Goal: Task Accomplishment & Management: Manage account settings

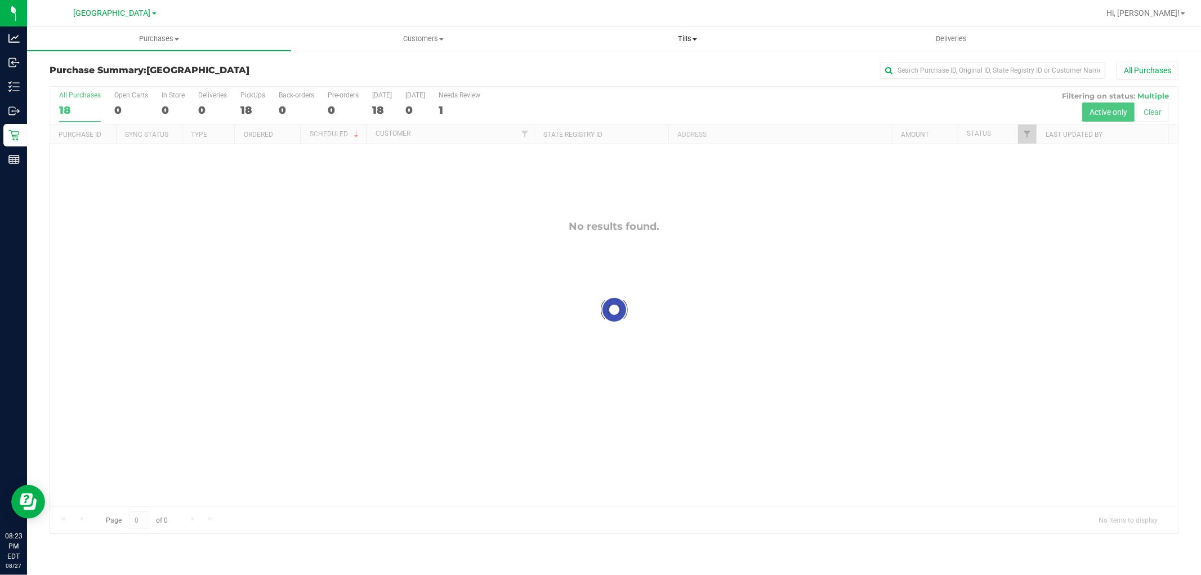
click at [690, 40] on span "Tills" at bounding box center [687, 39] width 263 height 10
click at [633, 78] on span "Reconcile e-payments" at bounding box center [611, 82] width 112 height 10
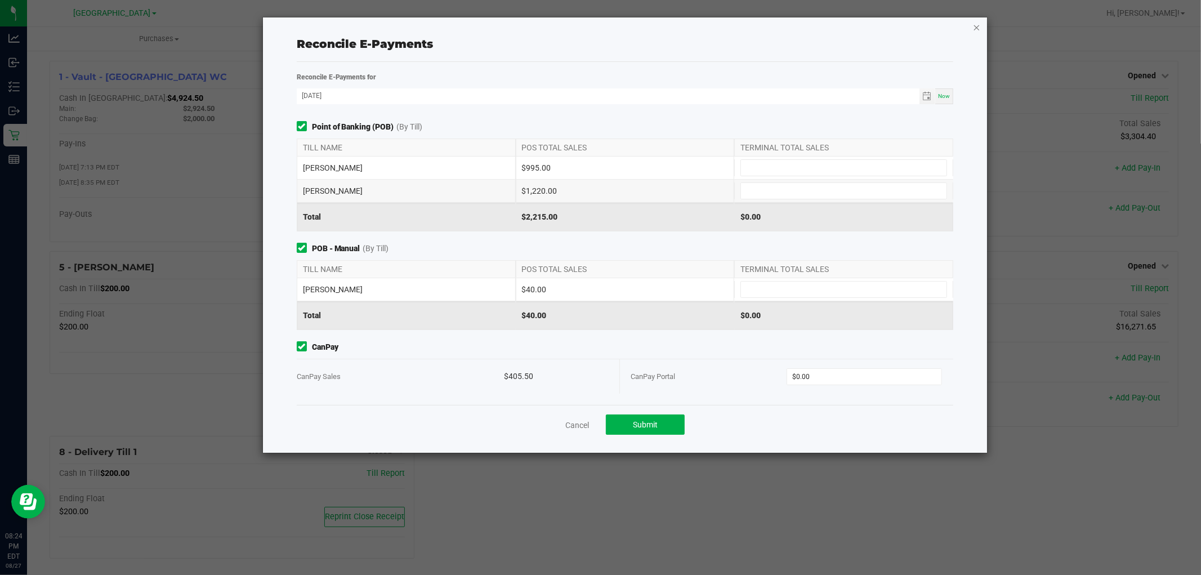
click at [980, 30] on icon "button" at bounding box center [977, 27] width 8 height 14
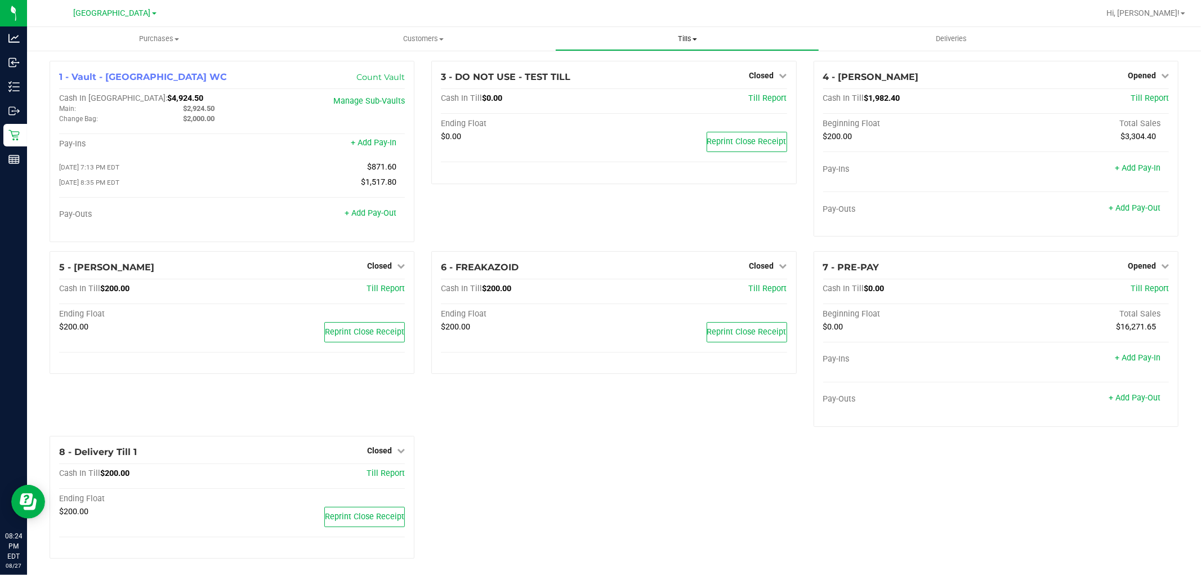
click at [690, 43] on span "Tills" at bounding box center [687, 39] width 263 height 10
click at [637, 88] on ul "Manage tills Reconcile e-payments" at bounding box center [687, 74] width 264 height 47
click at [686, 39] on span "Tills" at bounding box center [687, 39] width 264 height 10
click at [647, 78] on span "Reconcile e-payments" at bounding box center [611, 82] width 112 height 10
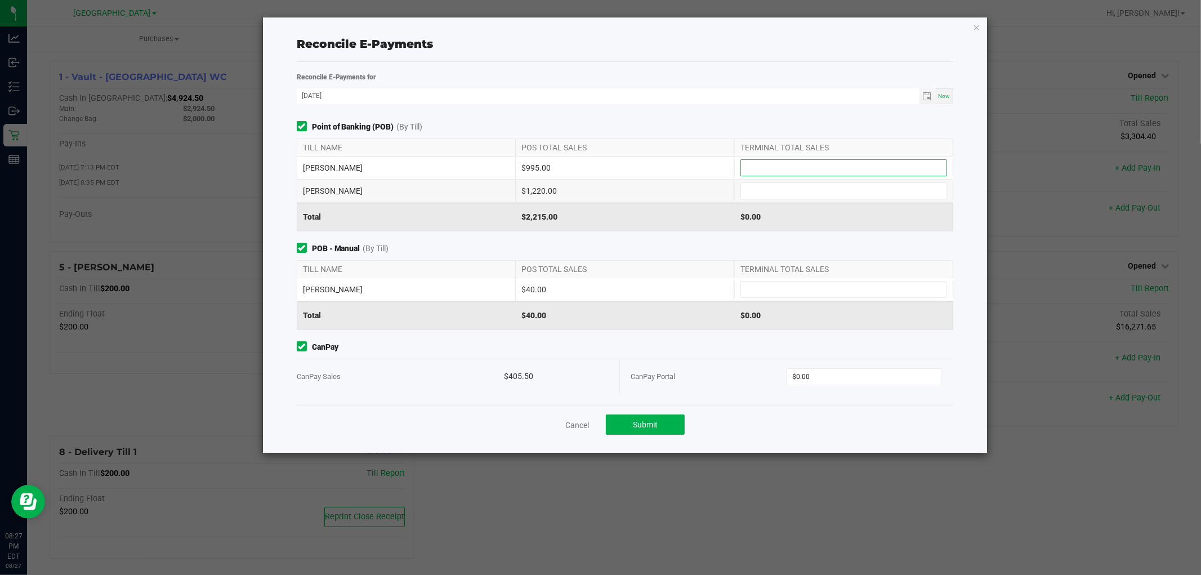
click at [768, 170] on input at bounding box center [843, 168] width 205 height 16
type input "$995.00"
click at [810, 194] on input at bounding box center [843, 191] width 205 height 16
type input "$1,220.00"
click at [794, 284] on input at bounding box center [843, 290] width 205 height 16
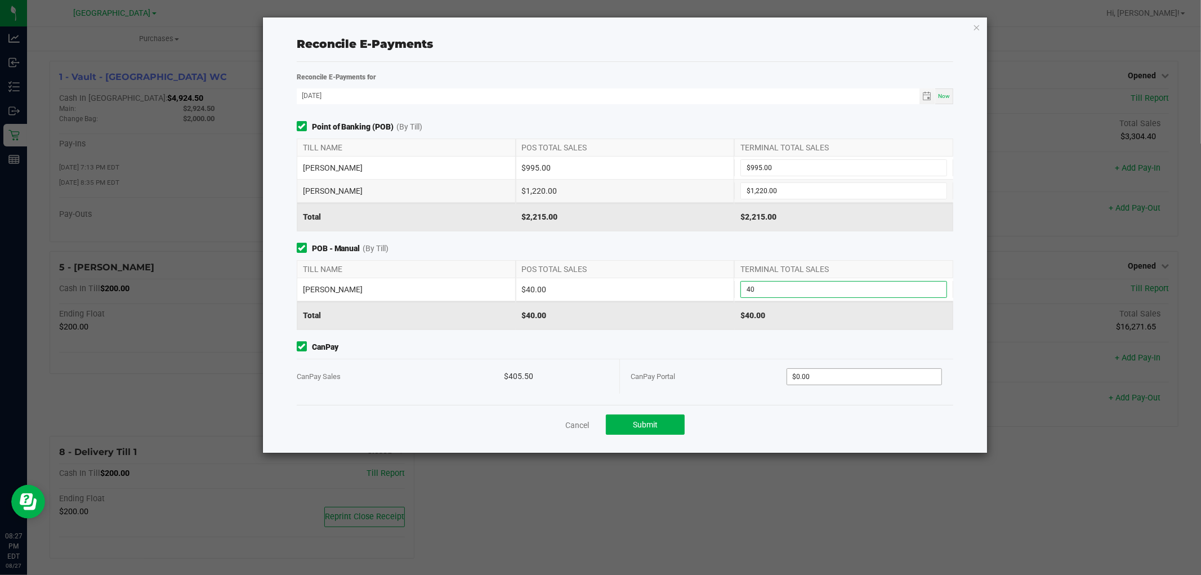
type input "$40.00"
click at [863, 370] on input "0" at bounding box center [864, 377] width 154 height 16
type input "$405.50"
click at [672, 427] on button "Submit" at bounding box center [645, 424] width 79 height 20
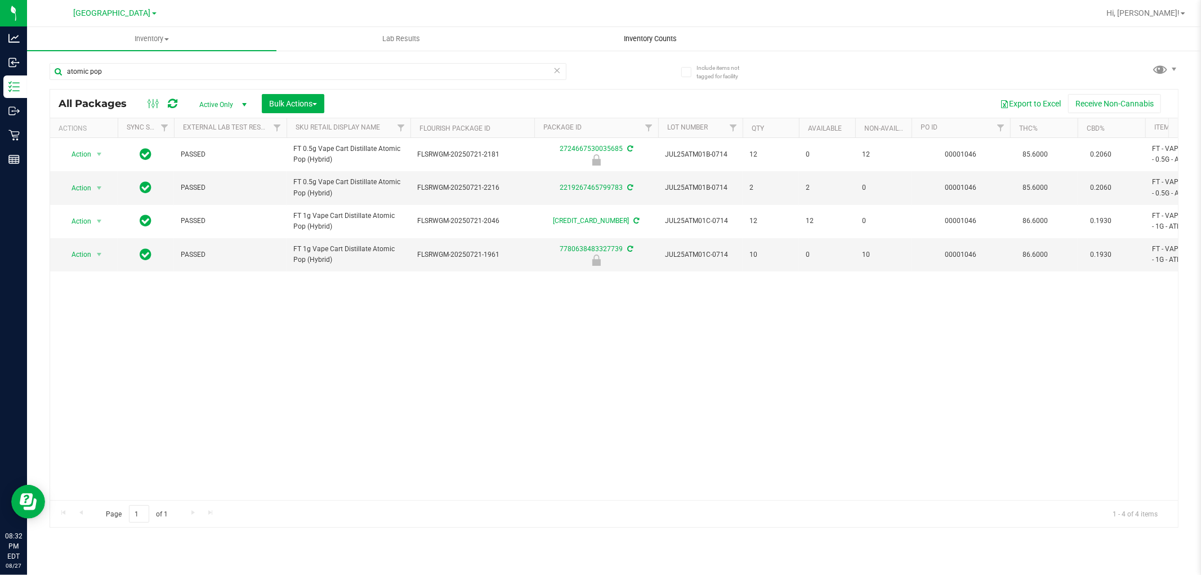
click at [646, 39] on span "Inventory Counts" at bounding box center [650, 39] width 83 height 10
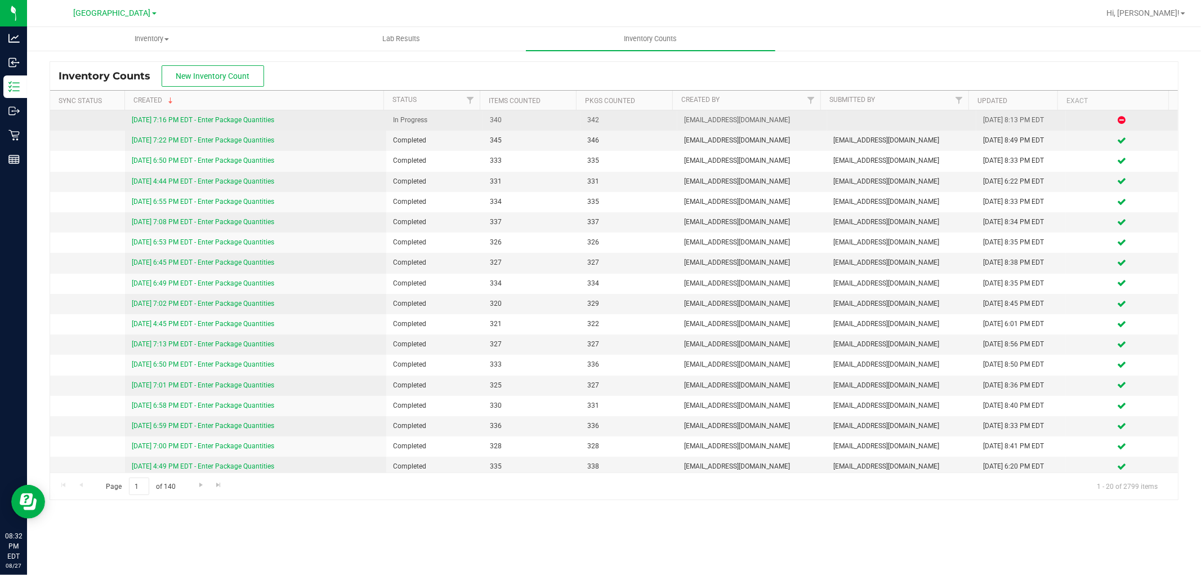
click at [249, 117] on link "[DATE] 7:16 PM EDT - Enter Package Quantities" at bounding box center [203, 120] width 142 height 8
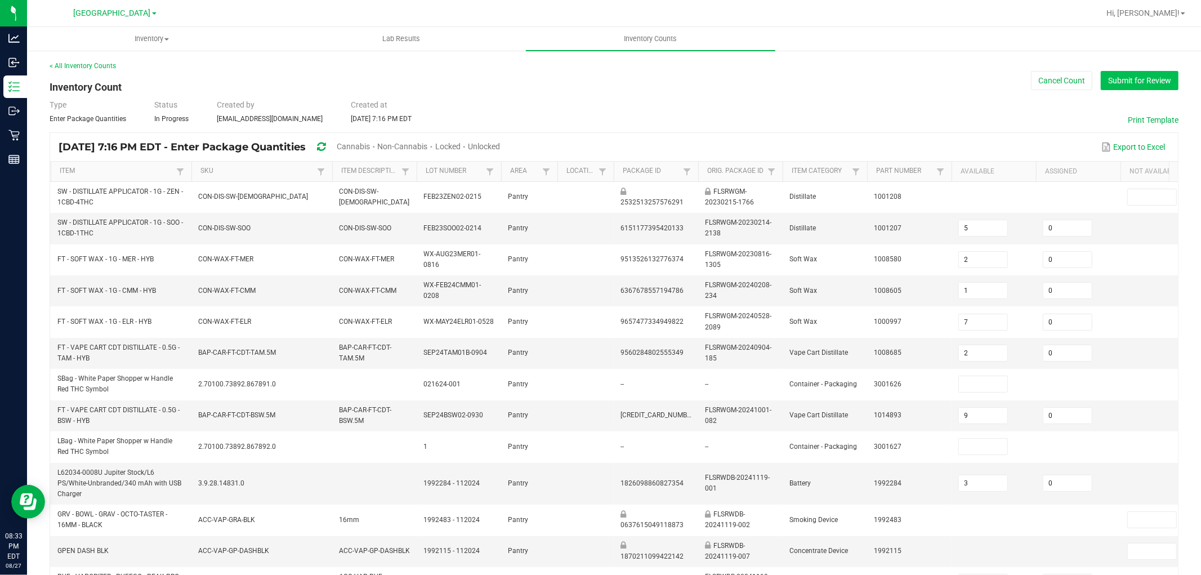
click at [1119, 82] on button "Submit for Review" at bounding box center [1140, 80] width 78 height 19
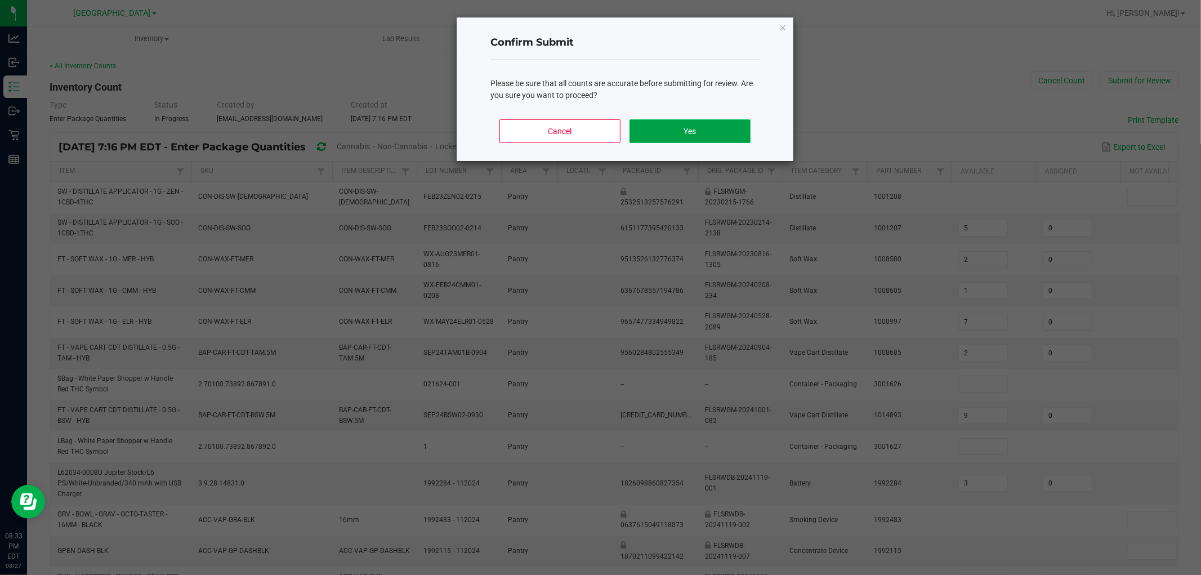
click at [706, 128] on button "Yes" at bounding box center [689, 131] width 121 height 24
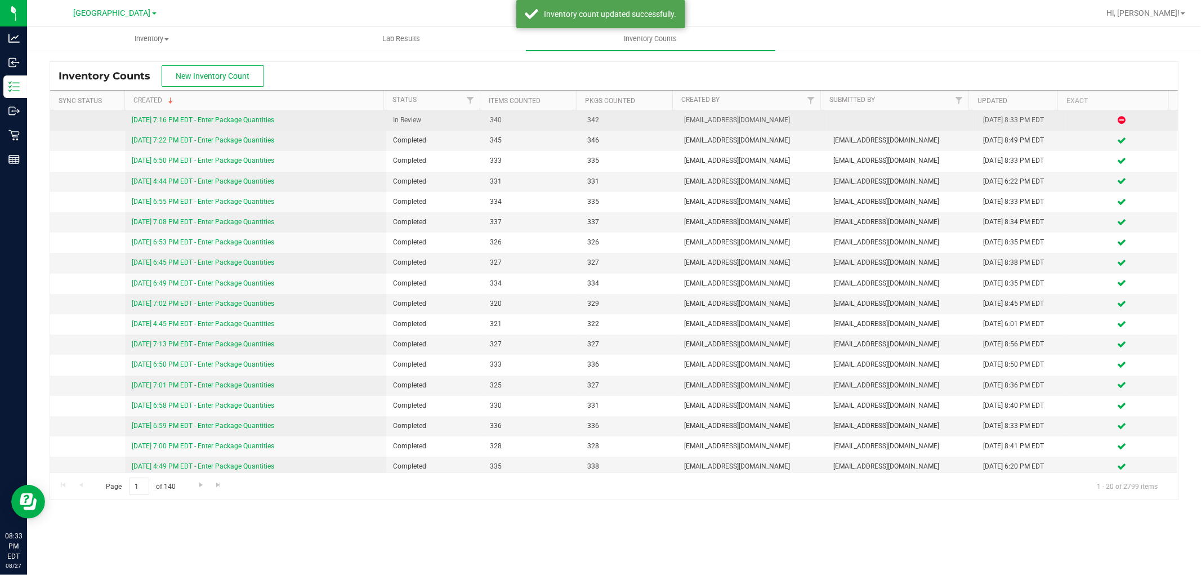
click at [199, 121] on link "[DATE] 7:16 PM EDT - Enter Package Quantities" at bounding box center [203, 120] width 142 height 8
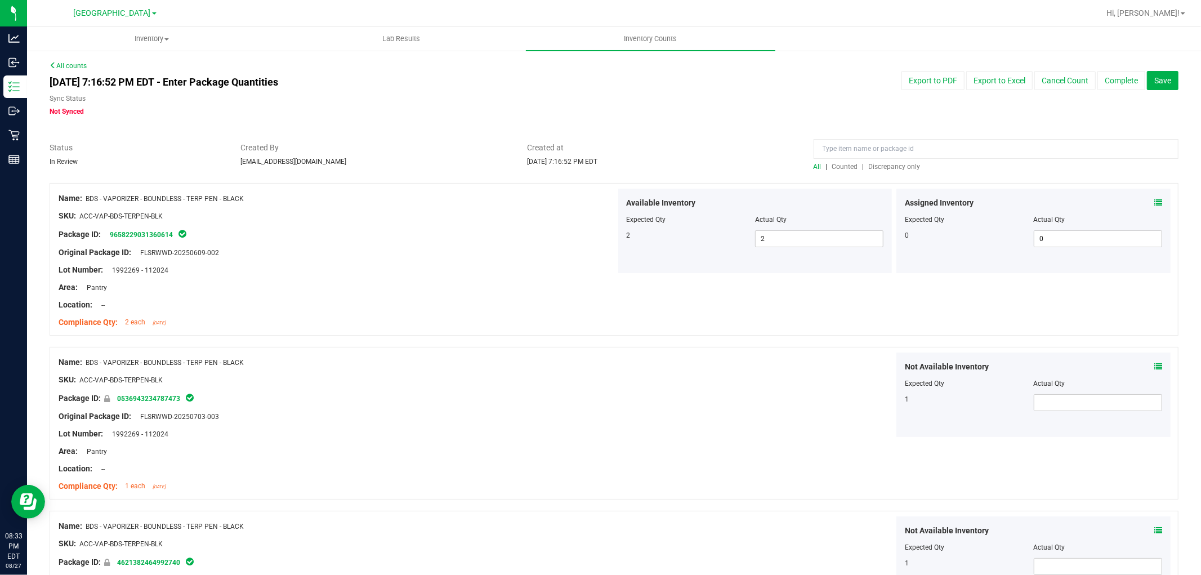
click at [893, 169] on span "Discrepancy only" at bounding box center [895, 167] width 52 height 8
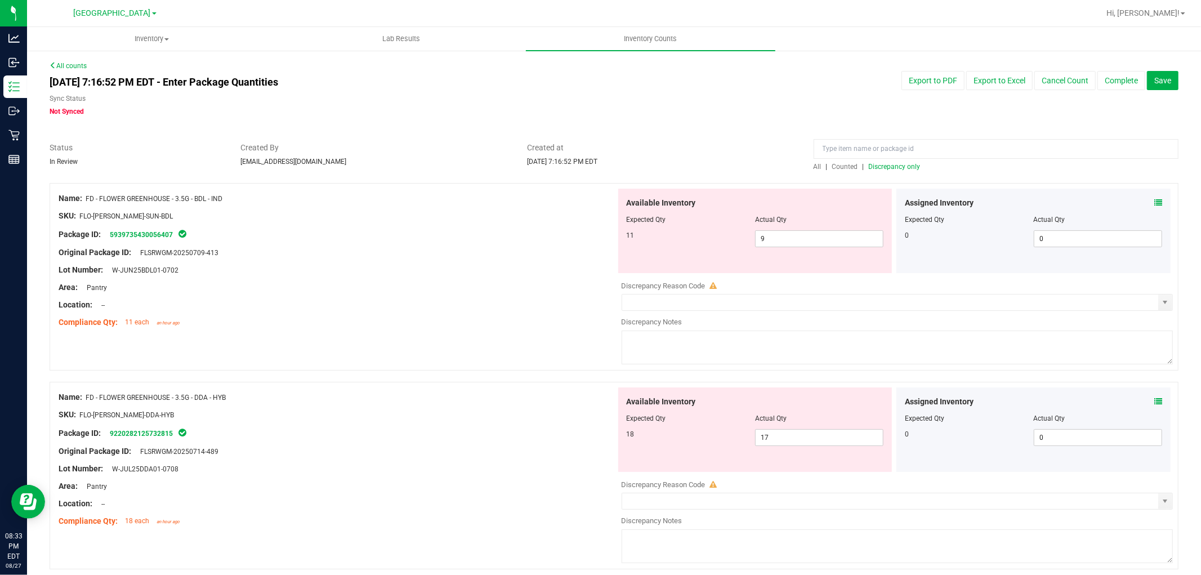
click at [1154, 207] on span at bounding box center [1158, 203] width 8 height 12
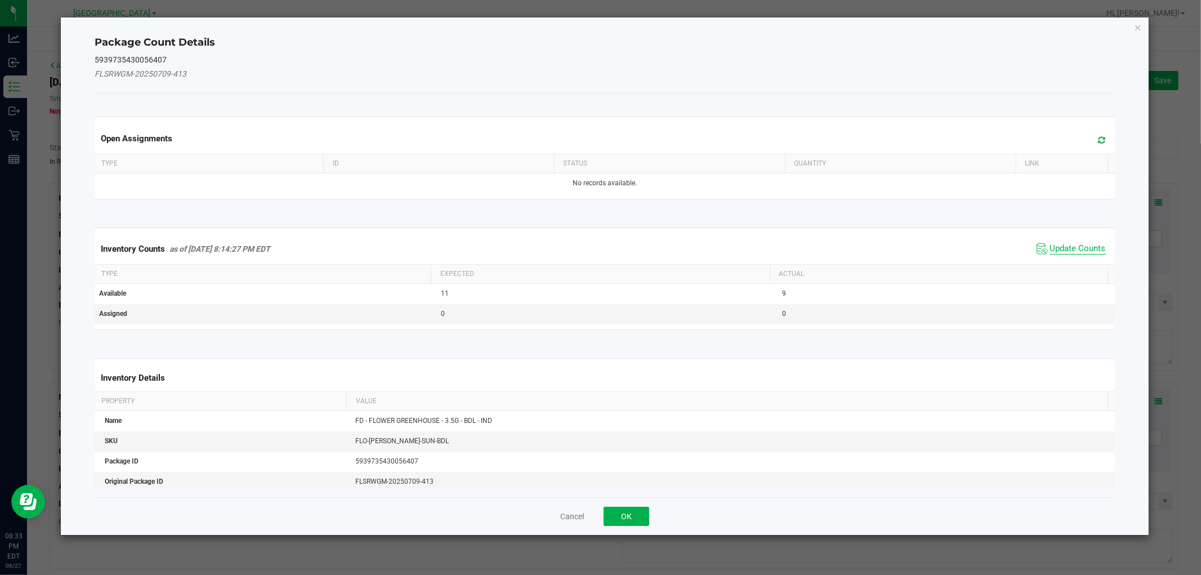
click at [1054, 250] on span "Update Counts" at bounding box center [1078, 248] width 56 height 11
click at [1054, 250] on kendo-grid "Inventory Counts as of [DATE] 8:14:27 PM EDT Update Counts Type Expected Actual…" at bounding box center [604, 277] width 1036 height 101
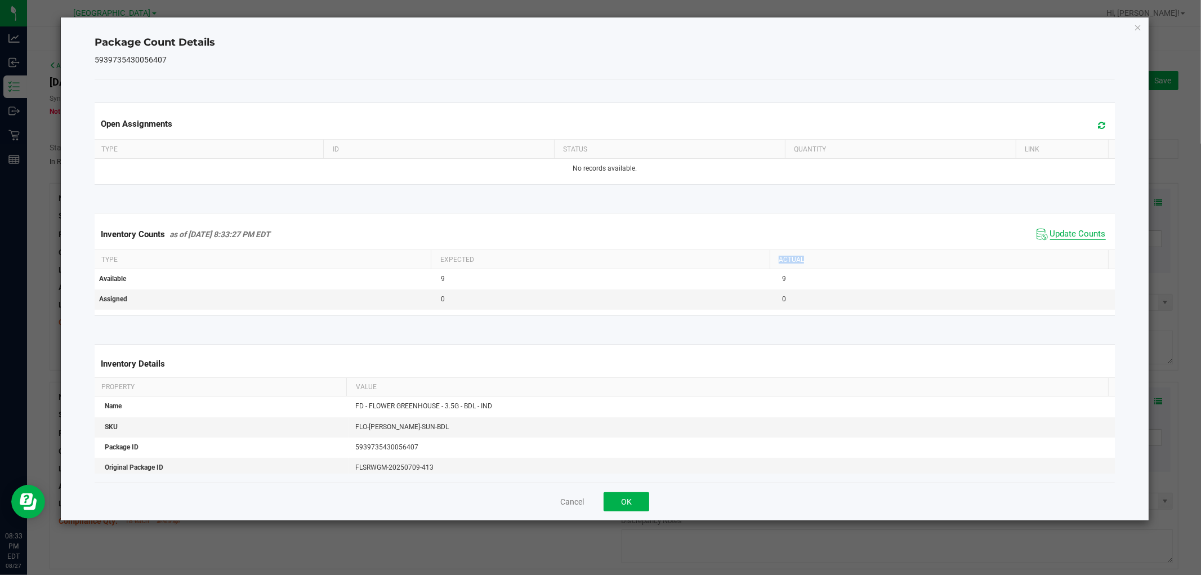
click at [1054, 250] on th "Actual" at bounding box center [939, 259] width 338 height 19
drag, startPoint x: 627, startPoint y: 502, endPoint x: 663, endPoint y: 473, distance: 46.2
click at [628, 502] on button "OK" at bounding box center [627, 501] width 46 height 19
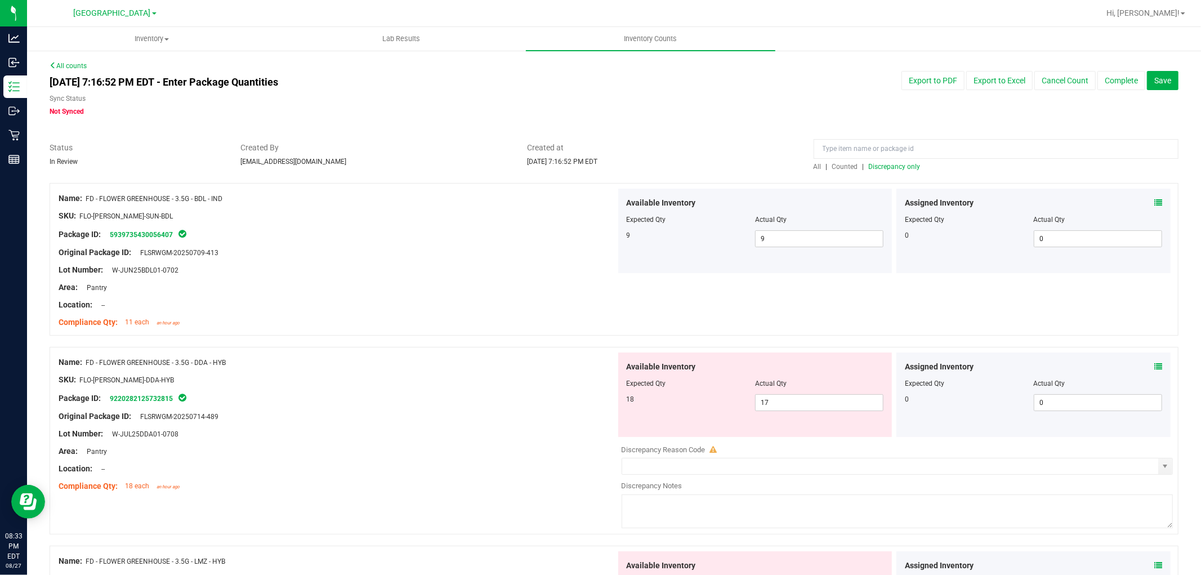
click at [1152, 367] on div "Assigned Inventory Expected Qty Actual Qty 0 0 0" at bounding box center [1033, 394] width 274 height 84
click at [1154, 367] on icon at bounding box center [1158, 367] width 8 height 8
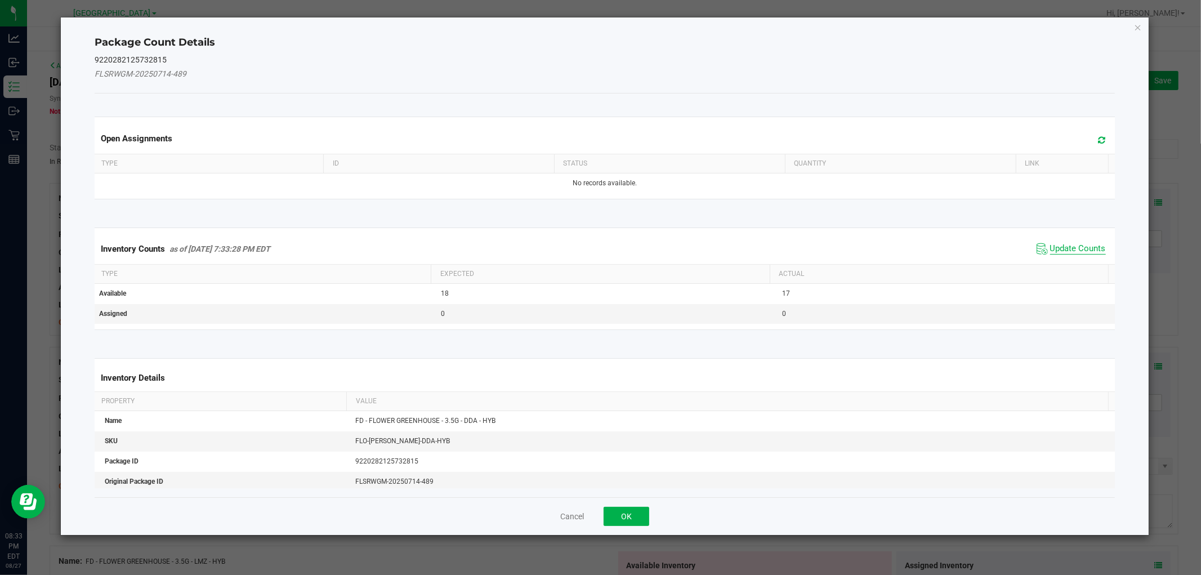
click at [1073, 249] on span "Update Counts" at bounding box center [1078, 248] width 56 height 11
click at [1073, 249] on div "Inventory Counts as of [DATE] 7:33:28 PM EDT Update Counts" at bounding box center [604, 248] width 1024 height 29
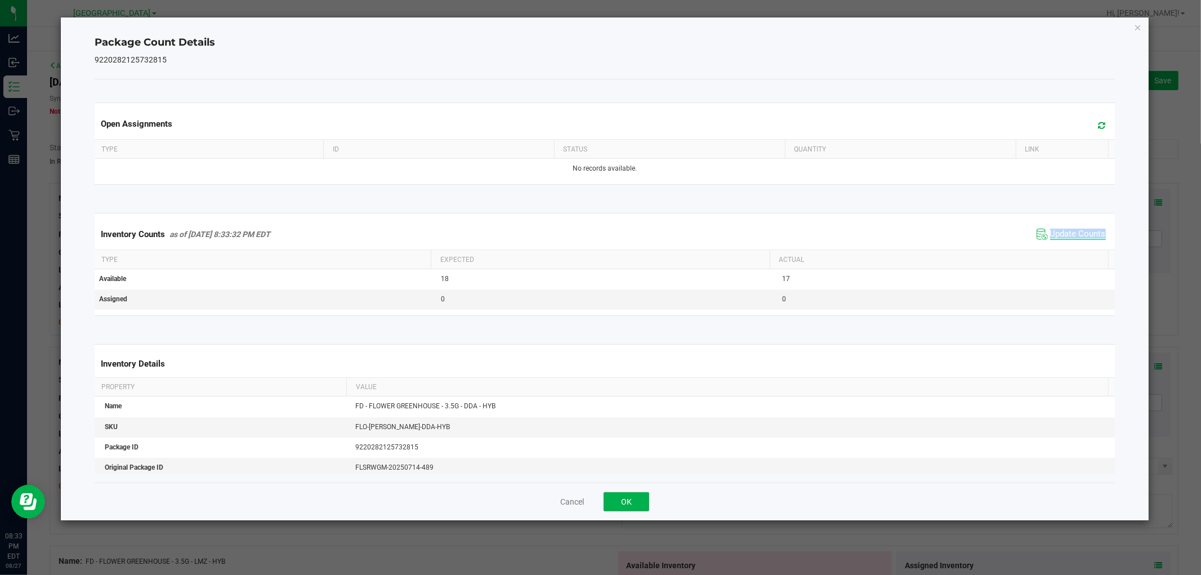
click at [1073, 249] on div "Inventory Counts as of [DATE] 8:33:32 PM EDT Update Counts" at bounding box center [604, 234] width 1024 height 30
click at [1066, 235] on span "Update Counts" at bounding box center [1078, 234] width 56 height 11
click at [1066, 235] on span "Update Counts" at bounding box center [1078, 234] width 56 height 10
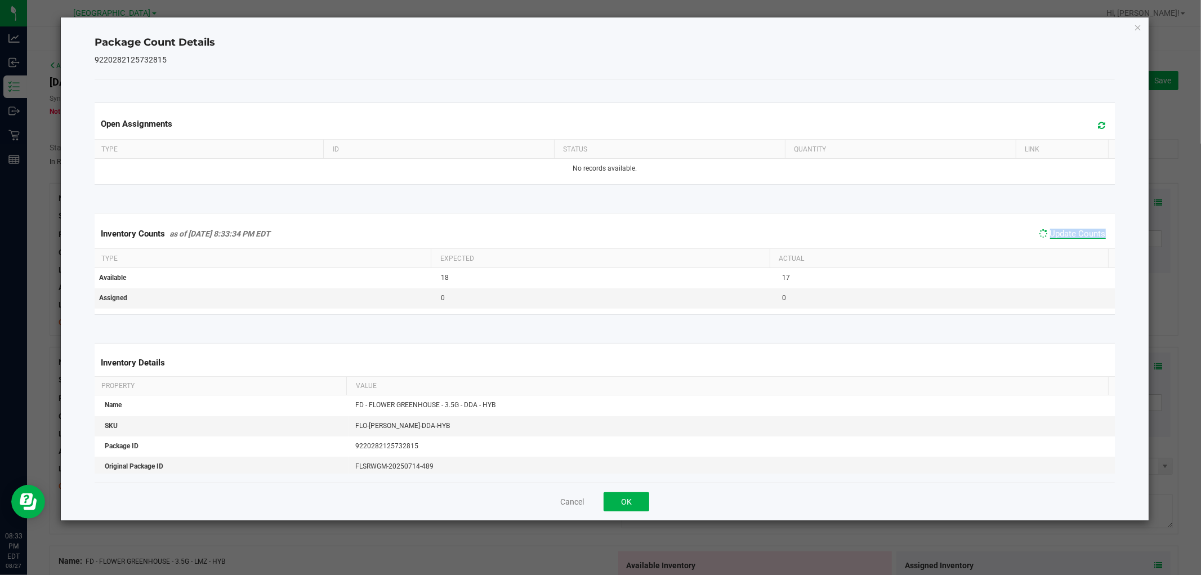
click at [1066, 235] on span "Update Counts" at bounding box center [1078, 234] width 56 height 10
click at [642, 498] on button "OK" at bounding box center [627, 501] width 46 height 19
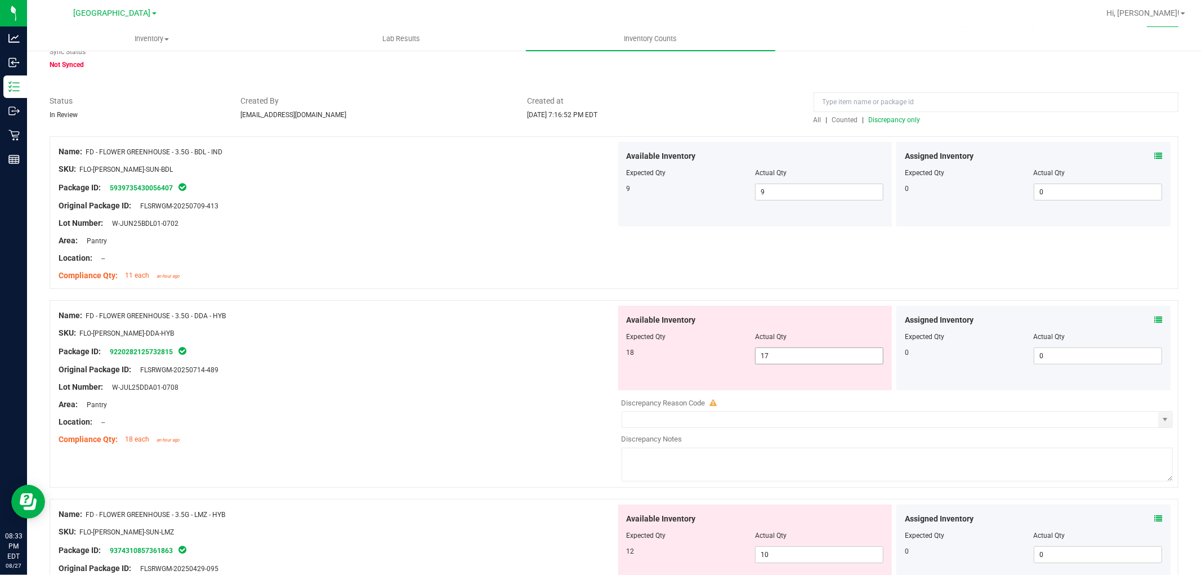
scroll to position [125, 0]
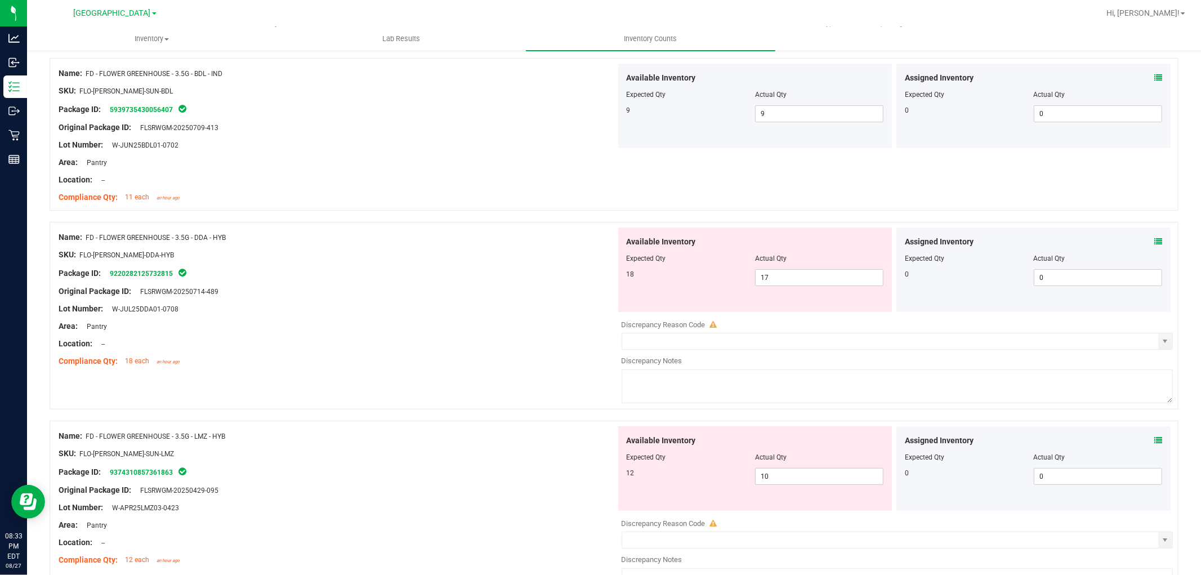
click at [1154, 436] on icon at bounding box center [1158, 440] width 8 height 8
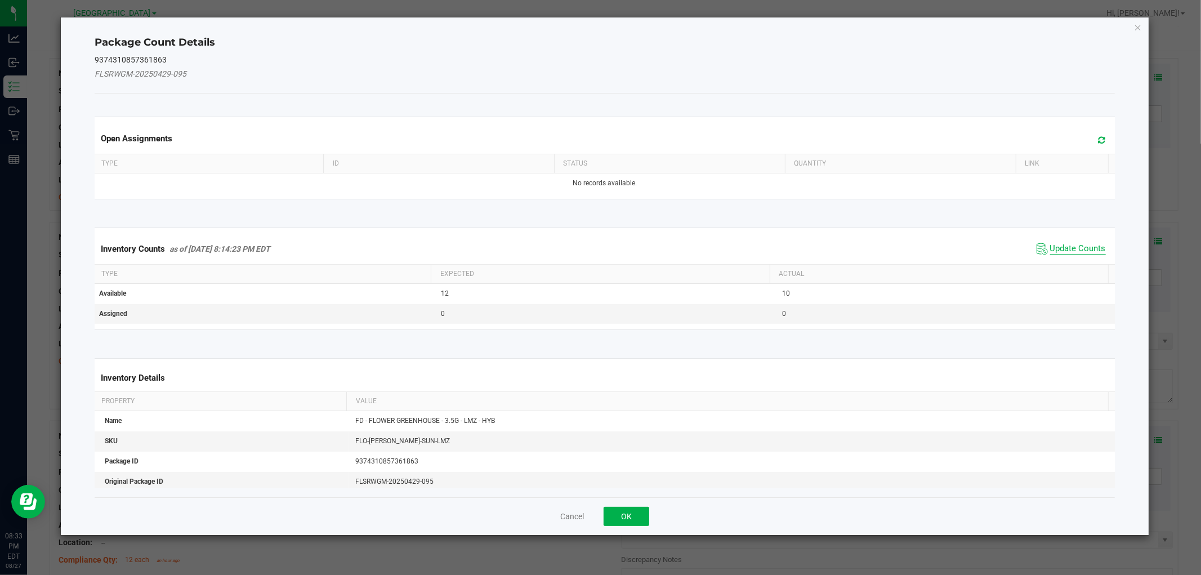
click at [1051, 244] on span "Update Counts" at bounding box center [1078, 248] width 56 height 11
click at [1051, 244] on div "Inventory Counts as of [DATE] 8:14:23 PM EDT Update Counts" at bounding box center [604, 248] width 1024 height 29
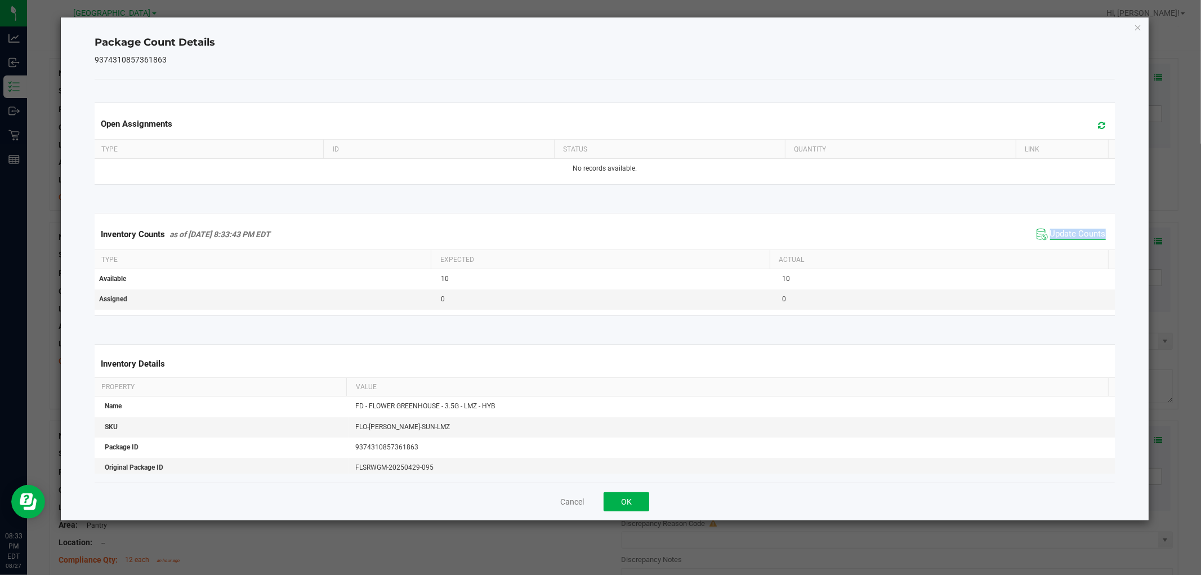
click at [1051, 244] on div "Inventory Counts as of [DATE] 8:33:43 PM EDT Update Counts" at bounding box center [604, 234] width 1024 height 30
drag, startPoint x: 634, startPoint y: 502, endPoint x: 639, endPoint y: 498, distance: 6.8
click at [635, 501] on button "OK" at bounding box center [627, 501] width 46 height 19
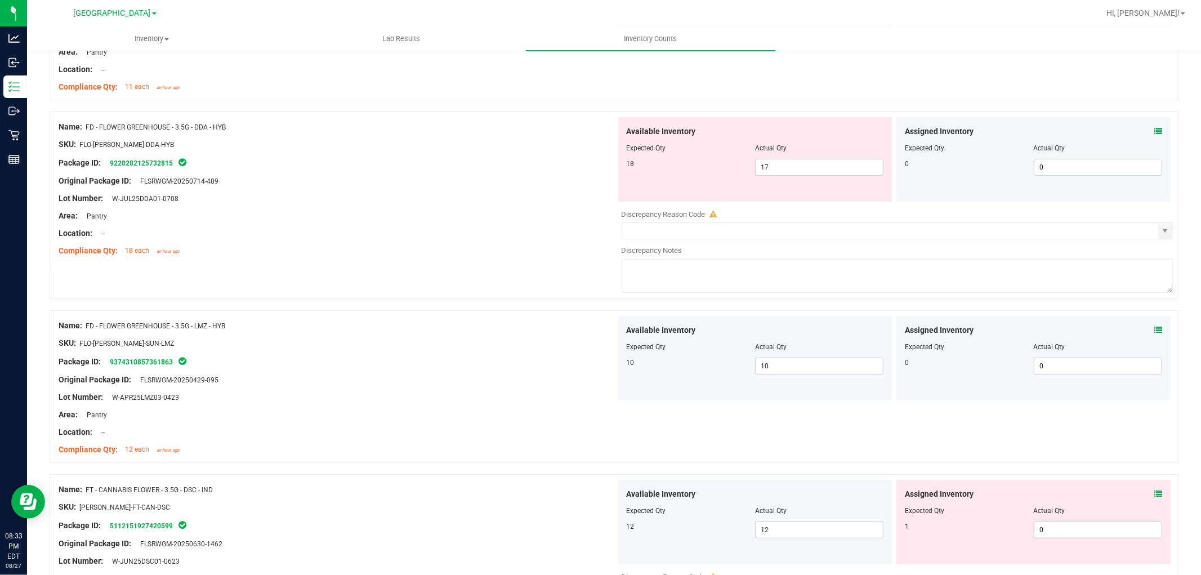
scroll to position [250, 0]
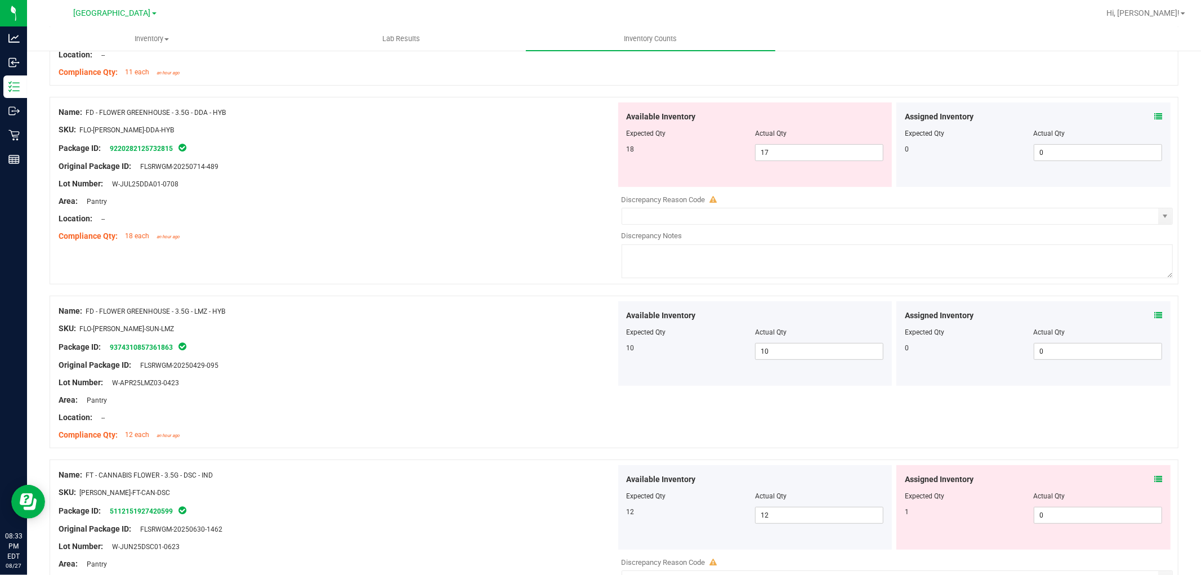
click at [1154, 481] on icon at bounding box center [1158, 479] width 8 height 8
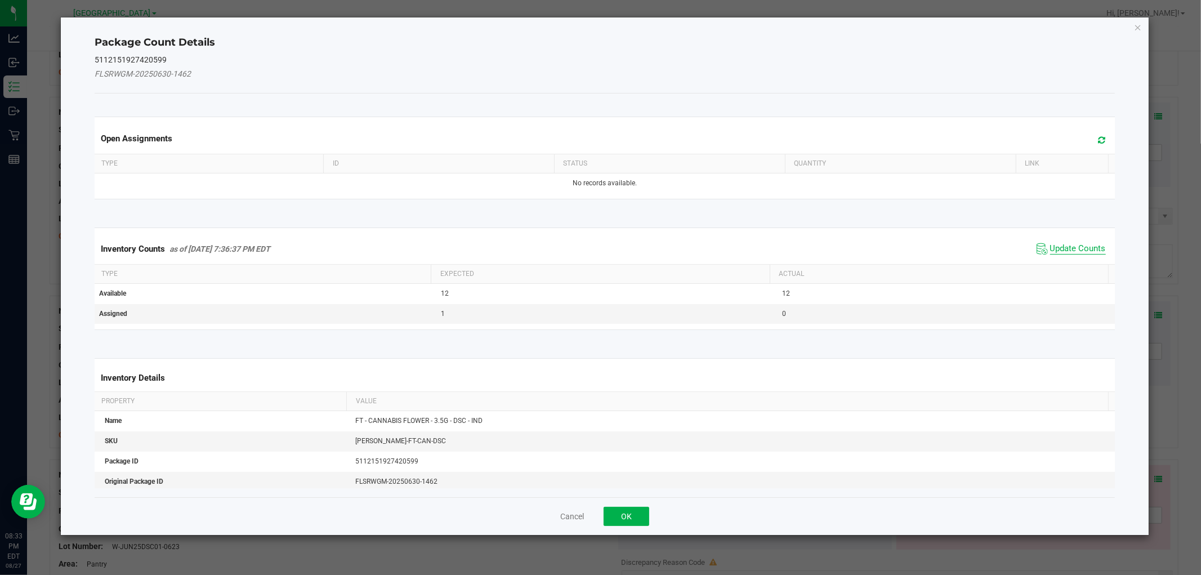
click at [1069, 245] on span "Update Counts" at bounding box center [1078, 248] width 56 height 11
click at [1069, 245] on div "Inventory Counts as of [DATE] 7:36:37 PM EDT Update Counts" at bounding box center [604, 248] width 1024 height 29
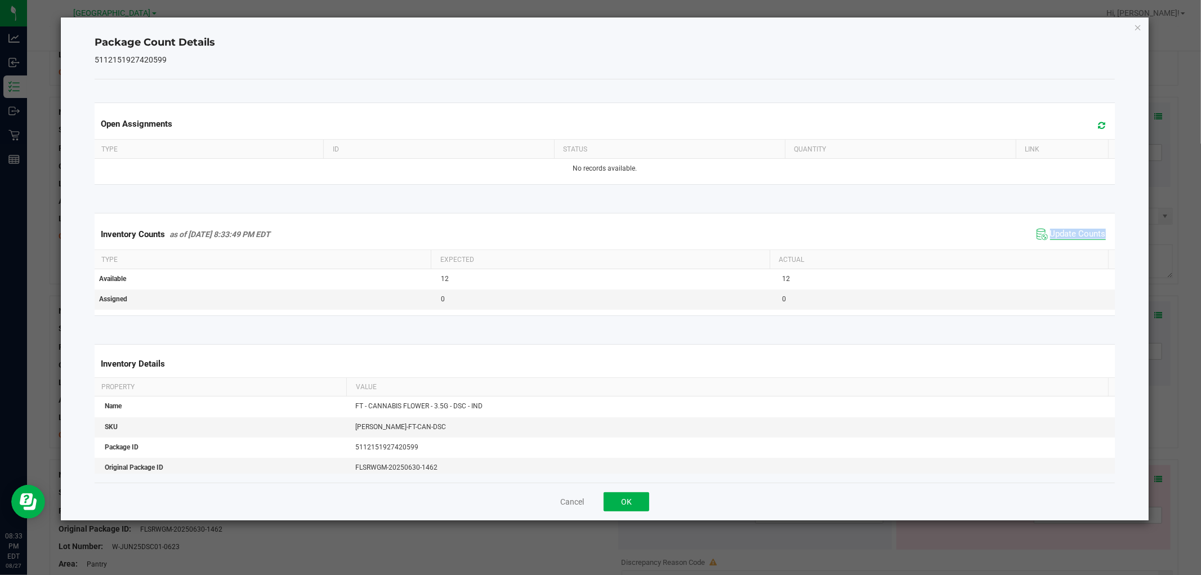
click at [1069, 245] on div "Inventory Counts as of [DATE] 8:33:49 PM EDT Update Counts" at bounding box center [604, 234] width 1024 height 30
drag, startPoint x: 625, startPoint y: 515, endPoint x: 634, endPoint y: 501, distance: 16.2
click at [626, 512] on div "Cancel OK" at bounding box center [605, 501] width 1020 height 38
click at [621, 504] on button "OK" at bounding box center [627, 501] width 46 height 19
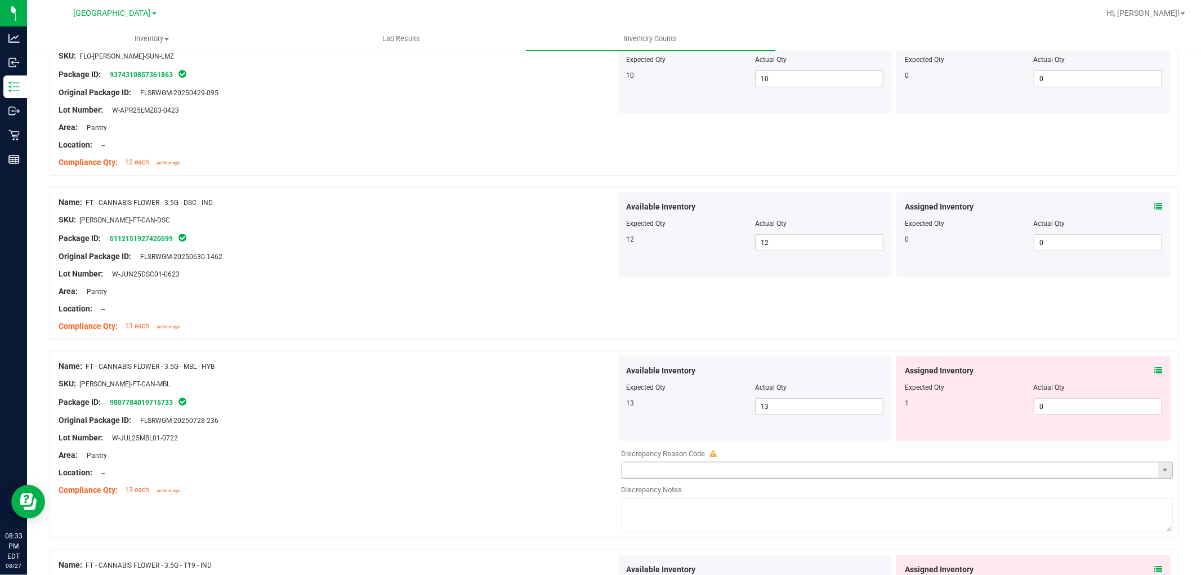
scroll to position [563, 0]
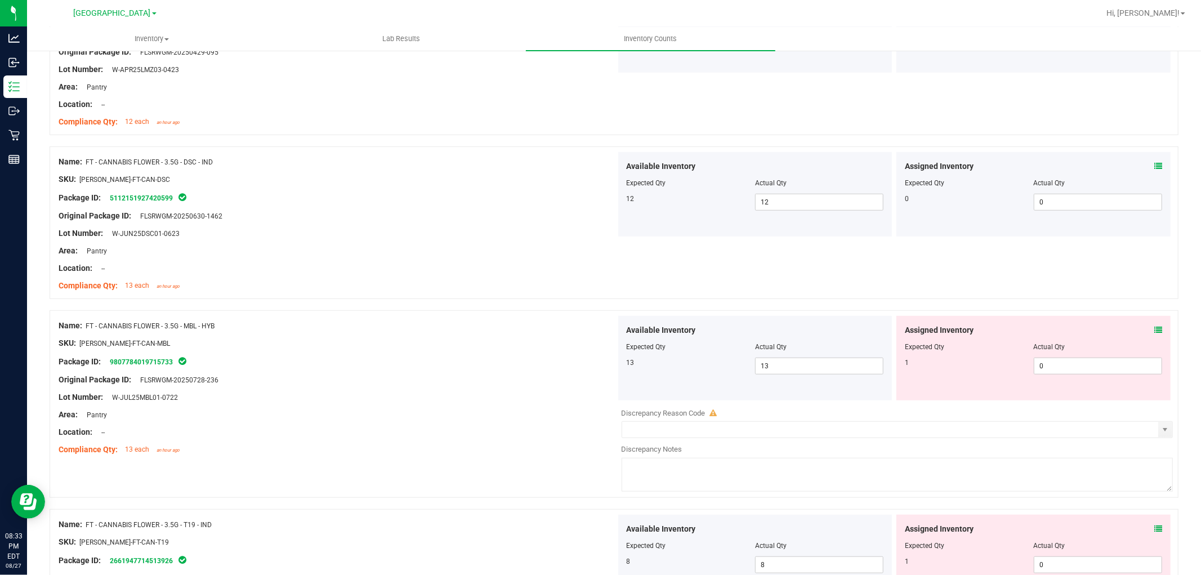
click at [1154, 328] on span at bounding box center [1158, 330] width 8 height 12
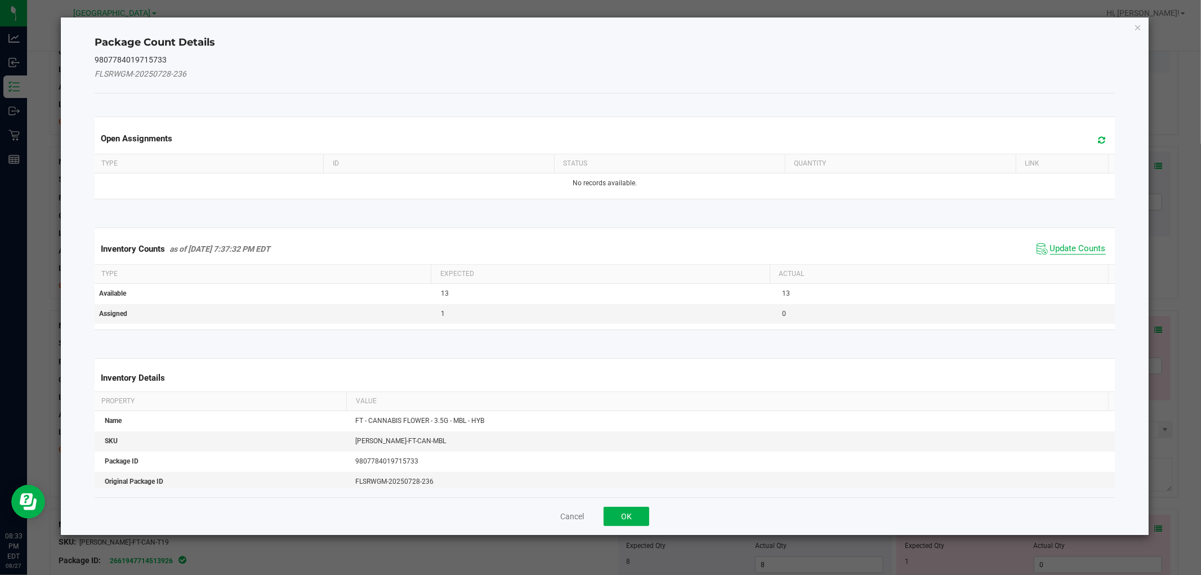
click at [1076, 251] on span "Update Counts" at bounding box center [1078, 248] width 56 height 11
click at [1076, 251] on kendo-grid "Inventory Counts as of [DATE] 7:37:32 PM EDT Update Counts Type Expected Actual…" at bounding box center [604, 278] width 1036 height 102
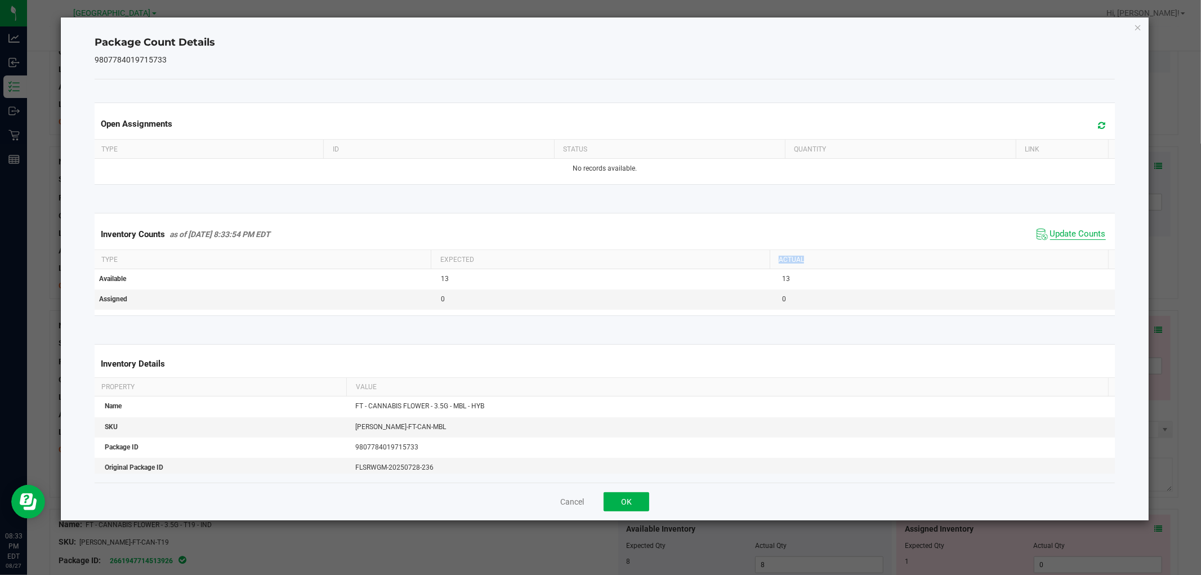
click at [1076, 251] on th "Actual" at bounding box center [939, 259] width 338 height 19
drag, startPoint x: 640, startPoint y: 500, endPoint x: 658, endPoint y: 479, distance: 27.6
click at [641, 498] on button "OK" at bounding box center [627, 501] width 46 height 19
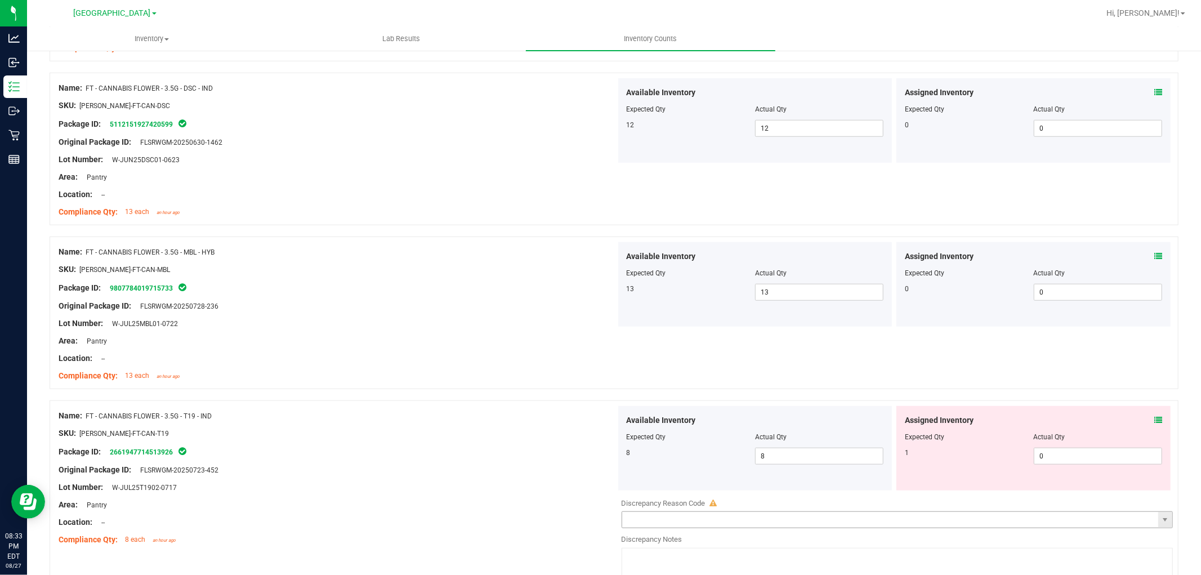
scroll to position [750, 0]
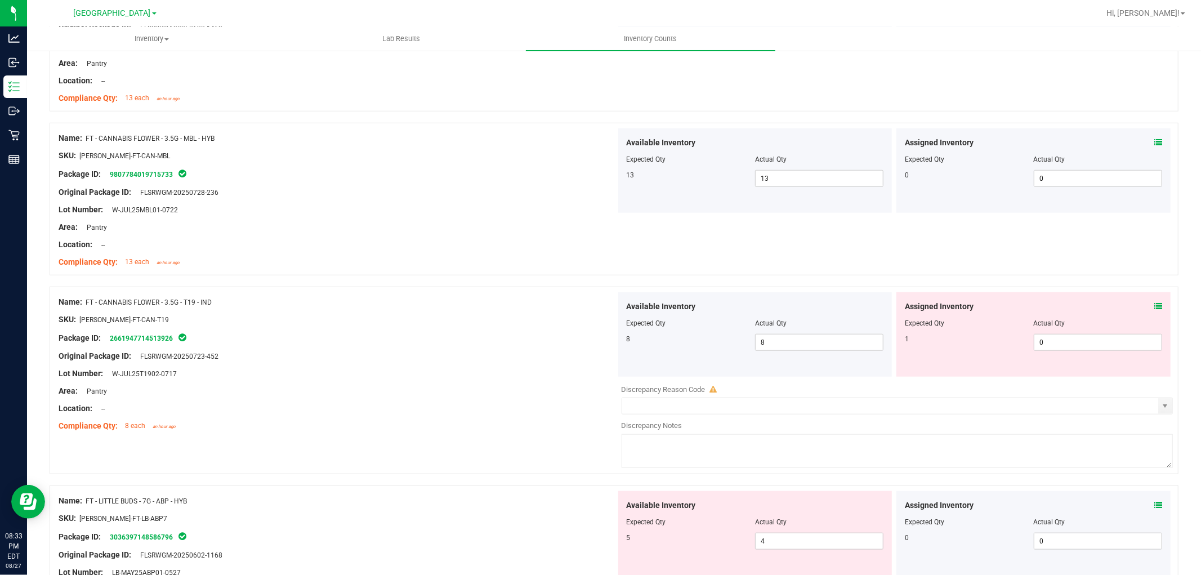
click at [1154, 303] on icon at bounding box center [1158, 306] width 8 height 8
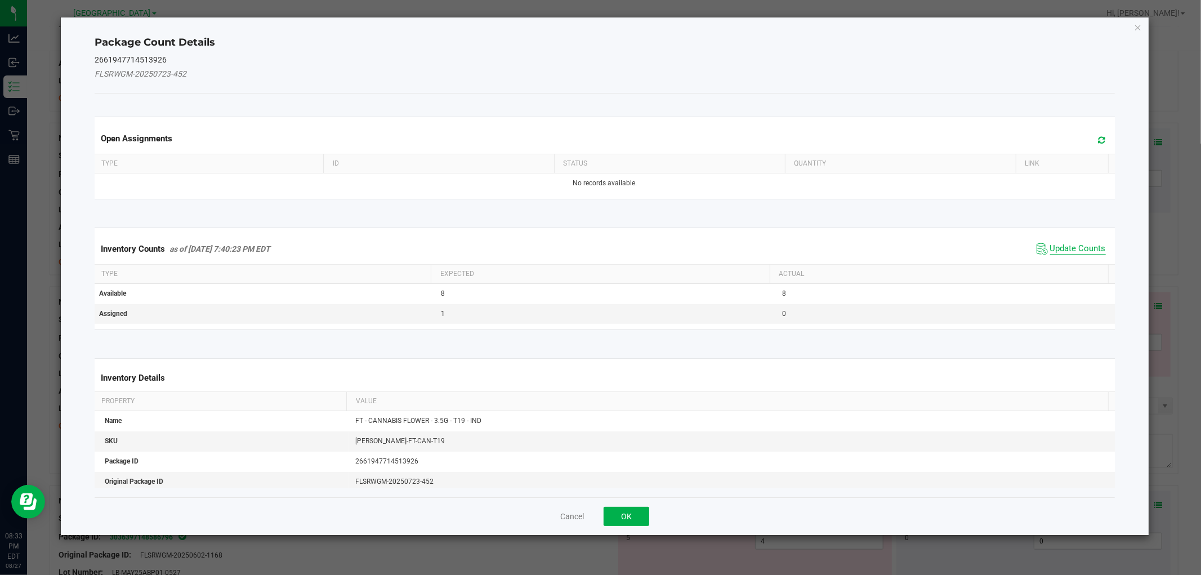
click at [1050, 244] on span "Update Counts" at bounding box center [1078, 248] width 56 height 11
click at [1048, 244] on div "Inventory Counts as of [DATE] 7:40:23 PM EDT Update Counts" at bounding box center [604, 248] width 1024 height 29
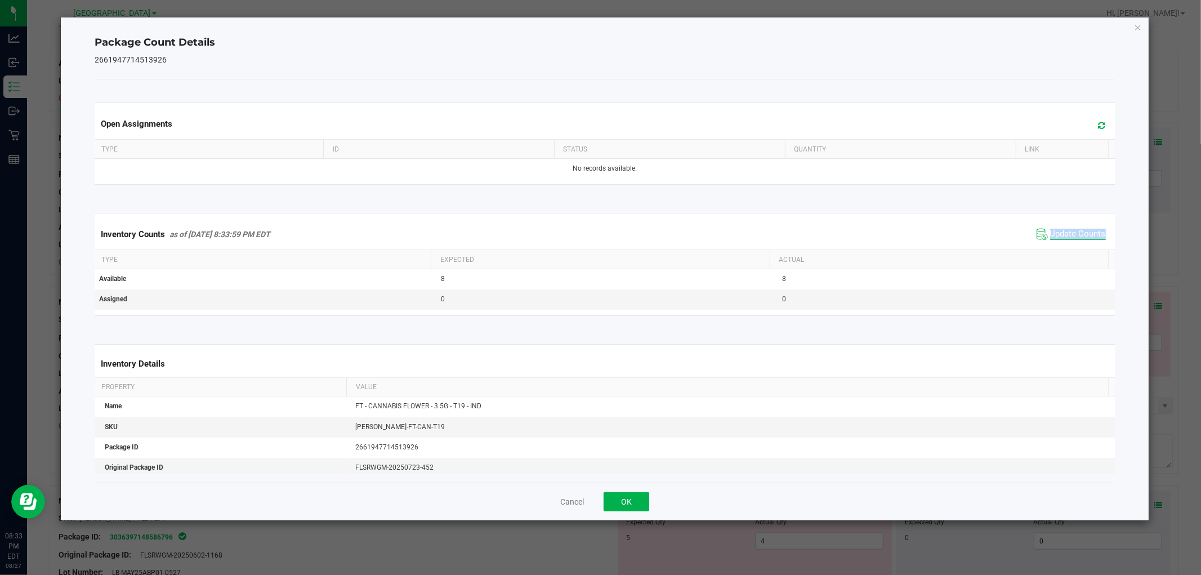
click at [1048, 244] on div "Inventory Counts as of [DATE] 8:33:59 PM EDT Update Counts" at bounding box center [604, 234] width 1024 height 30
drag, startPoint x: 632, startPoint y: 497, endPoint x: 663, endPoint y: 491, distance: 30.9
click at [635, 497] on button "OK" at bounding box center [627, 501] width 46 height 19
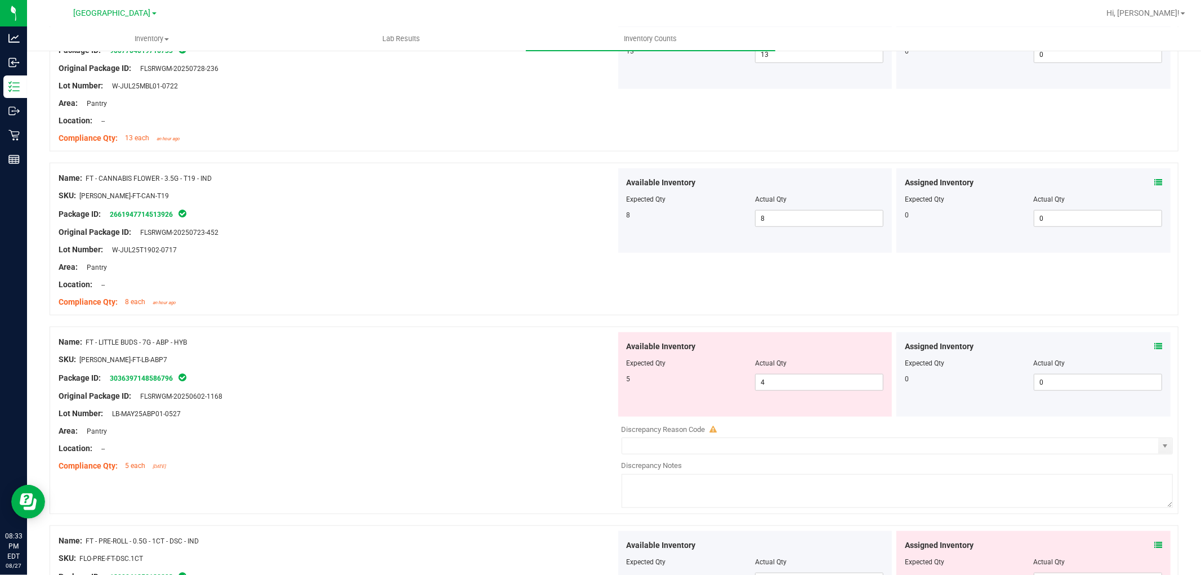
scroll to position [875, 0]
click at [1154, 343] on icon at bounding box center [1158, 345] width 8 height 8
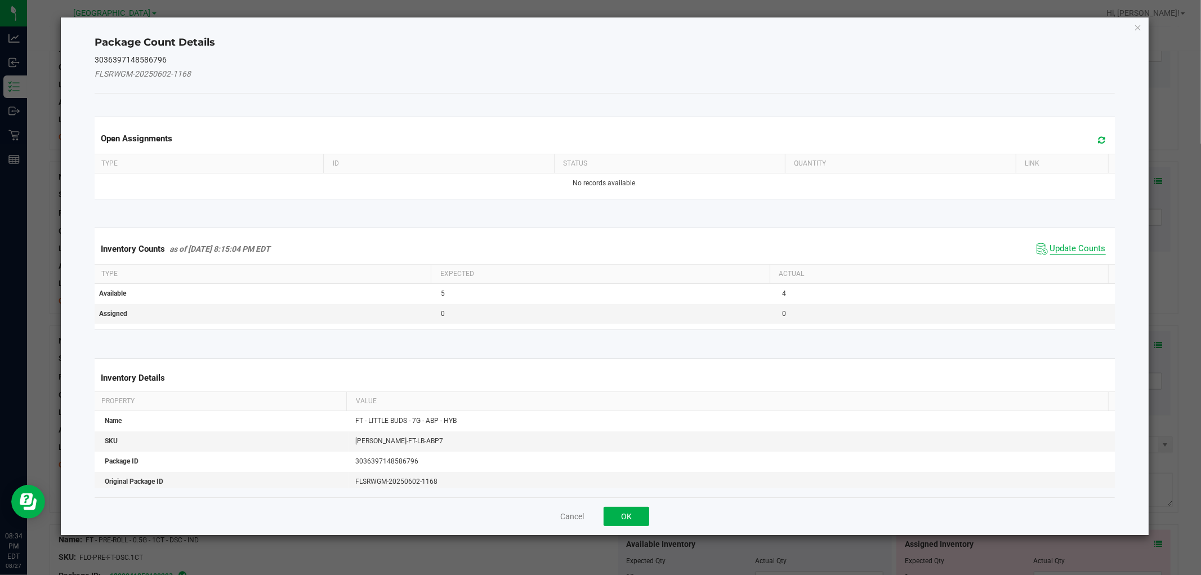
click at [1062, 248] on span "Update Counts" at bounding box center [1078, 248] width 56 height 11
click at [1062, 248] on div "Inventory Counts as of [DATE] 8:15:04 PM EDT Update Counts" at bounding box center [604, 248] width 1024 height 29
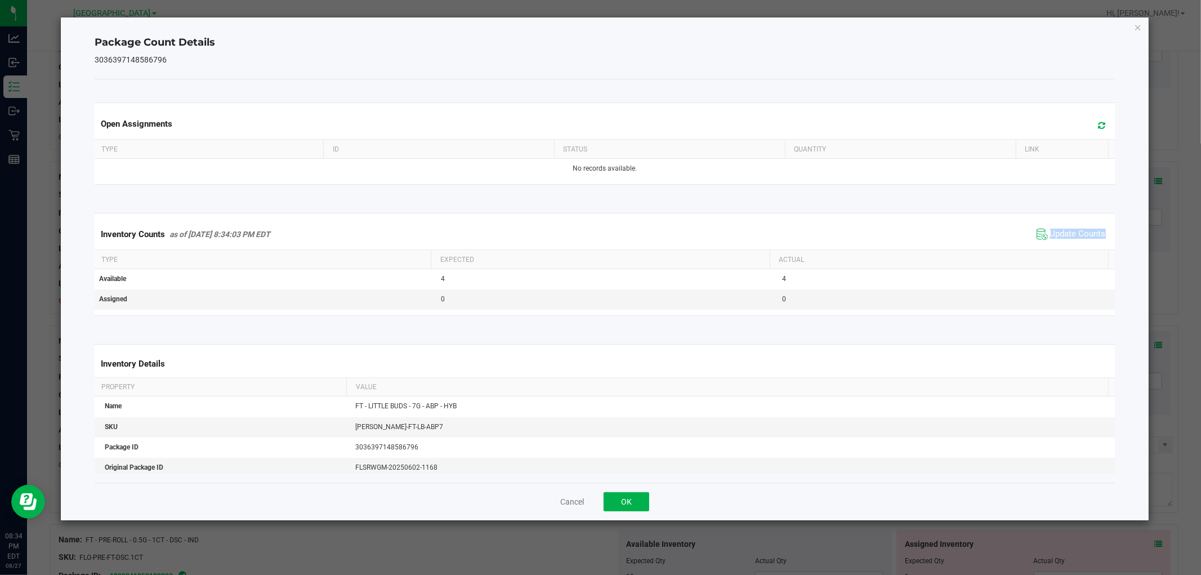
click at [1063, 249] on div "Inventory Counts as of [DATE] 8:34:03 PM EDT Update Counts" at bounding box center [604, 234] width 1024 height 30
click at [641, 498] on button "OK" at bounding box center [627, 501] width 46 height 19
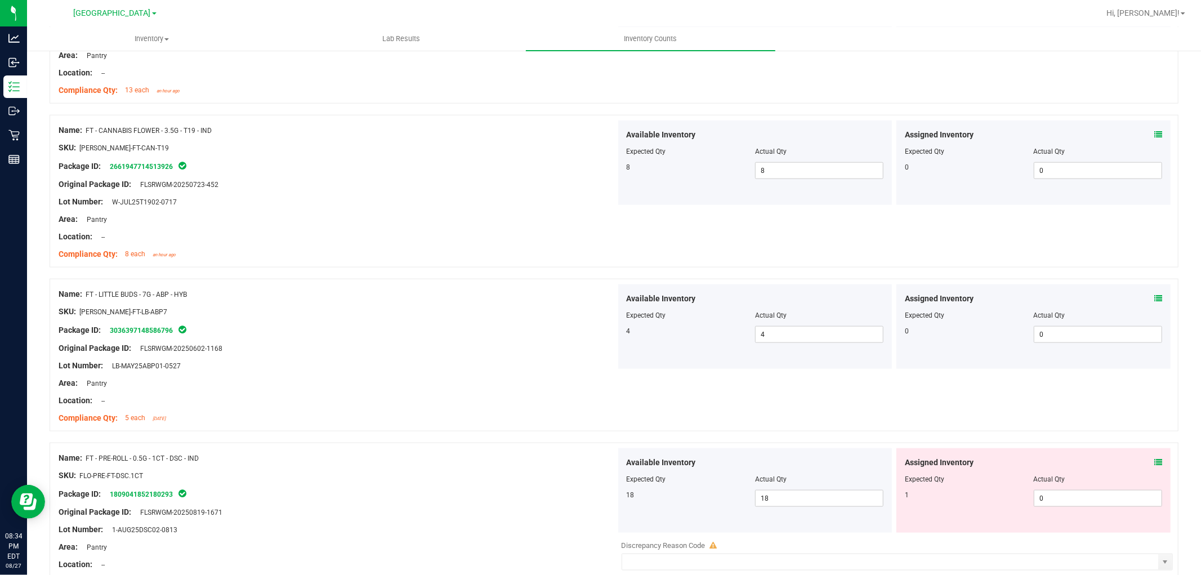
scroll to position [1063, 0]
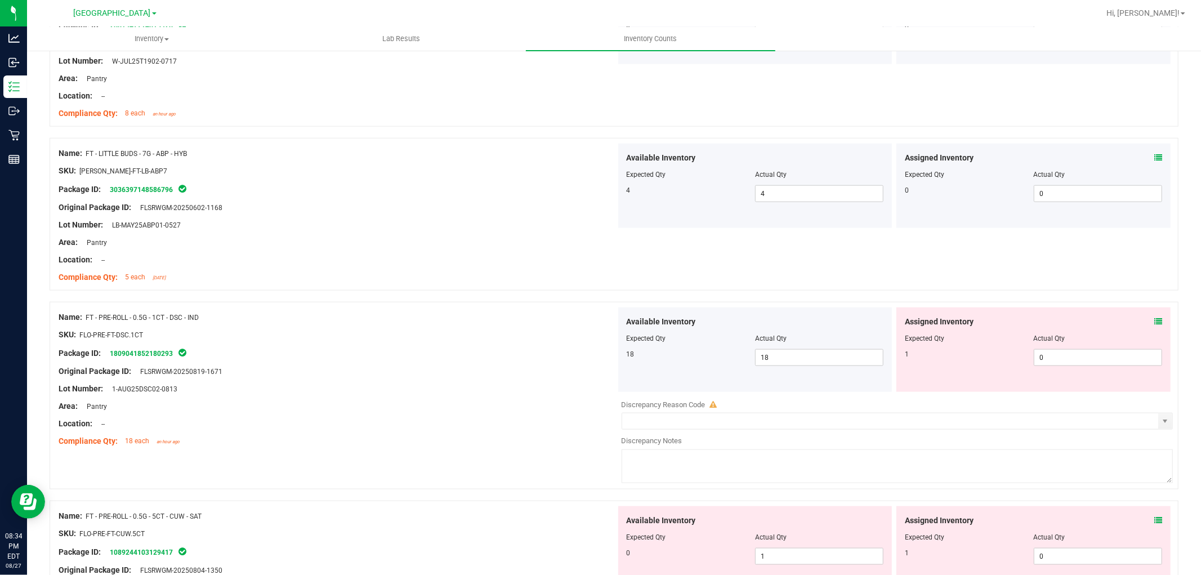
click at [1154, 321] on icon at bounding box center [1158, 322] width 8 height 8
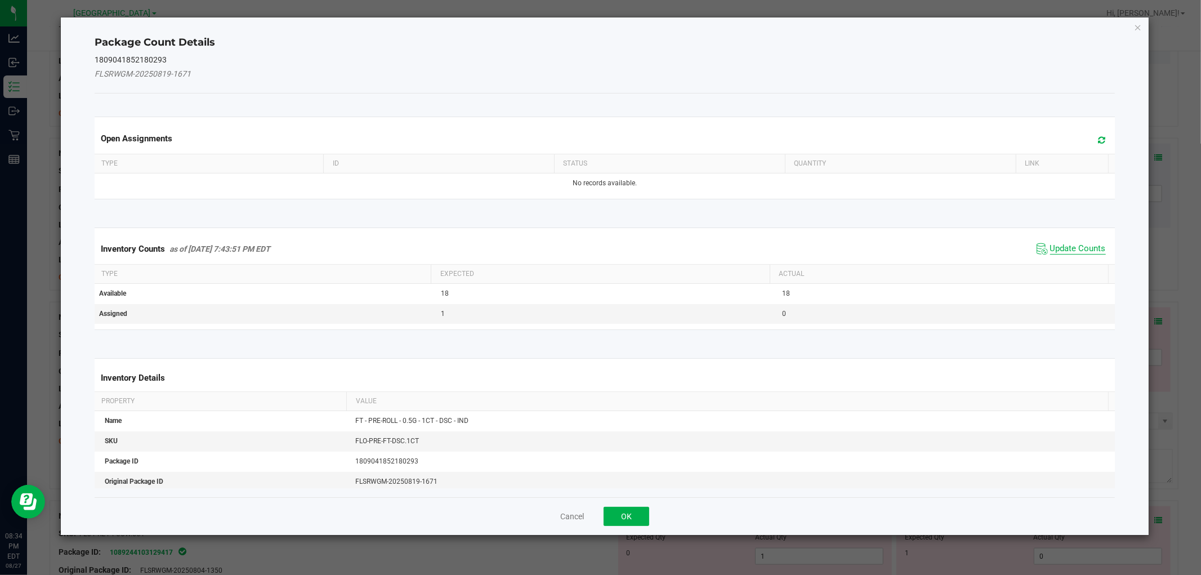
click at [1062, 247] on span "Update Counts" at bounding box center [1078, 248] width 56 height 11
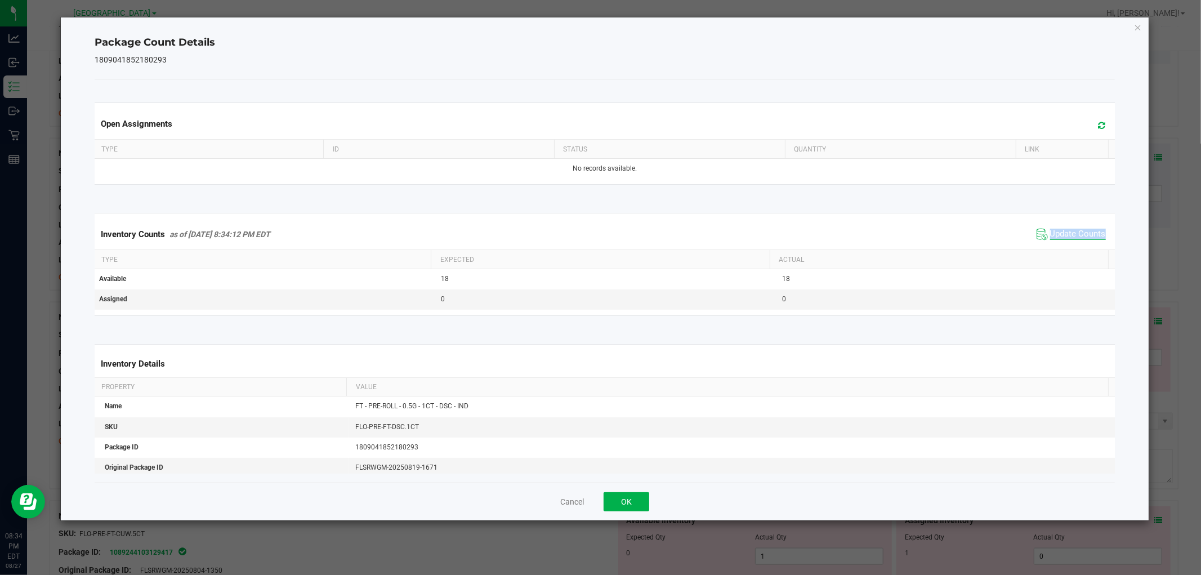
click at [1062, 247] on div "Inventory Counts as of [DATE] 8:34:12 PM EDT Update Counts" at bounding box center [604, 234] width 1024 height 30
click at [627, 497] on button "OK" at bounding box center [627, 501] width 46 height 19
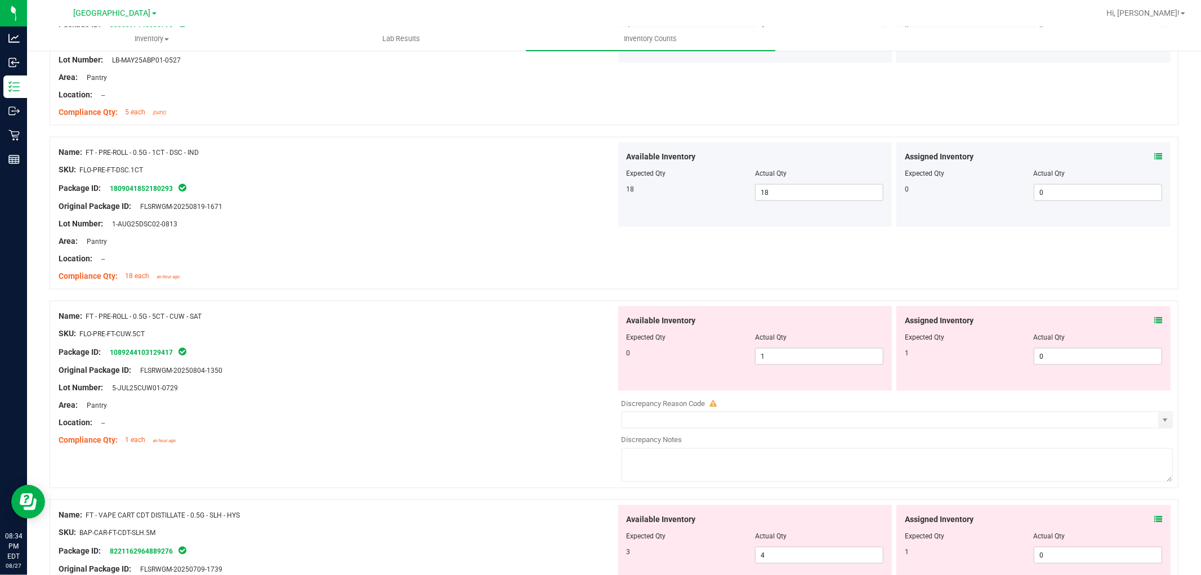
scroll to position [1251, 0]
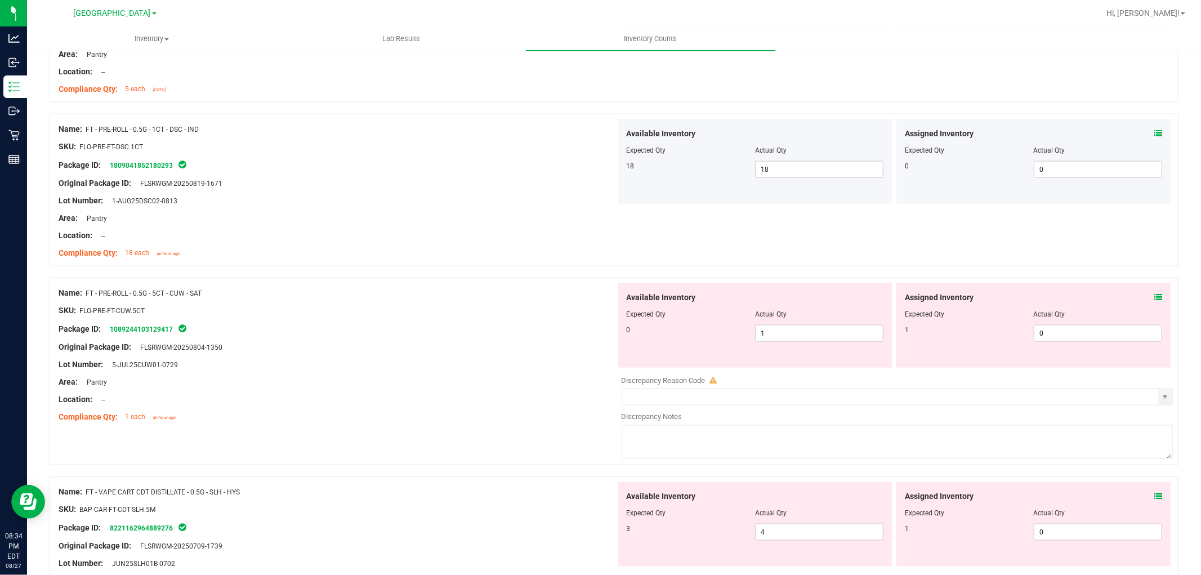
click at [1154, 294] on icon at bounding box center [1158, 297] width 8 height 8
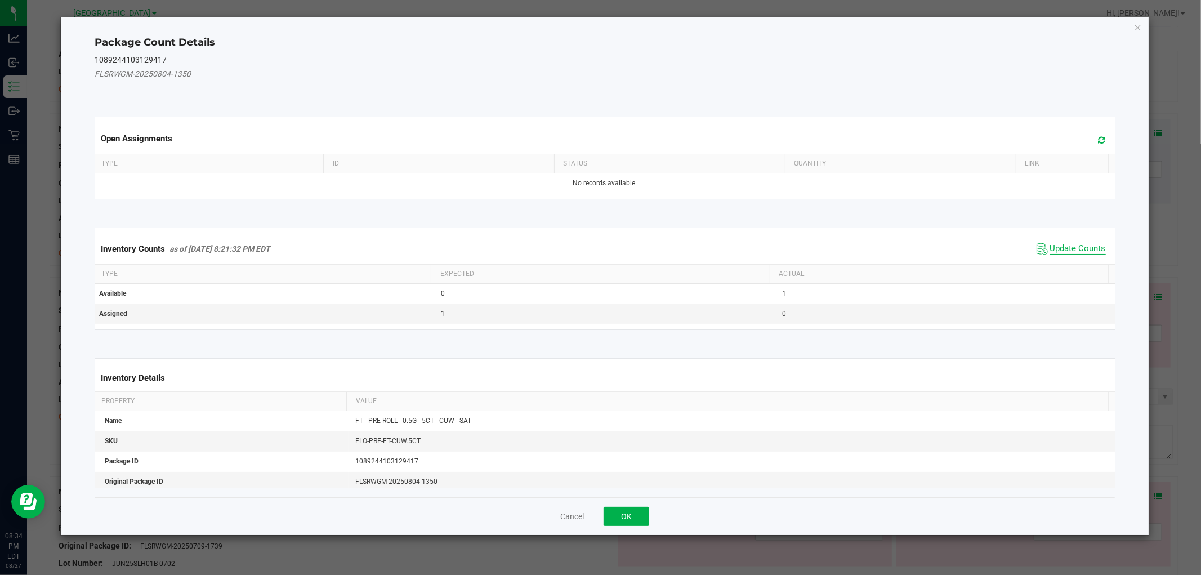
click at [1050, 249] on span "Update Counts" at bounding box center [1078, 248] width 56 height 11
click at [1044, 249] on div "Inventory Counts as of [DATE] 8:21:32 PM EDT Update Counts" at bounding box center [604, 248] width 1024 height 29
click at [1045, 249] on div "Inventory Counts as of [DATE] 8:21:32 PM EDT Update Counts" at bounding box center [604, 248] width 1024 height 29
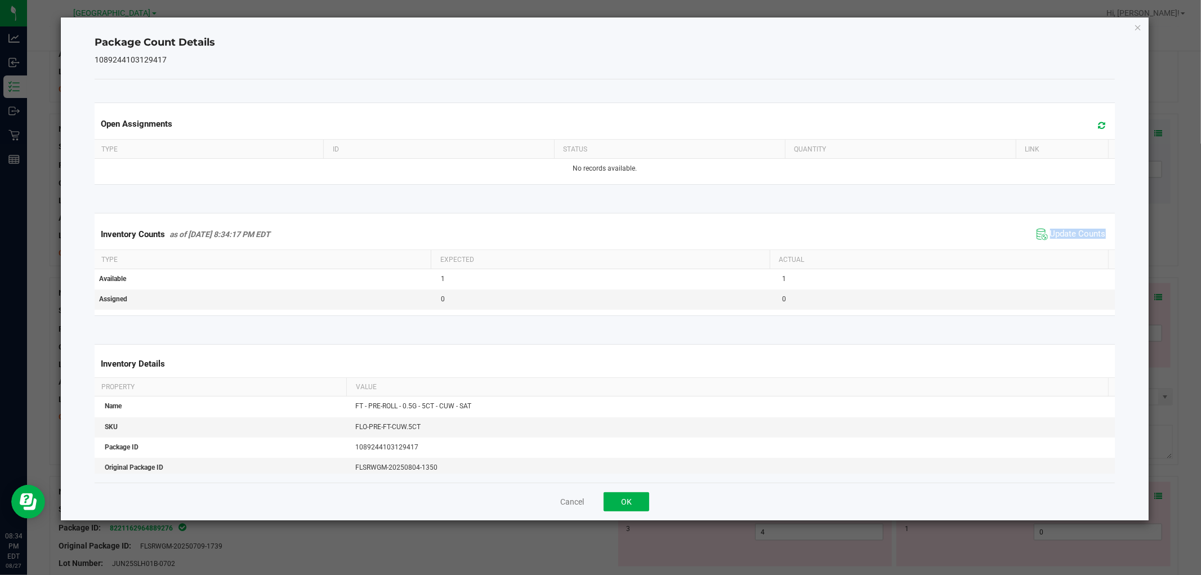
click at [1047, 249] on div "Inventory Counts as of [DATE] 8:34:17 PM EDT Update Counts" at bounding box center [604, 234] width 1024 height 30
click at [638, 498] on button "OK" at bounding box center [627, 501] width 46 height 19
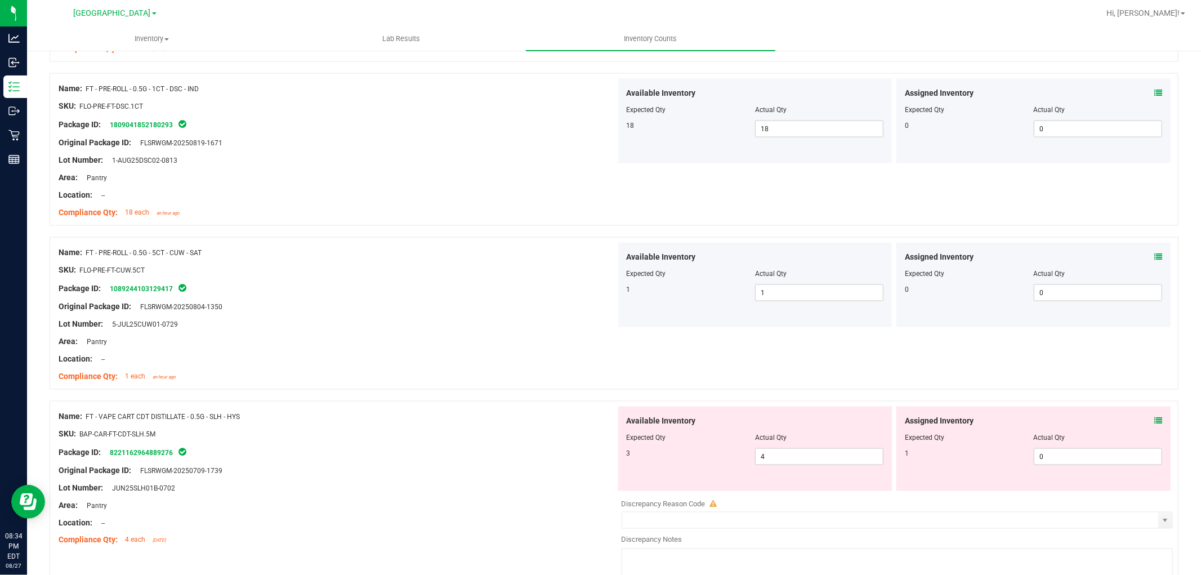
scroll to position [1313, 0]
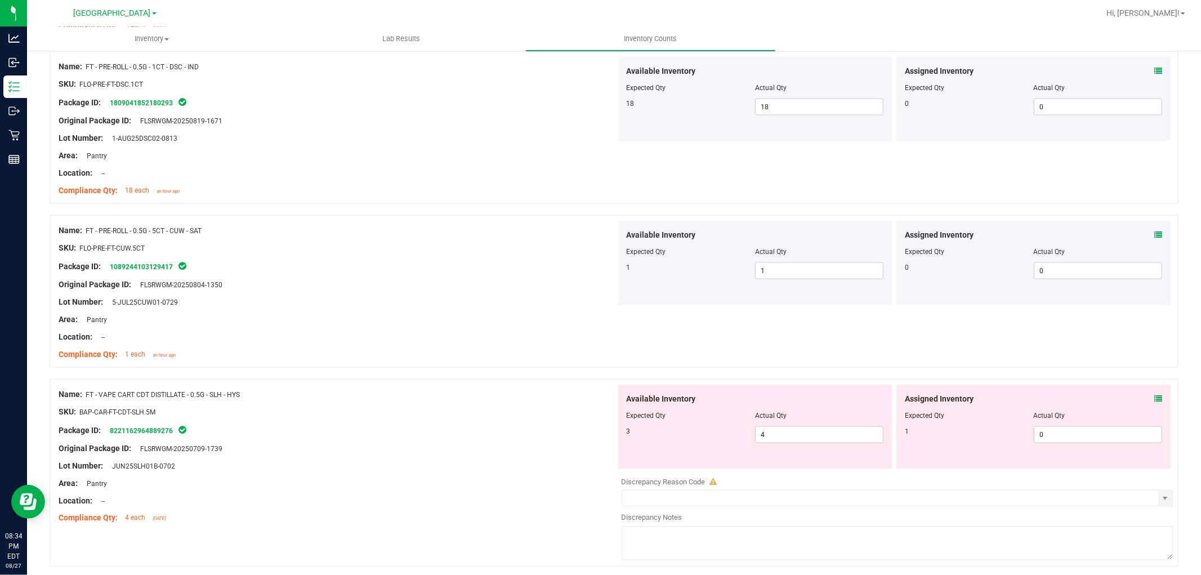
click at [1154, 397] on icon at bounding box center [1158, 399] width 8 height 8
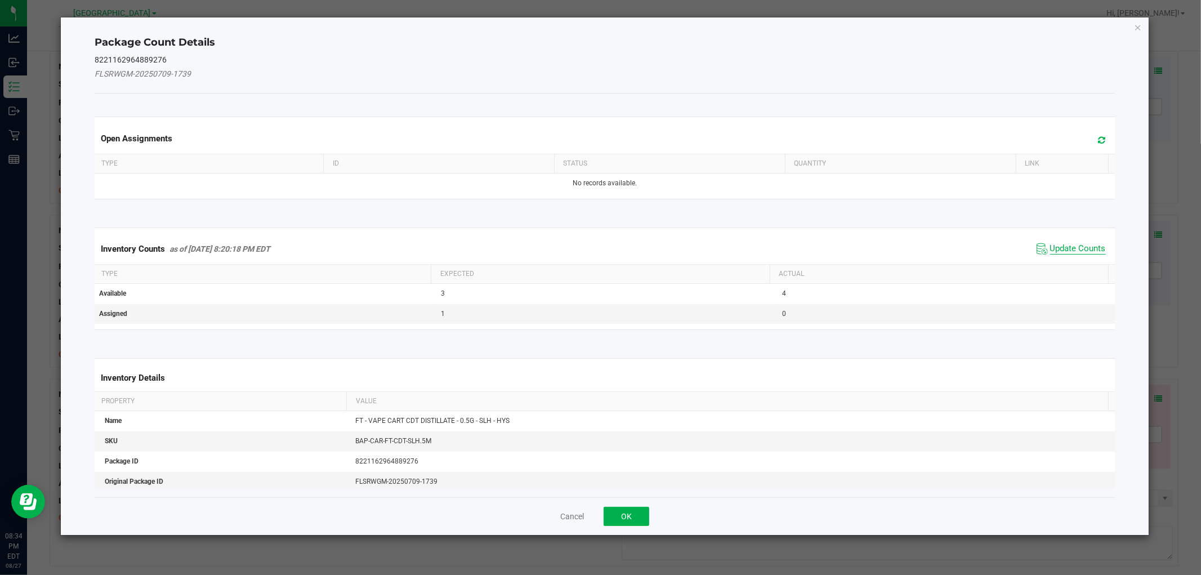
click at [1074, 244] on span "Update Counts" at bounding box center [1078, 248] width 56 height 11
click at [1074, 246] on div "Inventory Counts as of [DATE] 8:20:18 PM EDT Update Counts" at bounding box center [604, 248] width 1024 height 29
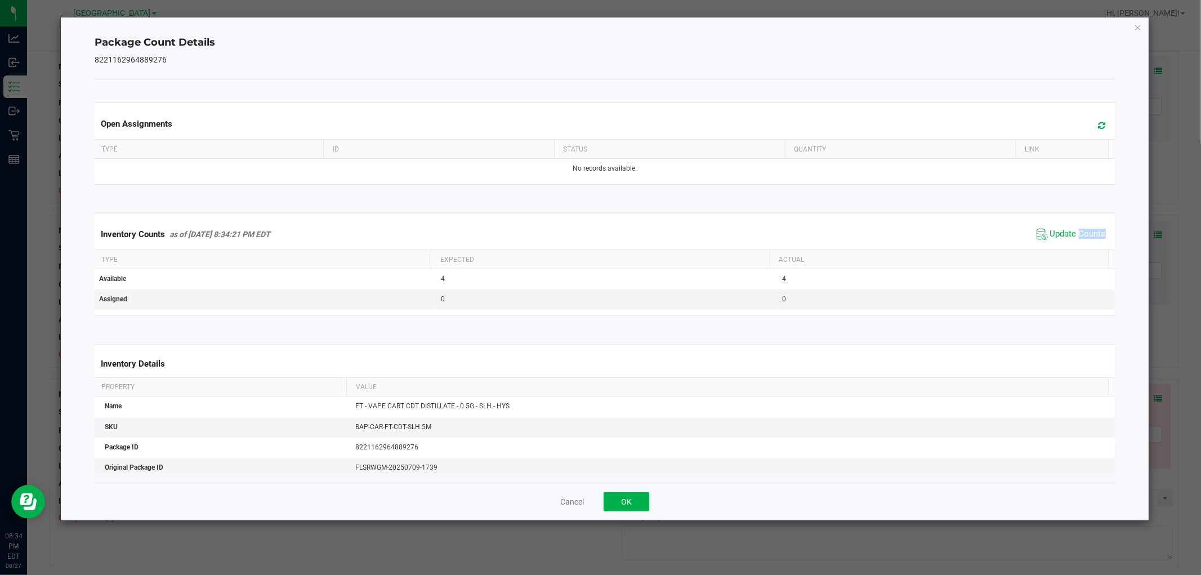
click at [1074, 246] on div "Inventory Counts as of [DATE] 8:34:21 PM EDT Update Counts" at bounding box center [604, 234] width 1024 height 30
click at [627, 497] on button "OK" at bounding box center [627, 501] width 46 height 19
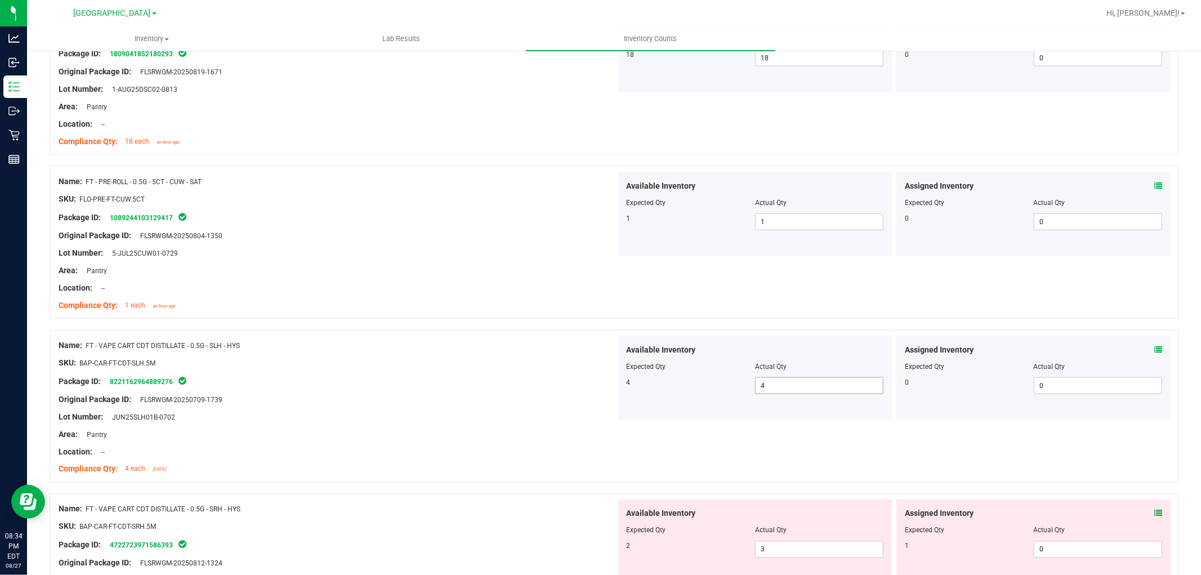
scroll to position [1438, 0]
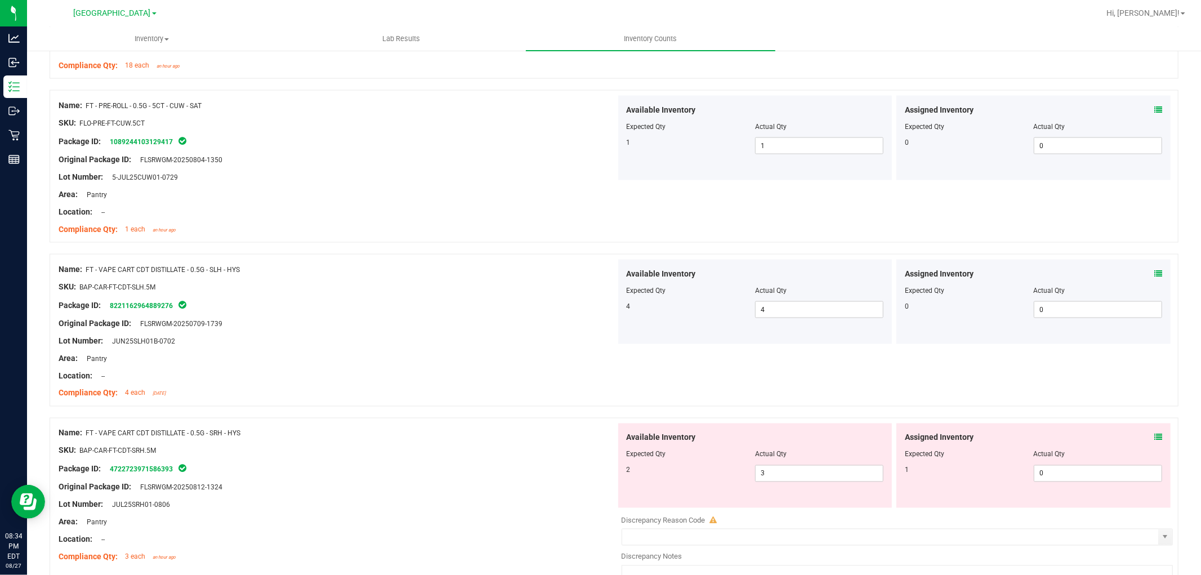
click at [1154, 436] on icon at bounding box center [1158, 438] width 8 height 8
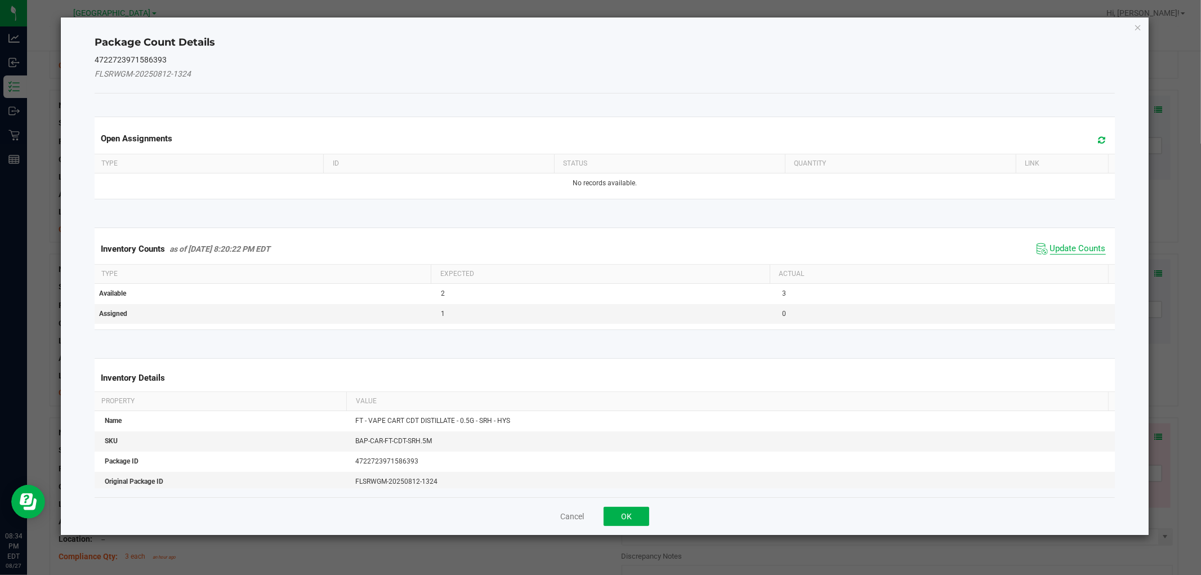
click at [1070, 250] on span "Update Counts" at bounding box center [1078, 248] width 56 height 11
click at [1070, 250] on kendo-grid "Inventory Counts as of [DATE] 8:20:22 PM EDT Update Counts Type Expected Actual…" at bounding box center [604, 277] width 1036 height 101
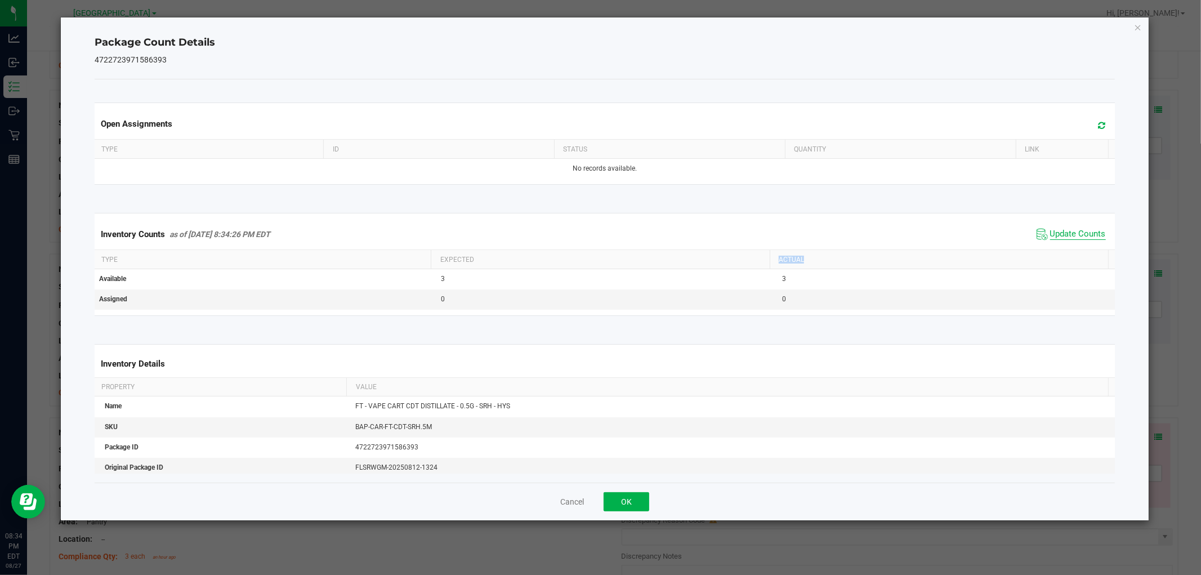
click at [1070, 250] on th "Actual" at bounding box center [939, 259] width 338 height 19
click at [1071, 250] on th "Actual" at bounding box center [939, 259] width 338 height 19
drag, startPoint x: 1071, startPoint y: 250, endPoint x: 969, endPoint y: 327, distance: 127.9
click at [1072, 250] on th "Actual" at bounding box center [939, 259] width 338 height 19
drag, startPoint x: 626, startPoint y: 505, endPoint x: 685, endPoint y: 472, distance: 67.3
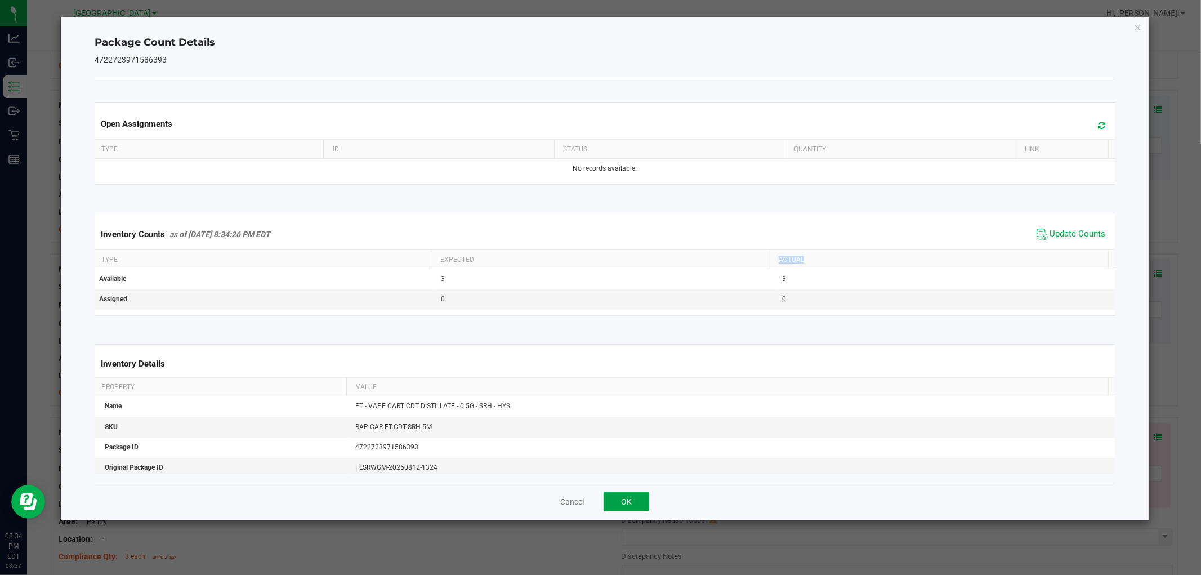
click at [628, 505] on button "OK" at bounding box center [627, 501] width 46 height 19
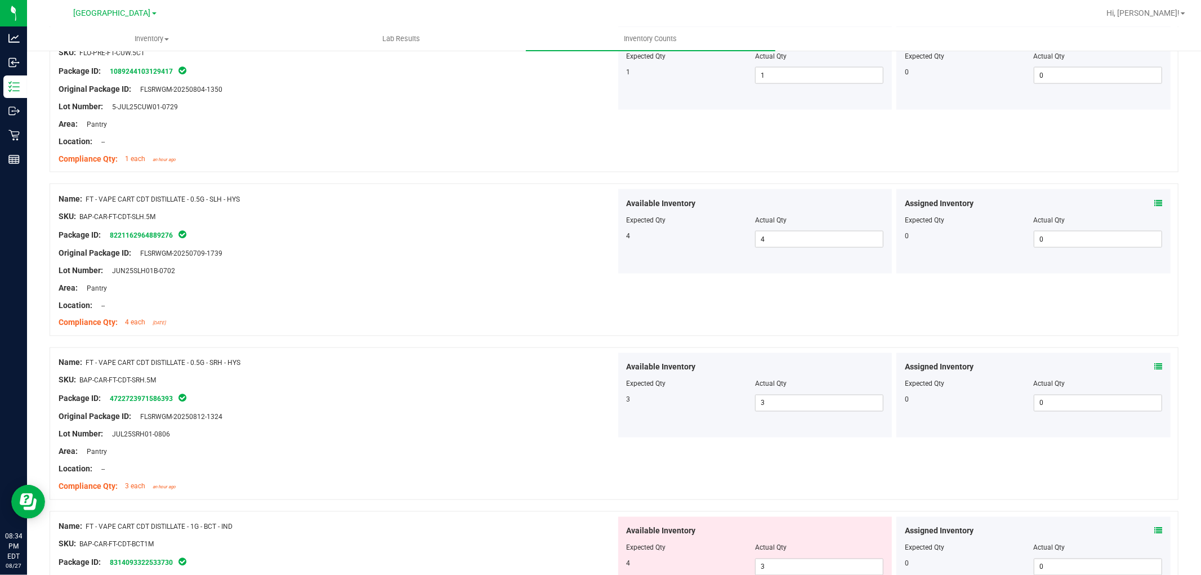
scroll to position [1689, 0]
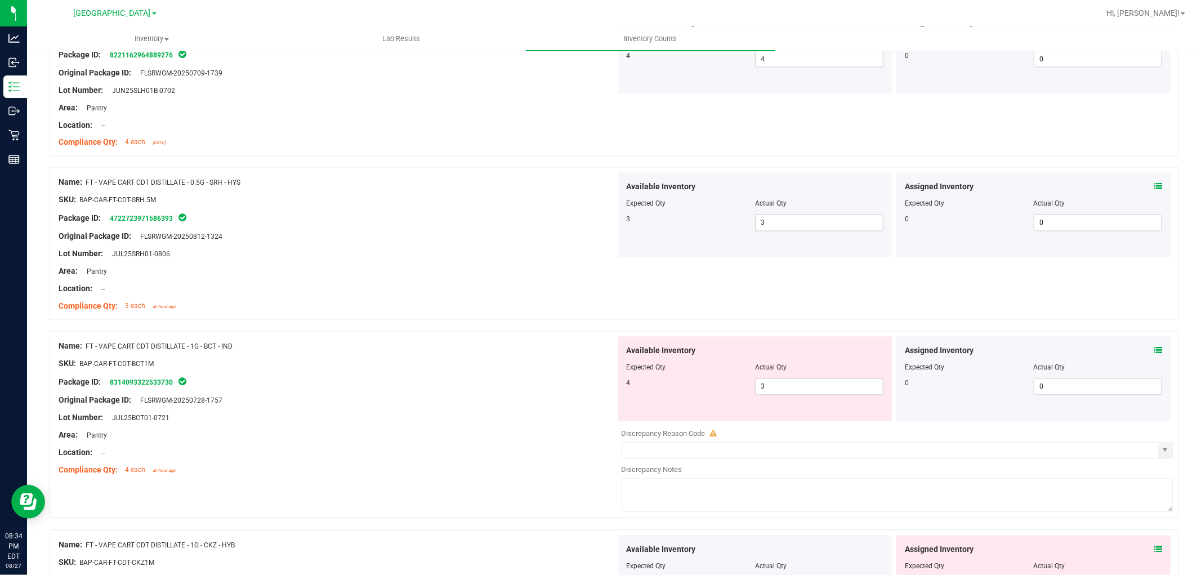
click at [1154, 349] on icon at bounding box center [1158, 351] width 8 height 8
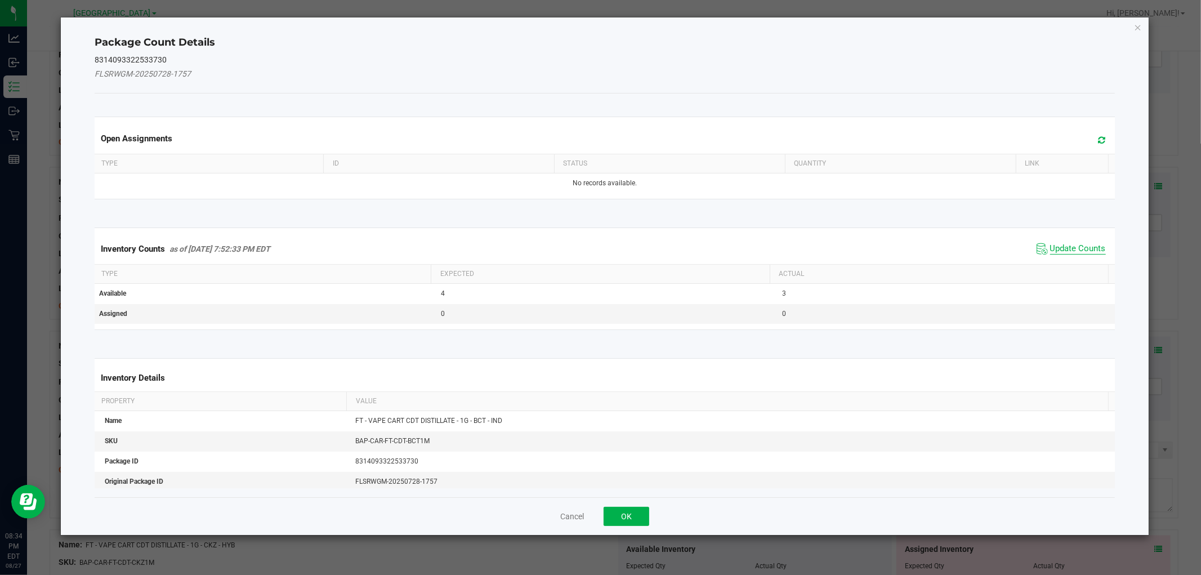
click at [1060, 249] on span "Update Counts" at bounding box center [1078, 248] width 56 height 11
click at [1060, 250] on kendo-grid "Inventory Counts as of [DATE] 7:52:33 PM EDT Update Counts Type Expected Actual…" at bounding box center [604, 278] width 1036 height 102
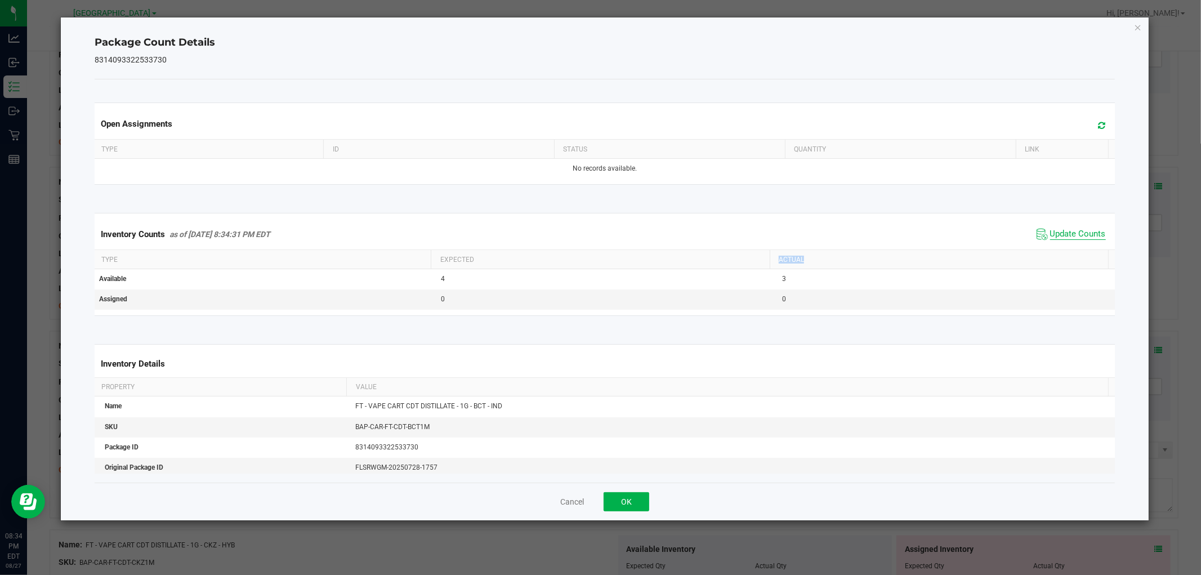
click at [1060, 250] on th "Actual" at bounding box center [939, 259] width 338 height 19
click at [1061, 250] on th "Actual" at bounding box center [939, 259] width 338 height 19
click at [1082, 233] on span "Update Counts" at bounding box center [1078, 234] width 56 height 11
click at [1082, 233] on span "Update Counts" at bounding box center [1078, 234] width 56 height 10
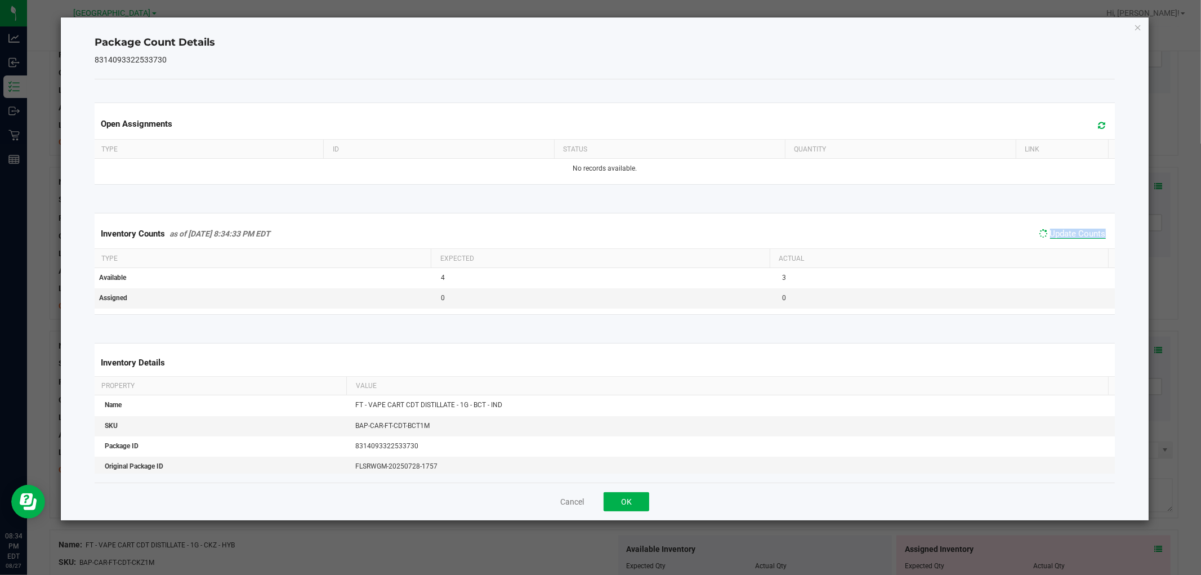
click at [1082, 233] on span "Update Counts" at bounding box center [1078, 234] width 56 height 10
click at [622, 503] on button "OK" at bounding box center [627, 501] width 46 height 19
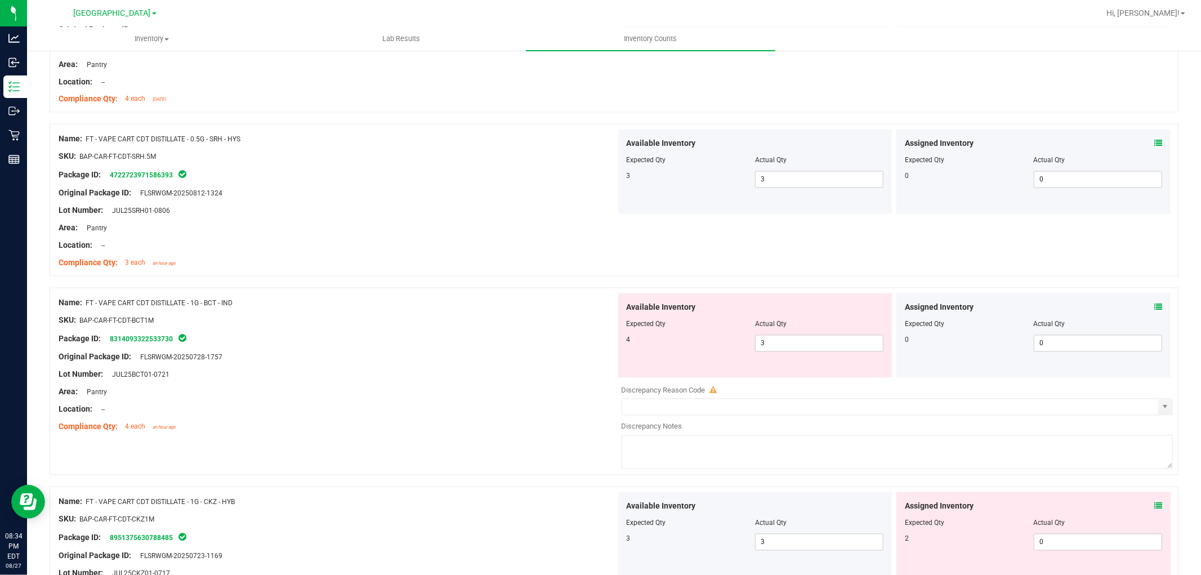
scroll to position [1751, 0]
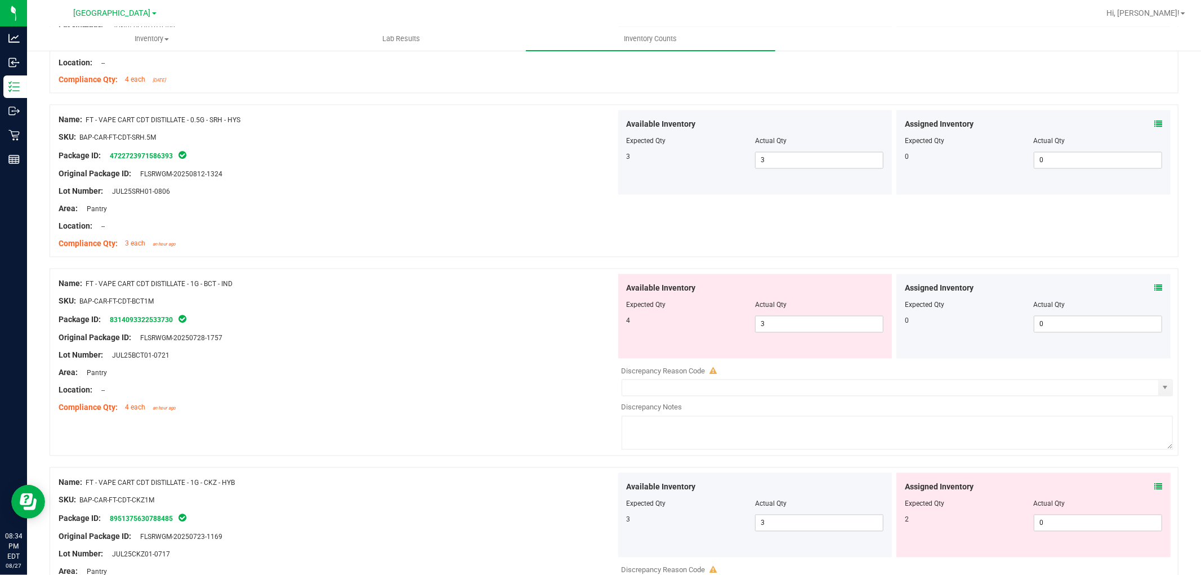
click at [1154, 289] on icon at bounding box center [1158, 288] width 8 height 8
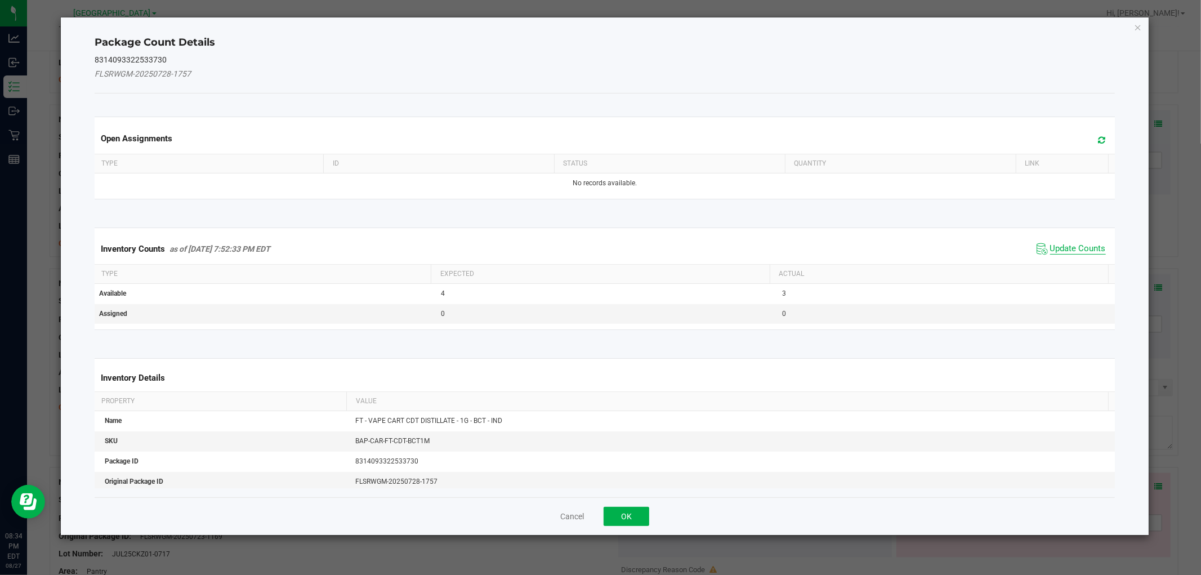
click at [1083, 248] on span "Update Counts" at bounding box center [1078, 248] width 56 height 11
click at [1083, 248] on div "Inventory Counts as of [DATE] 7:52:33 PM EDT Update Counts" at bounding box center [604, 249] width 1024 height 30
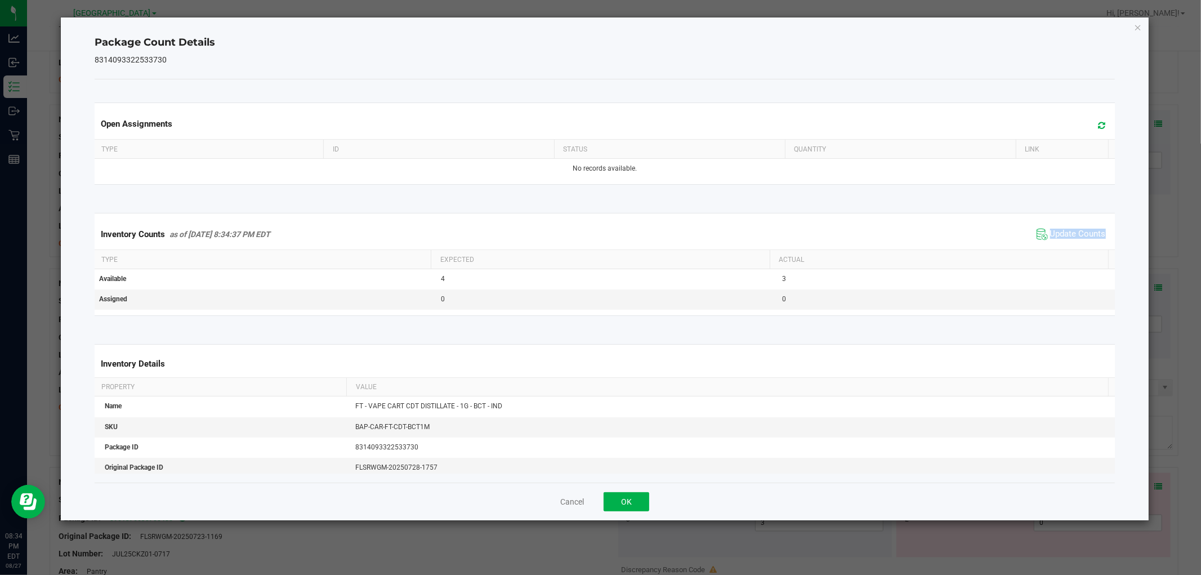
click at [1083, 248] on div "Inventory Counts as of [DATE] 8:34:37 PM EDT Update Counts" at bounding box center [604, 234] width 1024 height 30
drag, startPoint x: 642, startPoint y: 501, endPoint x: 686, endPoint y: 485, distance: 46.1
click at [645, 501] on button "OK" at bounding box center [627, 501] width 46 height 19
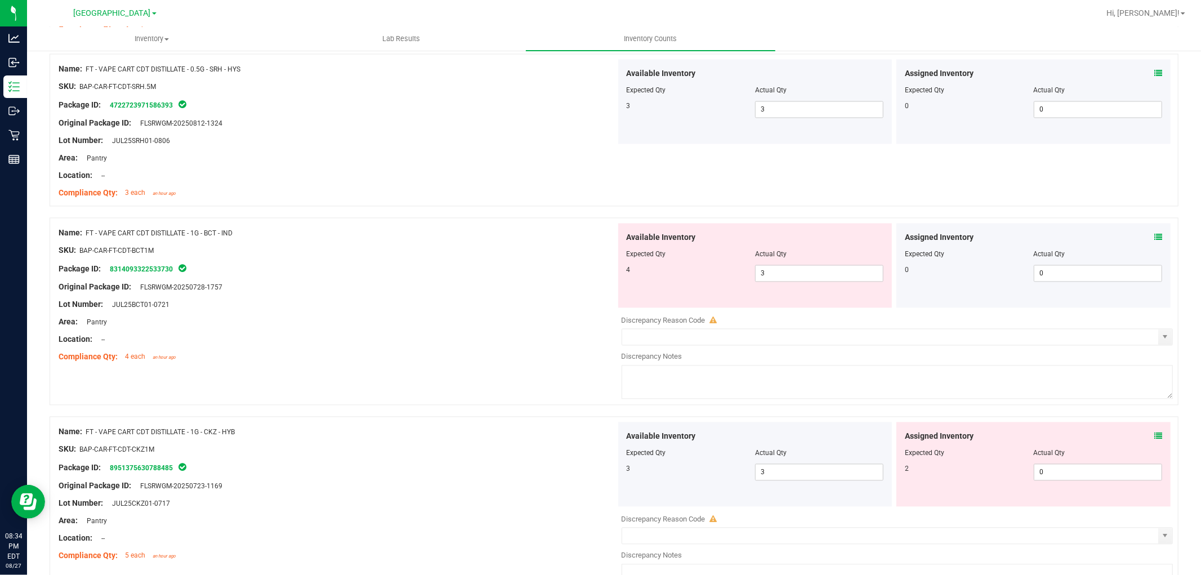
scroll to position [1939, 0]
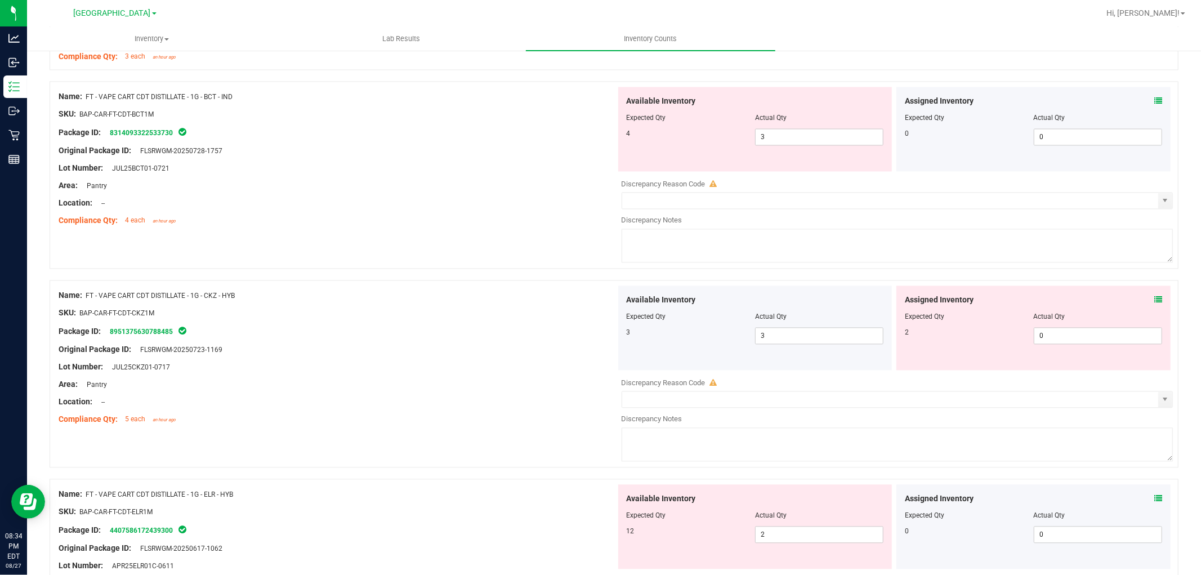
click at [1154, 300] on icon at bounding box center [1158, 300] width 8 height 8
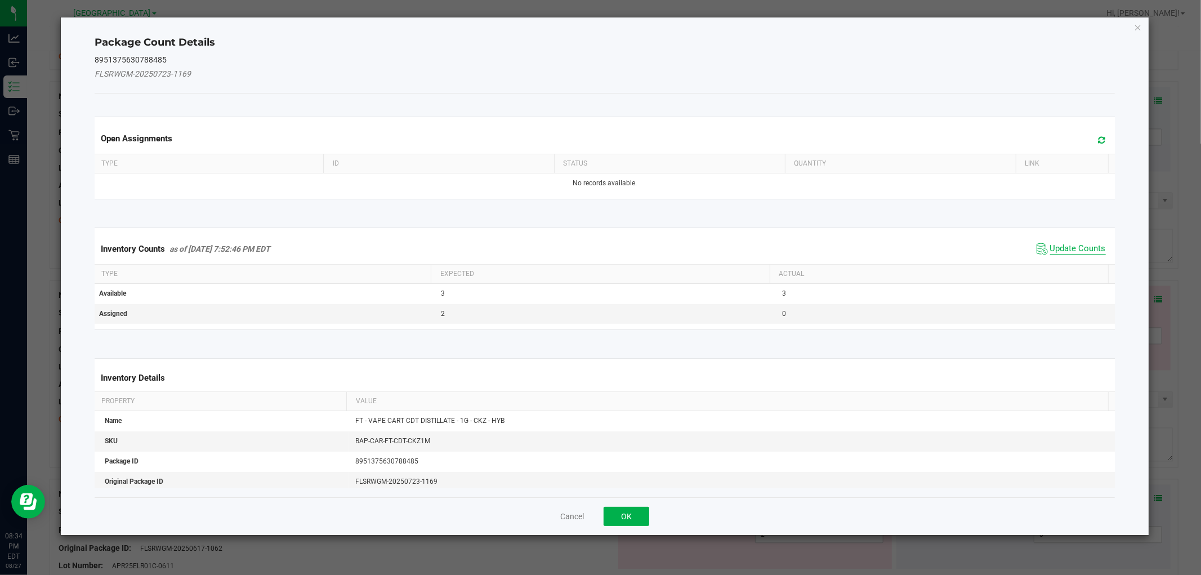
click at [1053, 248] on span "Update Counts" at bounding box center [1078, 248] width 56 height 11
click at [1053, 248] on div "Inventory Counts as of [DATE] 7:52:46 PM EDT Update Counts" at bounding box center [604, 249] width 1024 height 30
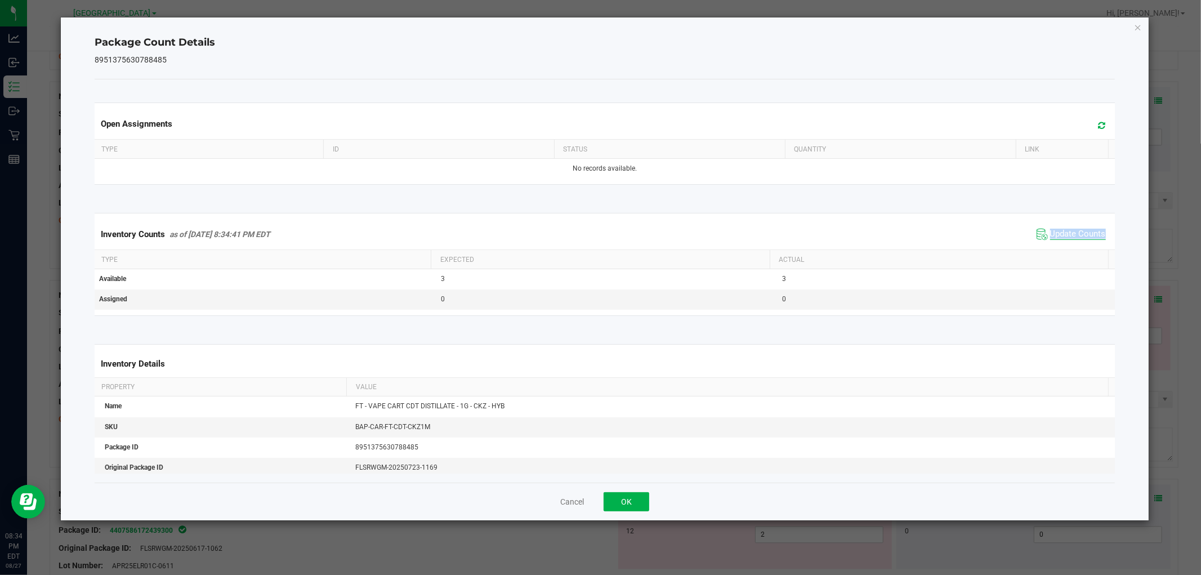
click at [1053, 248] on div "Inventory Counts as of [DATE] 8:34:41 PM EDT Update Counts" at bounding box center [604, 234] width 1024 height 30
drag, startPoint x: 600, startPoint y: 505, endPoint x: 607, endPoint y: 507, distance: 7.5
click at [605, 507] on div "Cancel OK" at bounding box center [605, 501] width 1020 height 38
click at [622, 507] on button "OK" at bounding box center [627, 501] width 46 height 19
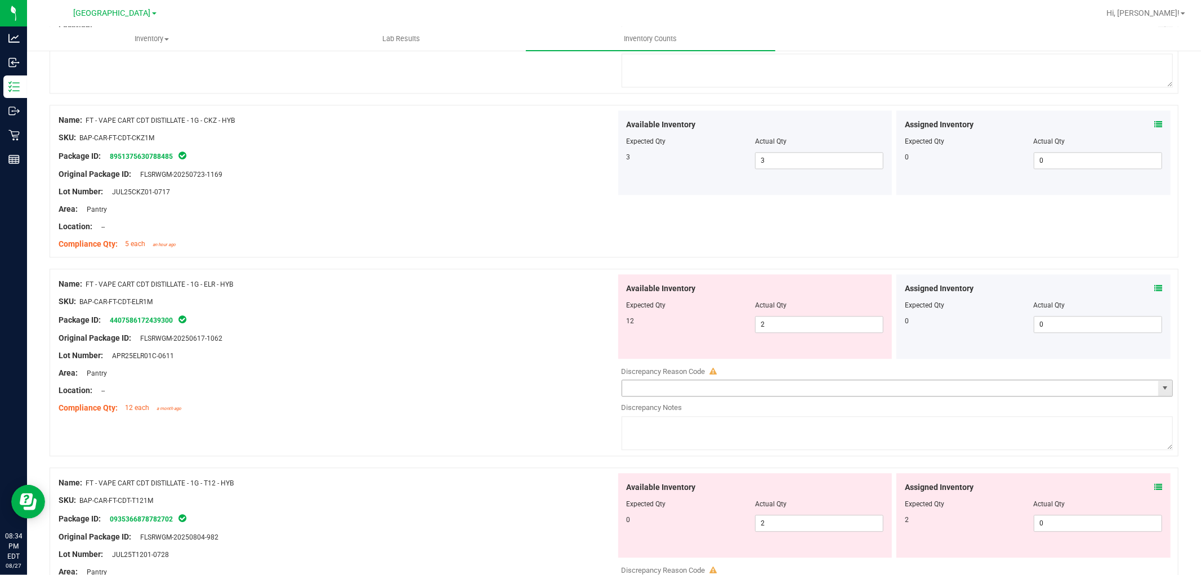
scroll to position [2126, 0]
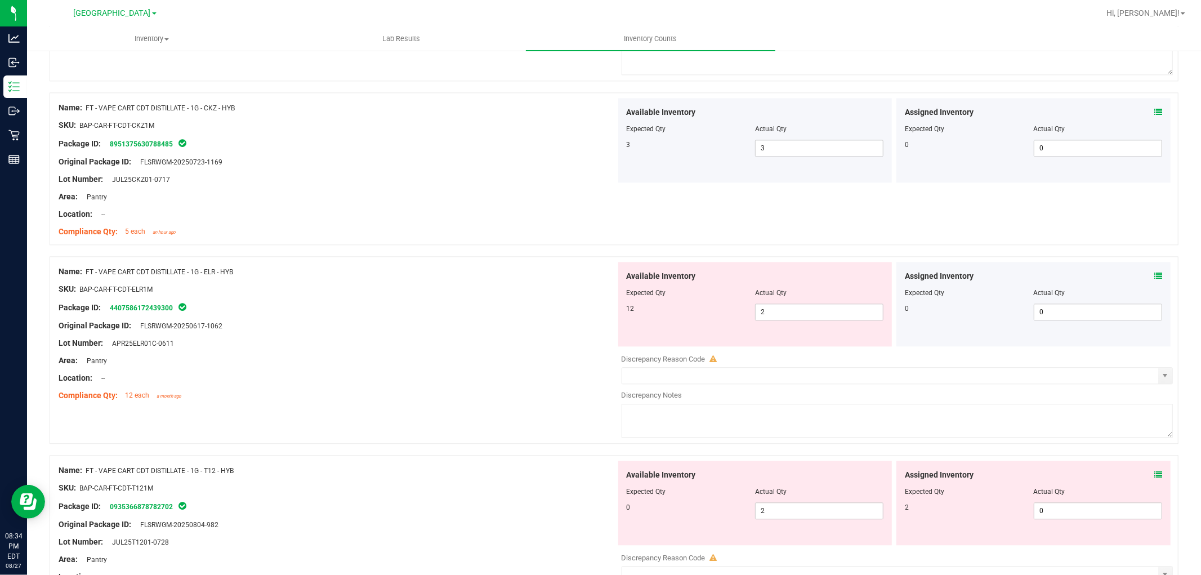
click at [1154, 274] on icon at bounding box center [1158, 276] width 8 height 8
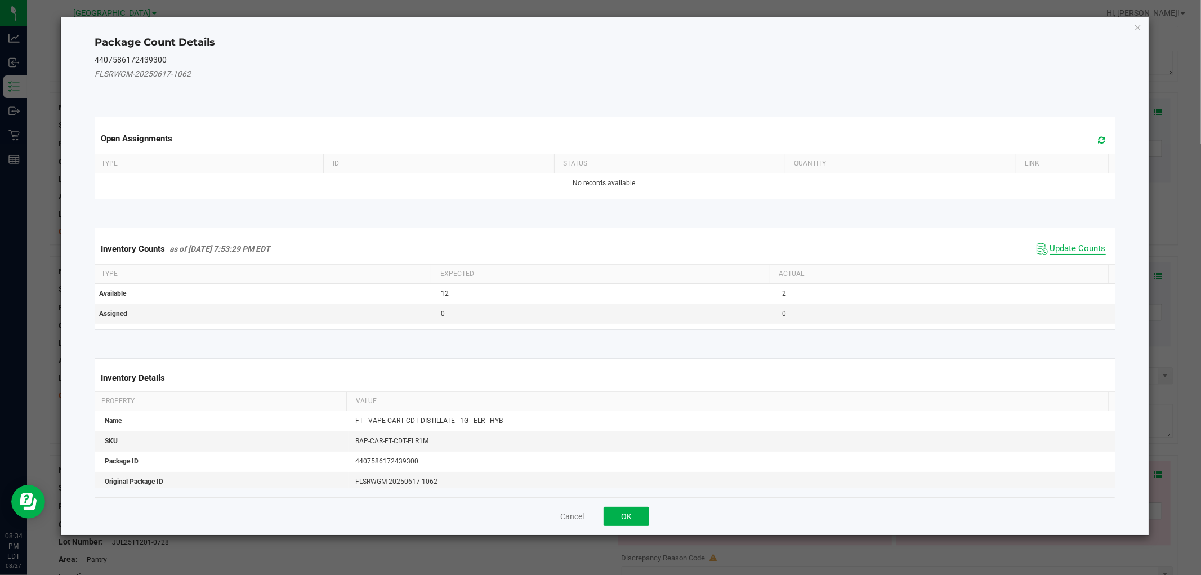
click at [1055, 248] on span "Update Counts" at bounding box center [1078, 248] width 56 height 11
click at [1055, 248] on div "Inventory Counts as of [DATE] 7:53:29 PM EDT Update Counts" at bounding box center [604, 249] width 1024 height 30
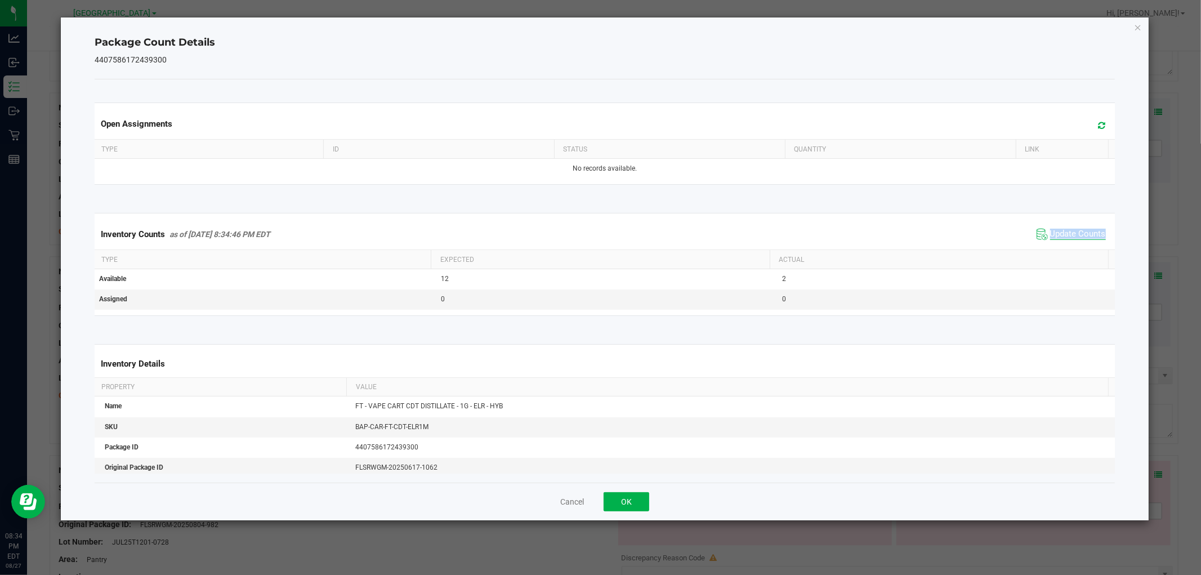
click at [1055, 248] on div "Inventory Counts as of [DATE] 8:34:46 PM EDT Update Counts" at bounding box center [604, 234] width 1024 height 30
click at [1055, 247] on div "Inventory Counts as of [DATE] 8:34:46 PM EDT Update Counts" at bounding box center [604, 234] width 1024 height 30
click at [1050, 237] on span "Update Counts" at bounding box center [1078, 234] width 56 height 11
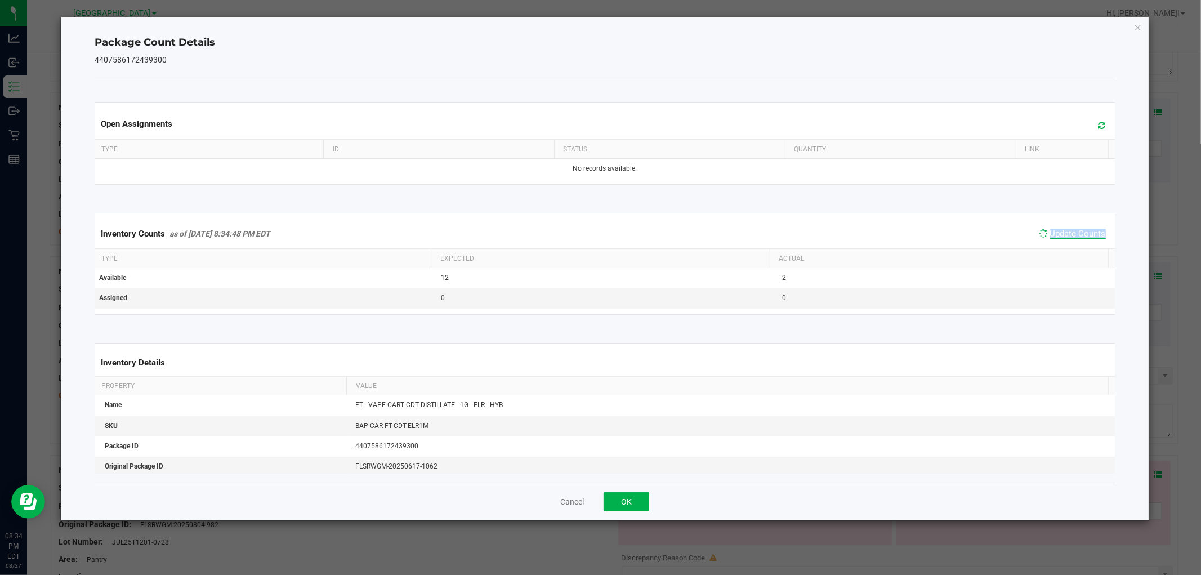
click at [1050, 237] on span "Update Counts" at bounding box center [1078, 234] width 56 height 10
drag, startPoint x: 622, startPoint y: 508, endPoint x: 629, endPoint y: 497, distance: 14.2
click at [622, 508] on button "OK" at bounding box center [627, 501] width 46 height 19
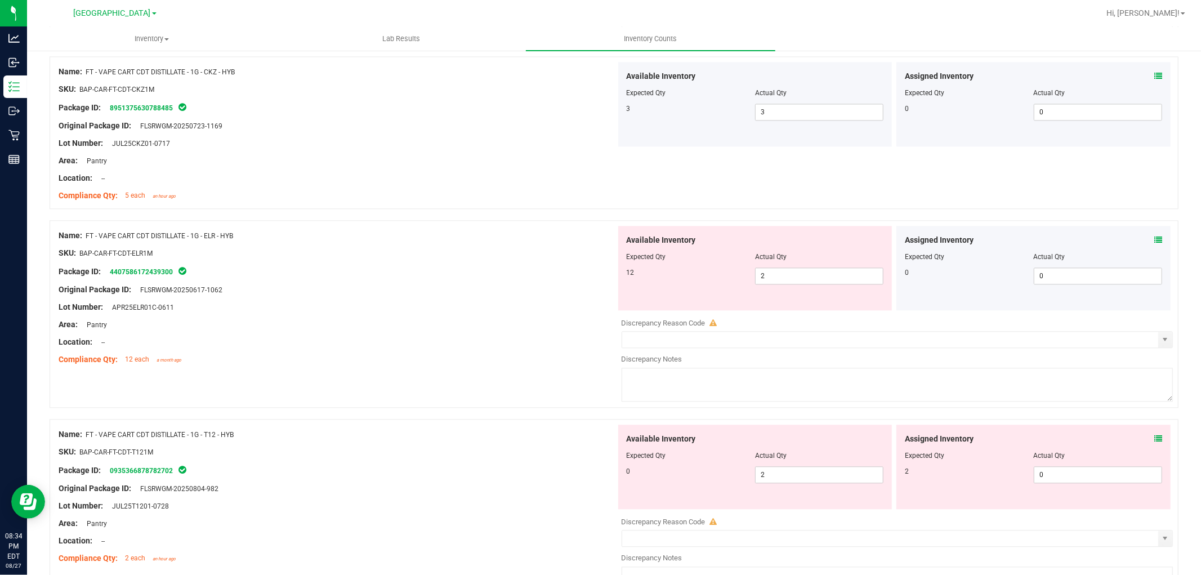
scroll to position [2252, 0]
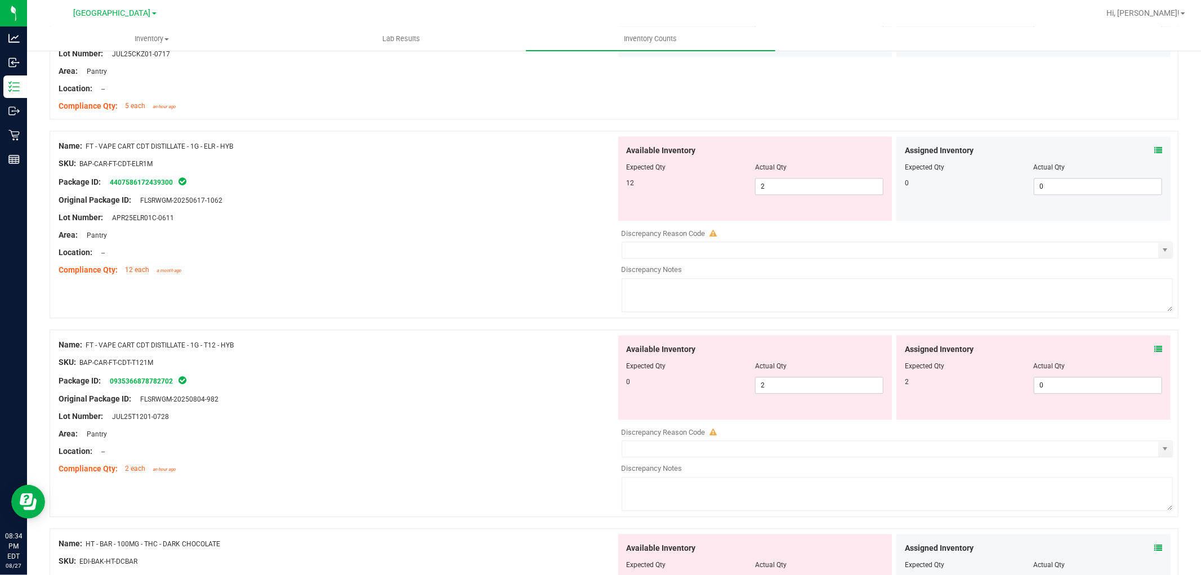
click at [1154, 351] on icon at bounding box center [1158, 349] width 8 height 8
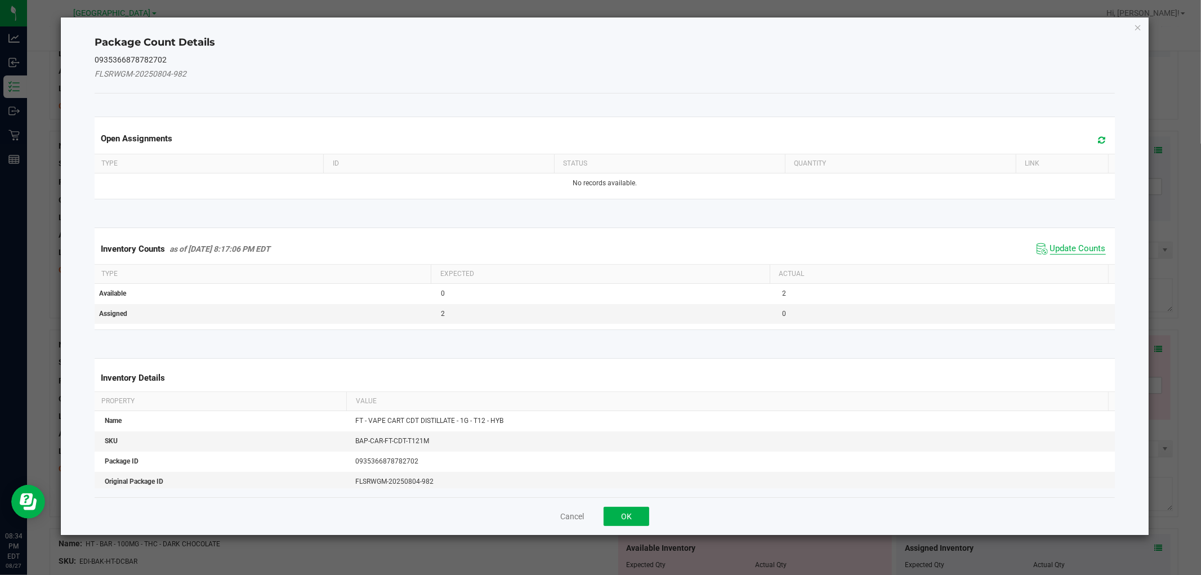
click at [1071, 249] on span "Update Counts" at bounding box center [1078, 248] width 56 height 11
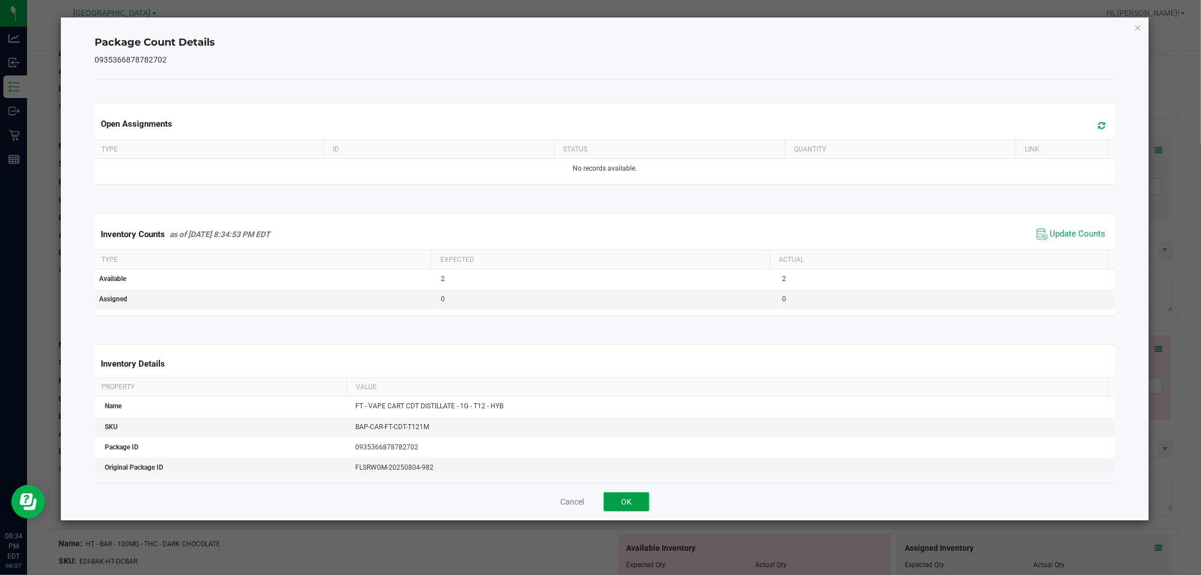
click at [646, 498] on button "OK" at bounding box center [627, 501] width 46 height 19
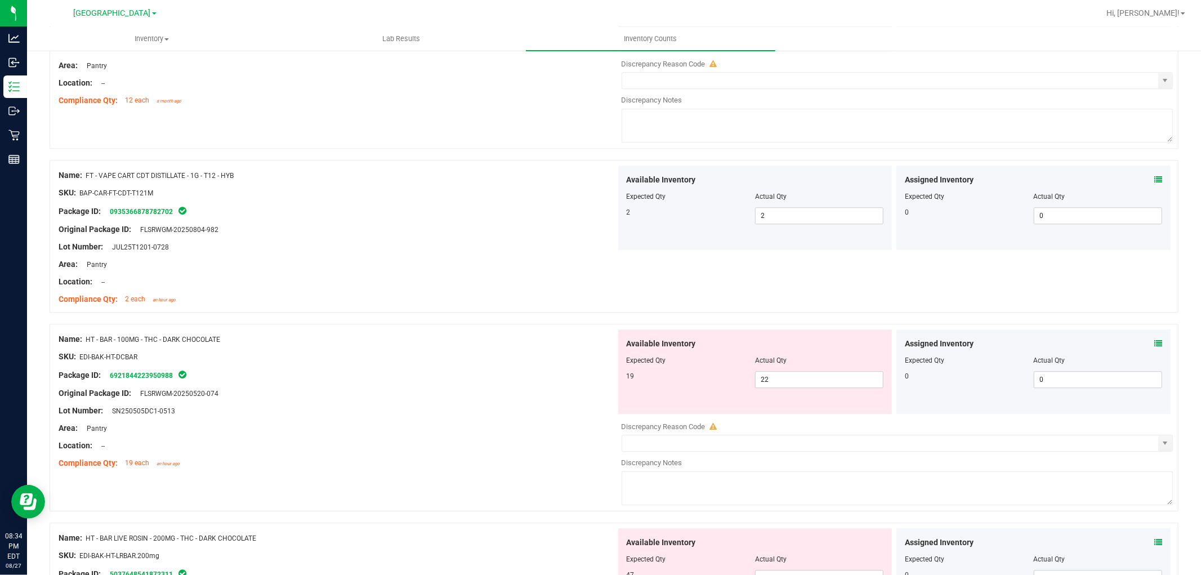
scroll to position [2439, 0]
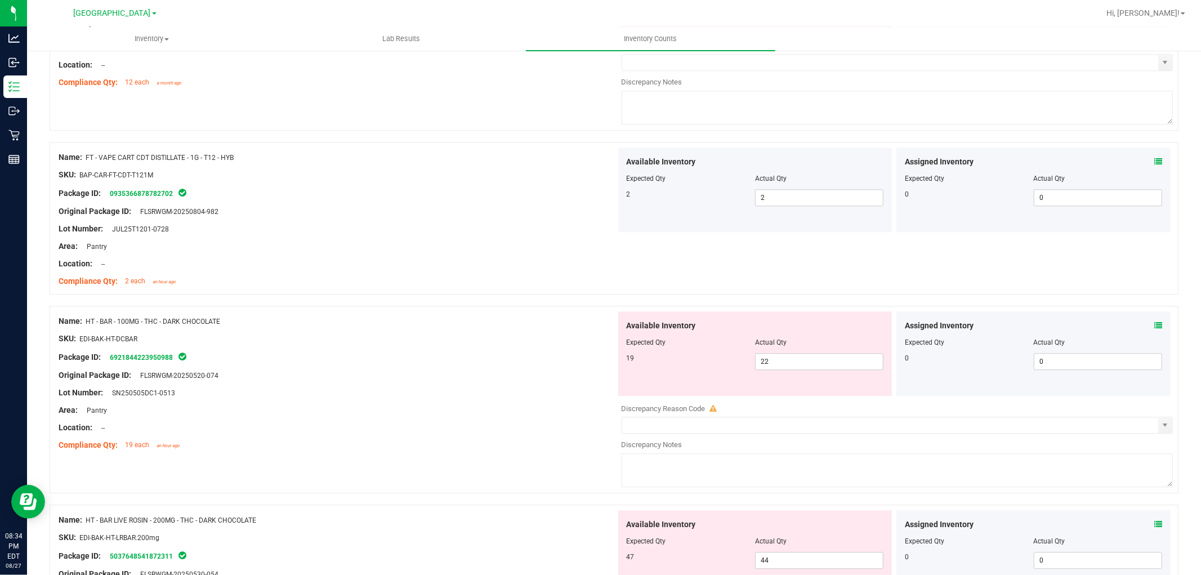
click at [1154, 328] on icon at bounding box center [1158, 325] width 8 height 8
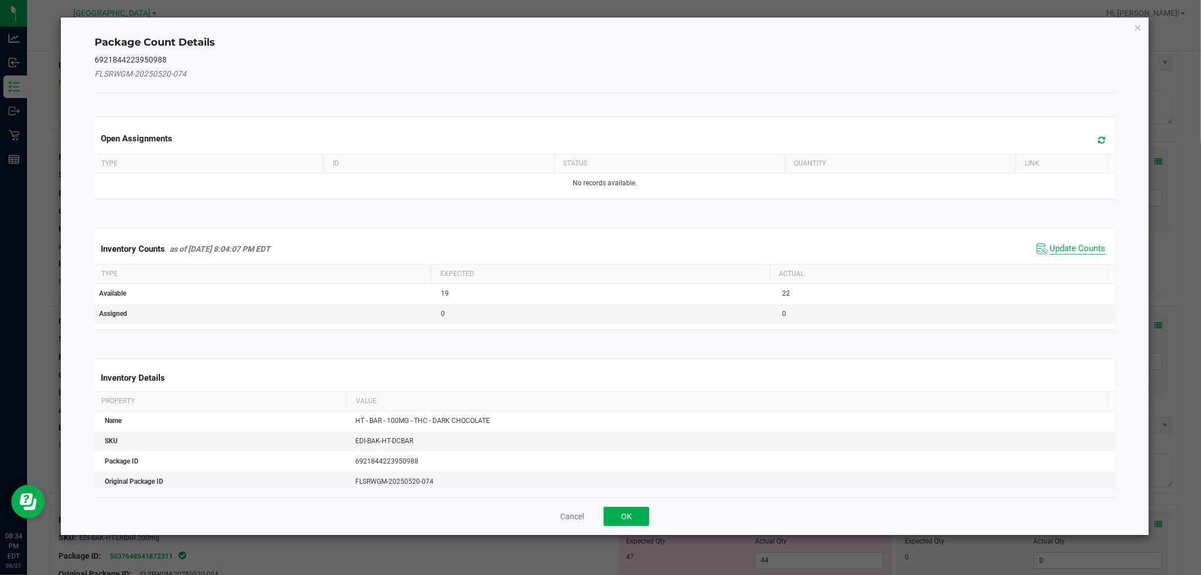
click at [1084, 243] on span "Update Counts" at bounding box center [1078, 248] width 56 height 11
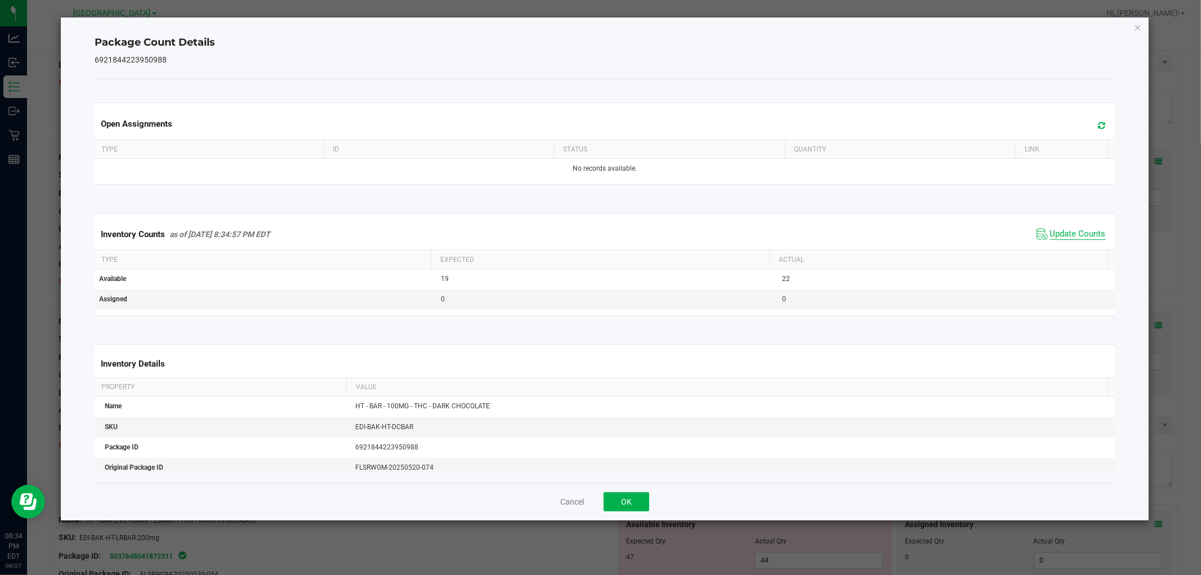
click at [1083, 233] on span "Update Counts" at bounding box center [1078, 234] width 56 height 11
click at [1084, 233] on span "Update Counts" at bounding box center [1078, 234] width 56 height 10
drag, startPoint x: 623, startPoint y: 507, endPoint x: 633, endPoint y: 500, distance: 12.2
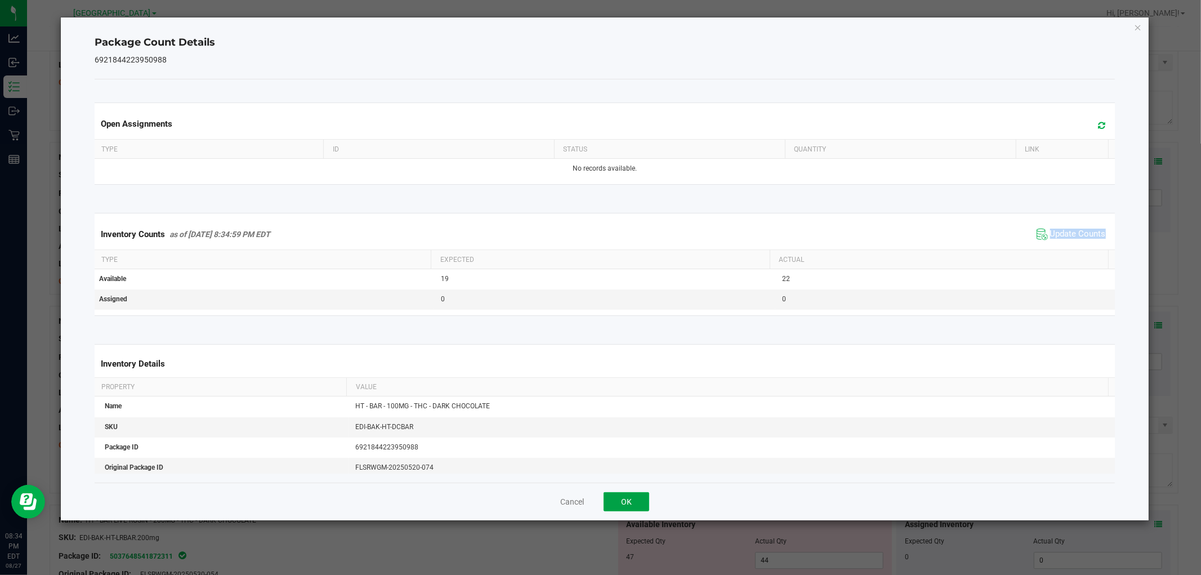
click at [625, 506] on button "OK" at bounding box center [627, 501] width 46 height 19
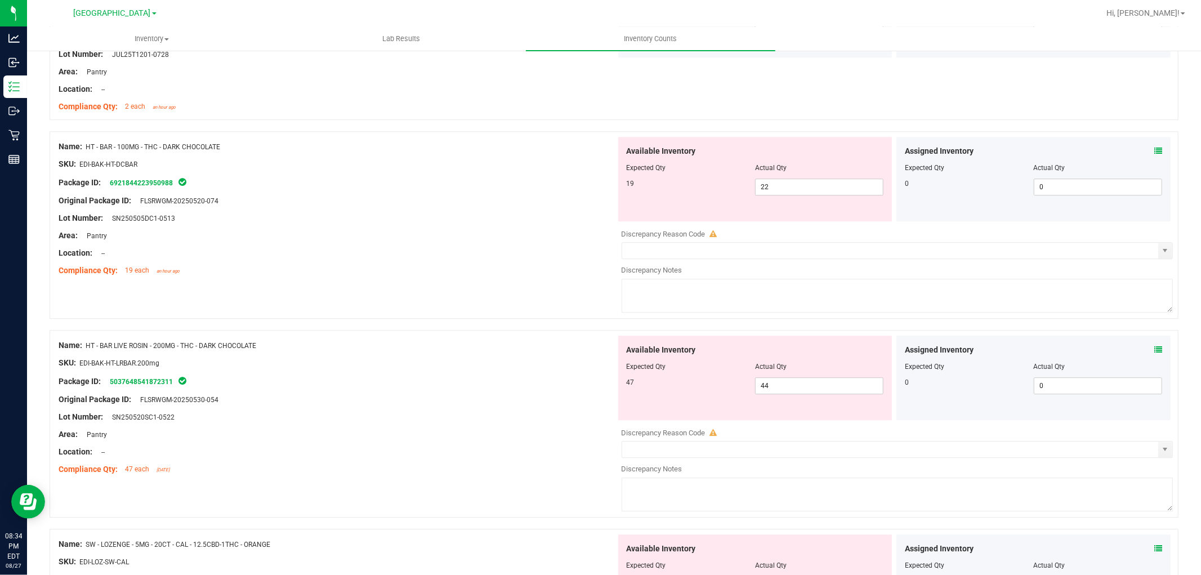
scroll to position [2627, 0]
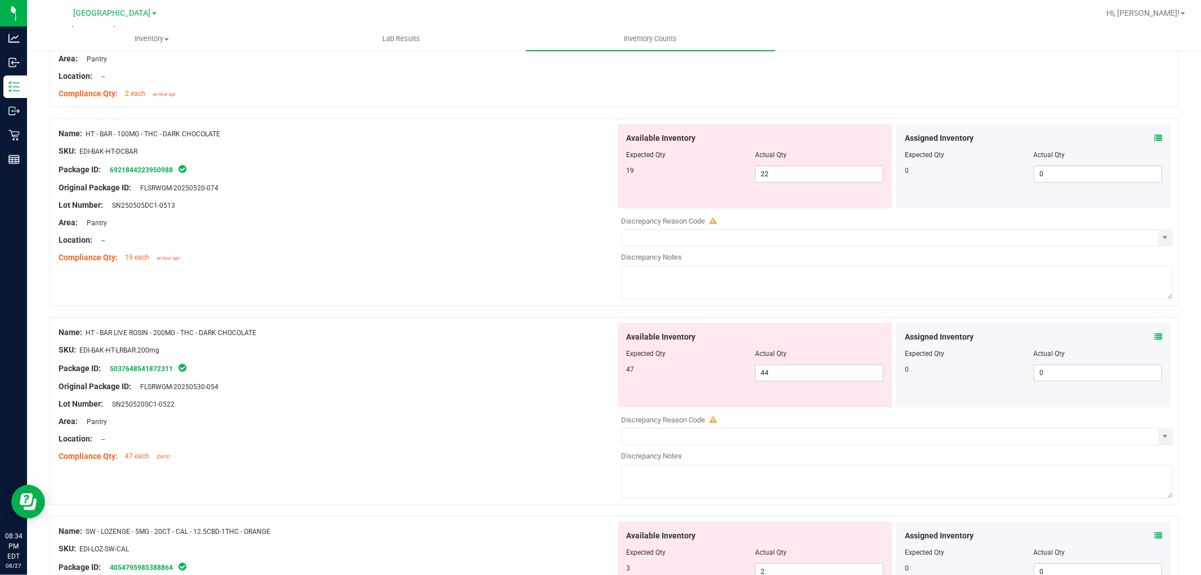
drag, startPoint x: 1143, startPoint y: 337, endPoint x: 1137, endPoint y: 327, distance: 11.1
click at [1143, 337] on div "Assigned Inventory" at bounding box center [1033, 337] width 257 height 12
click at [1154, 336] on icon at bounding box center [1158, 337] width 8 height 8
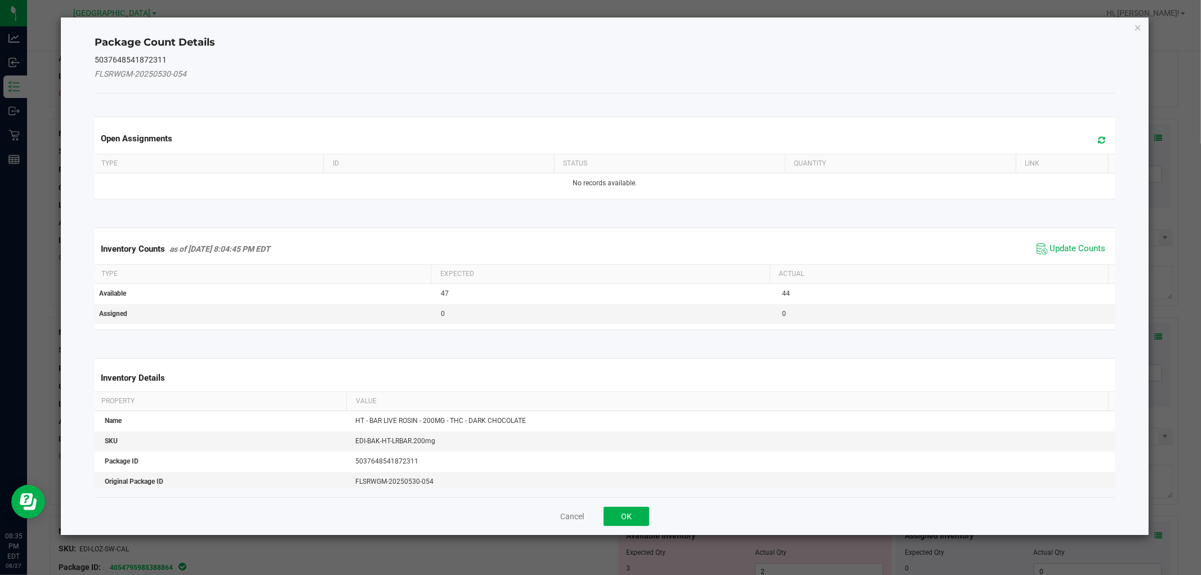
click at [1053, 240] on span "Update Counts" at bounding box center [1071, 248] width 75 height 17
click at [1053, 240] on span "Update Counts" at bounding box center [1072, 248] width 72 height 16
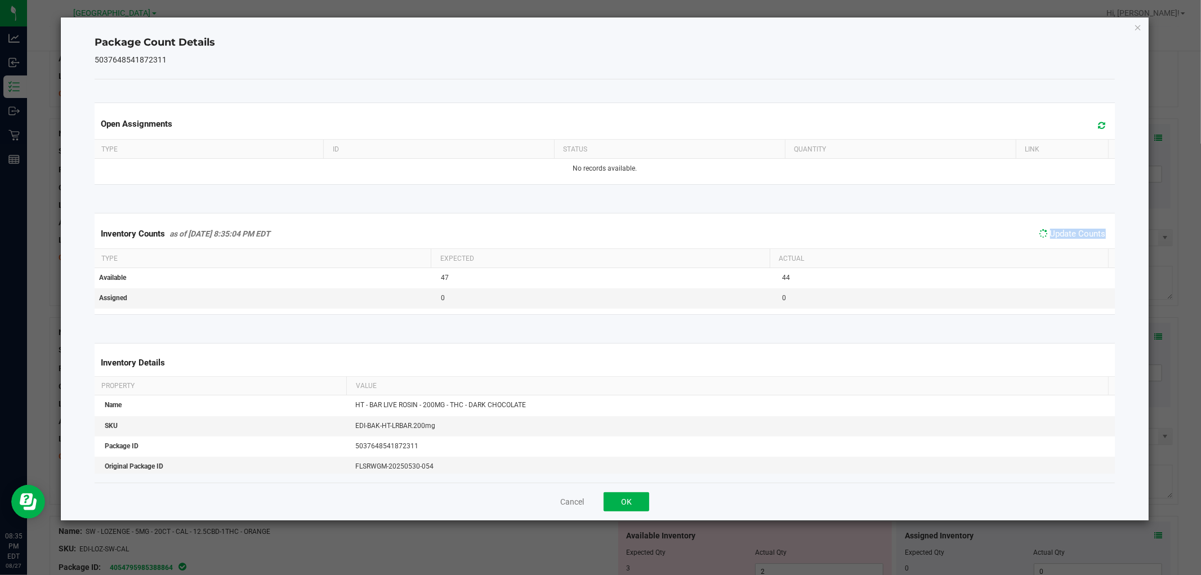
click at [1053, 240] on span "Update Counts" at bounding box center [1072, 234] width 72 height 16
click at [1053, 234] on span "Update Counts" at bounding box center [1078, 234] width 56 height 11
click at [1053, 234] on span "Update Counts" at bounding box center [1078, 234] width 56 height 10
drag, startPoint x: 1053, startPoint y: 234, endPoint x: 994, endPoint y: 258, distance: 63.1
click at [1053, 234] on span "Update Counts" at bounding box center [1078, 234] width 56 height 11
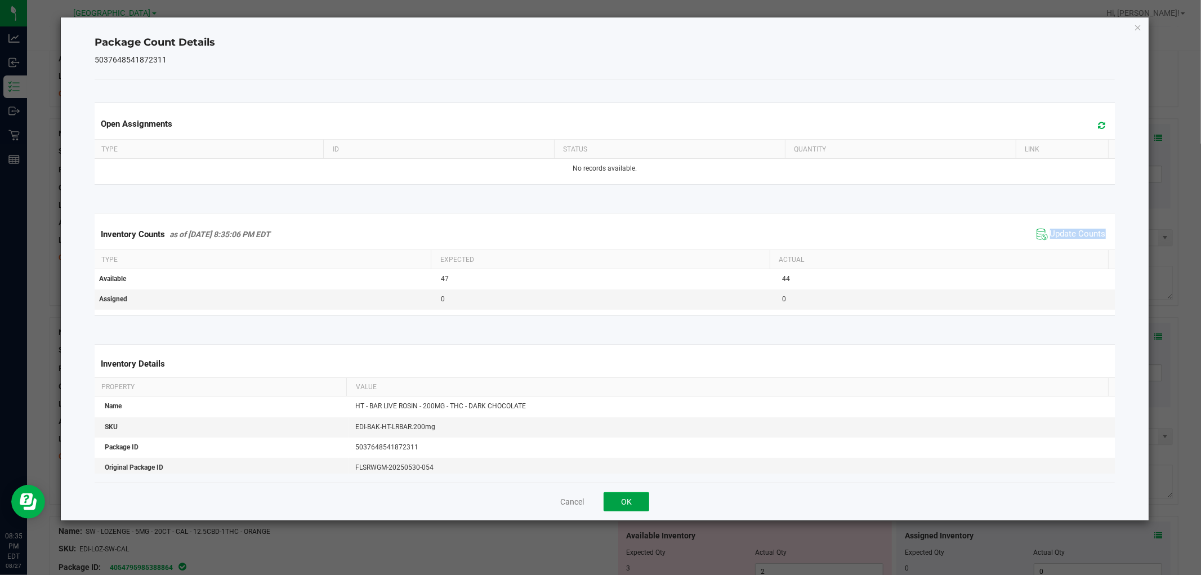
click at [633, 499] on button "OK" at bounding box center [627, 501] width 46 height 19
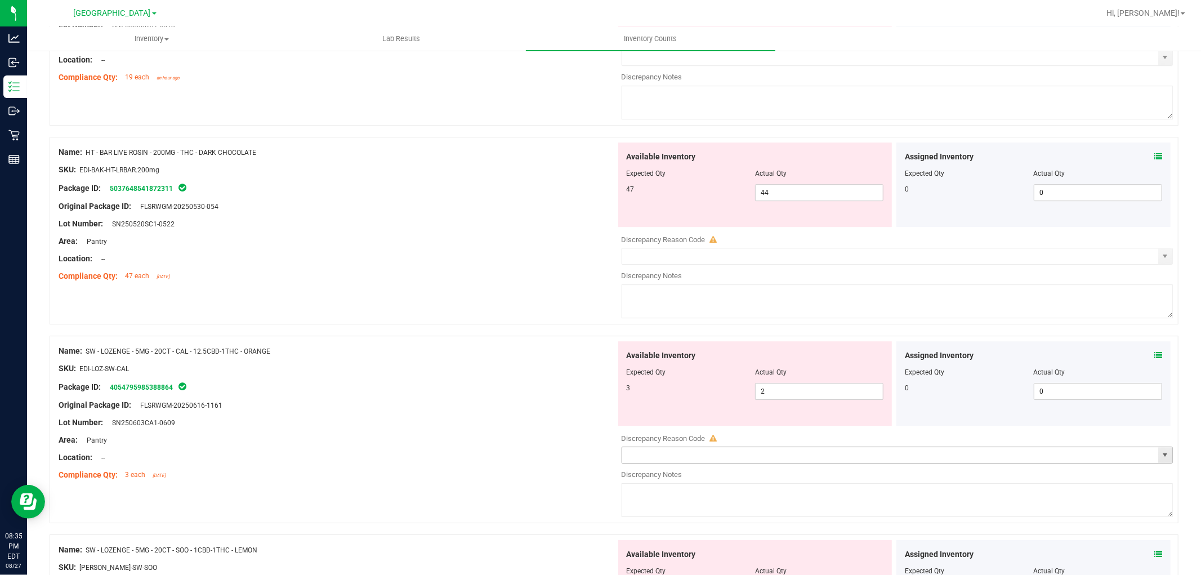
scroll to position [2815, 0]
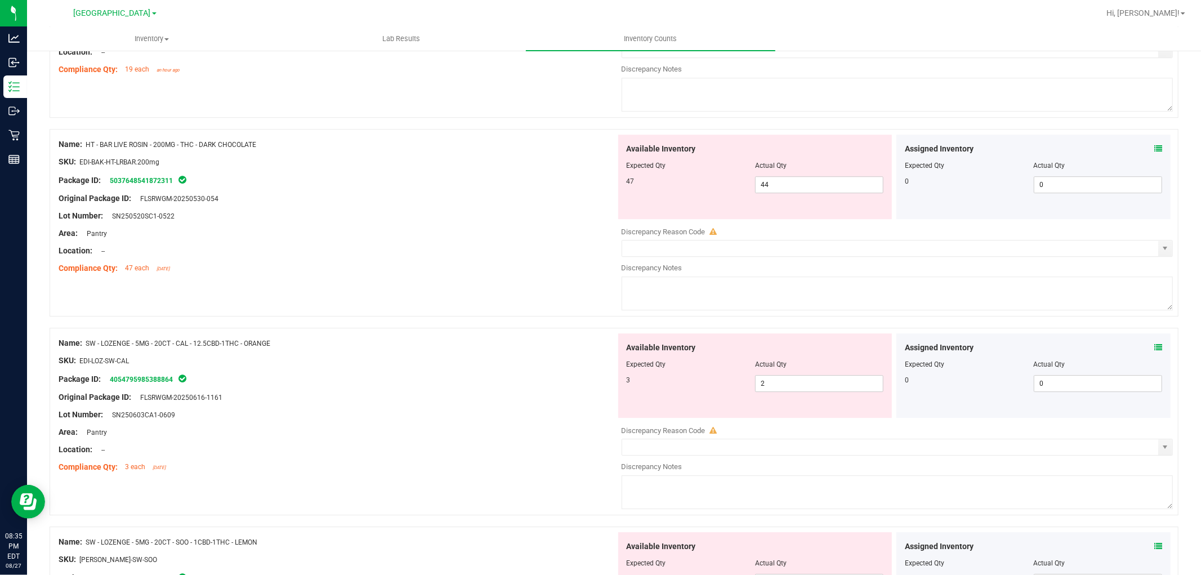
click at [1152, 351] on div "Assigned Inventory Expected Qty Actual Qty 0 0 0" at bounding box center [1033, 375] width 274 height 84
click at [1154, 347] on icon at bounding box center [1158, 347] width 8 height 8
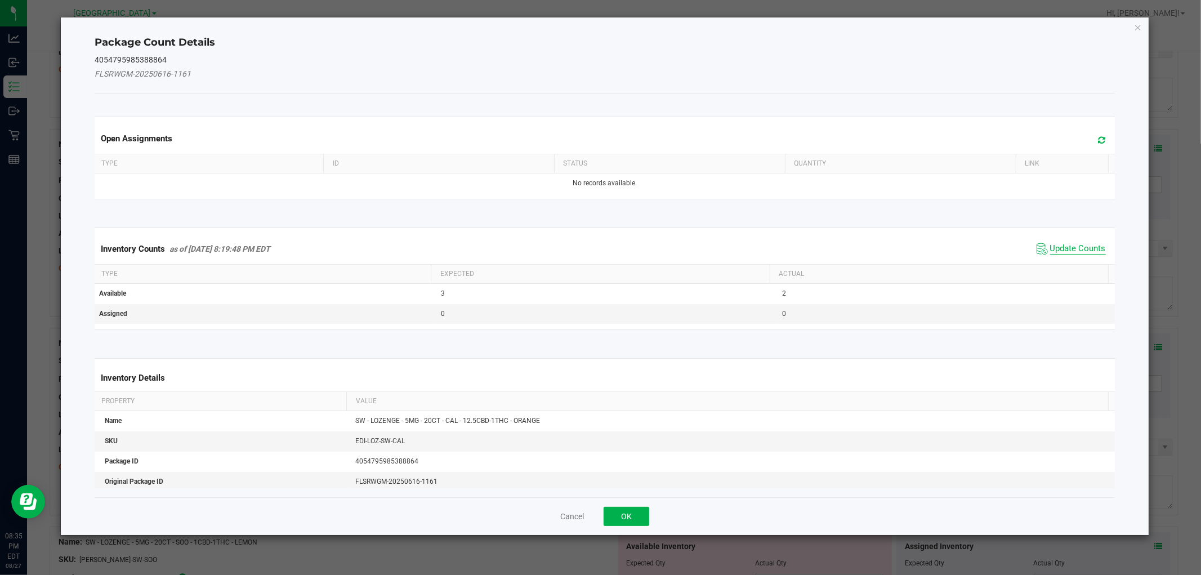
click at [1061, 247] on span "Update Counts" at bounding box center [1078, 248] width 56 height 11
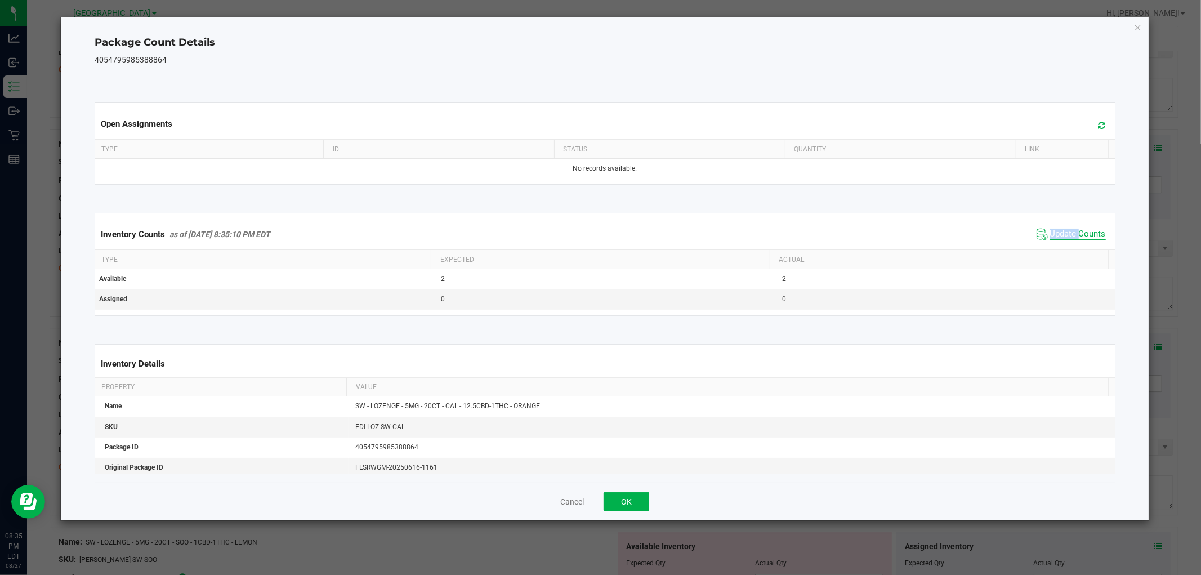
click at [1061, 247] on div "Inventory Counts as of [DATE] 8:35:10 PM EDT Update Counts" at bounding box center [604, 234] width 1024 height 30
click at [614, 508] on button "OK" at bounding box center [627, 501] width 46 height 19
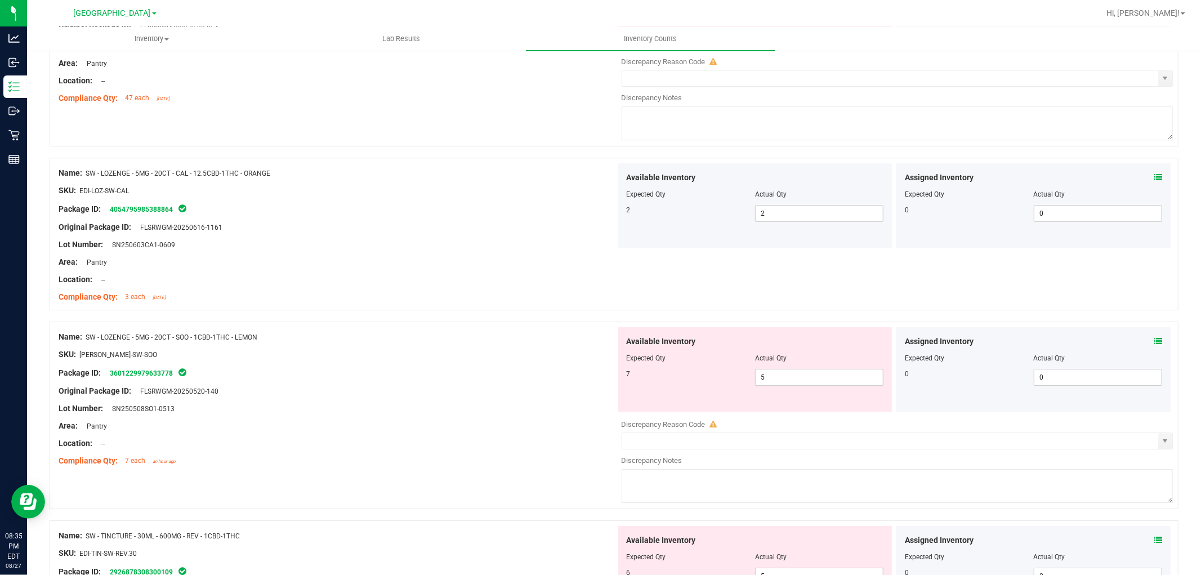
scroll to position [3002, 0]
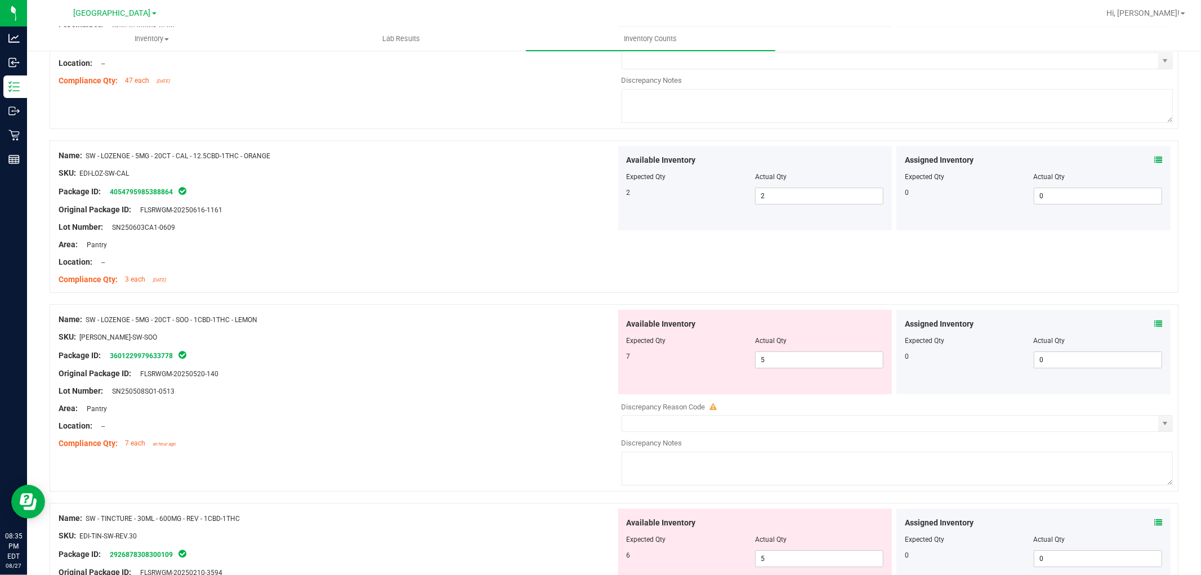
click at [1143, 327] on div "Assigned Inventory" at bounding box center [1033, 324] width 257 height 12
click at [1154, 328] on icon at bounding box center [1158, 324] width 8 height 8
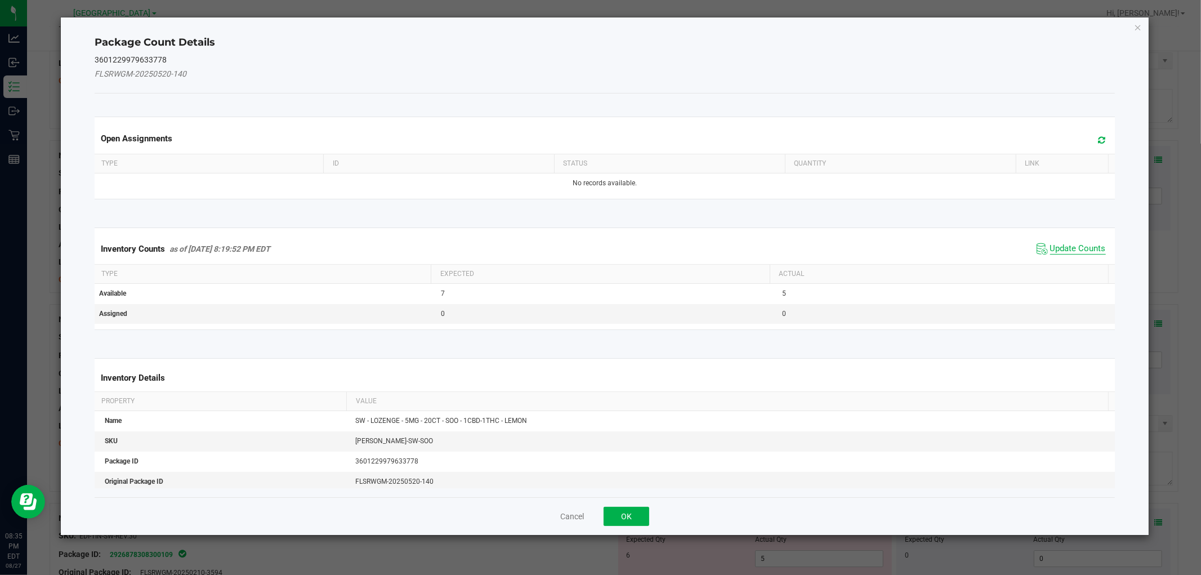
click at [1060, 244] on span "Update Counts" at bounding box center [1078, 248] width 56 height 11
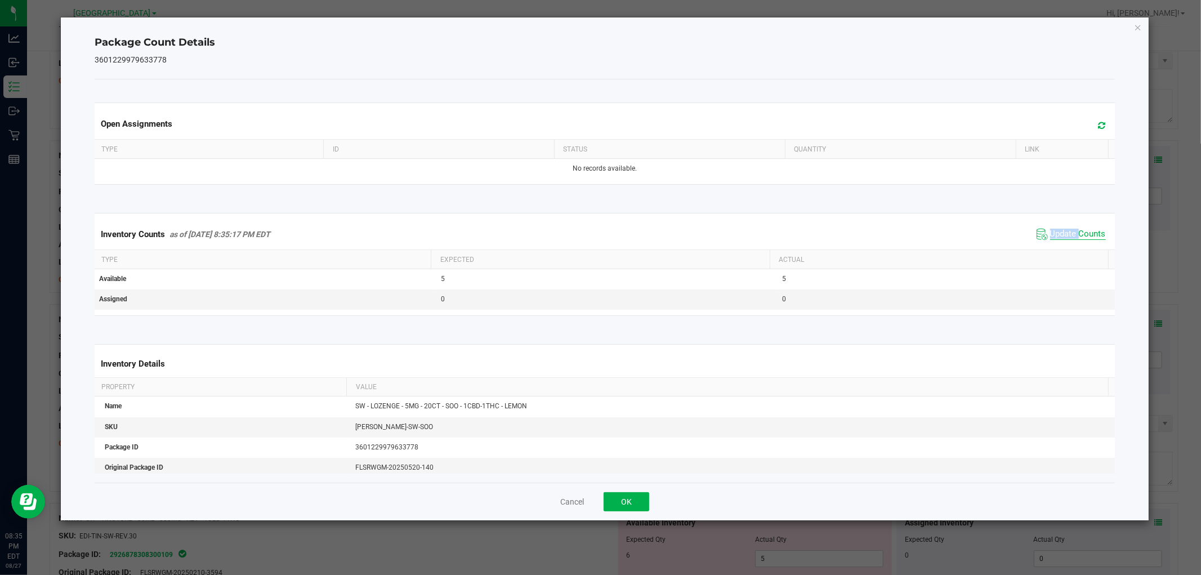
click at [1060, 244] on div "Inventory Counts as of [DATE] 8:35:17 PM EDT Update Counts" at bounding box center [604, 234] width 1024 height 30
click at [1062, 245] on div "Inventory Counts as of [DATE] 8:35:17 PM EDT Update Counts" at bounding box center [604, 234] width 1024 height 30
click at [1065, 244] on div "Inventory Counts as of [DATE] 8:35:17 PM EDT Update Counts" at bounding box center [604, 234] width 1024 height 30
click at [638, 503] on button "OK" at bounding box center [627, 501] width 46 height 19
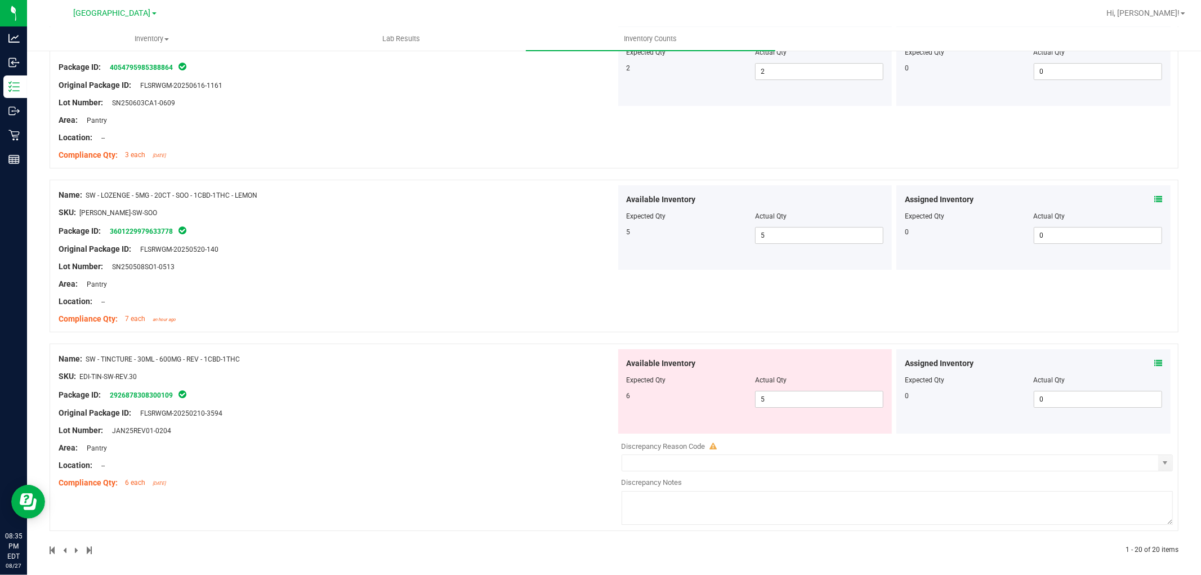
scroll to position [3137, 0]
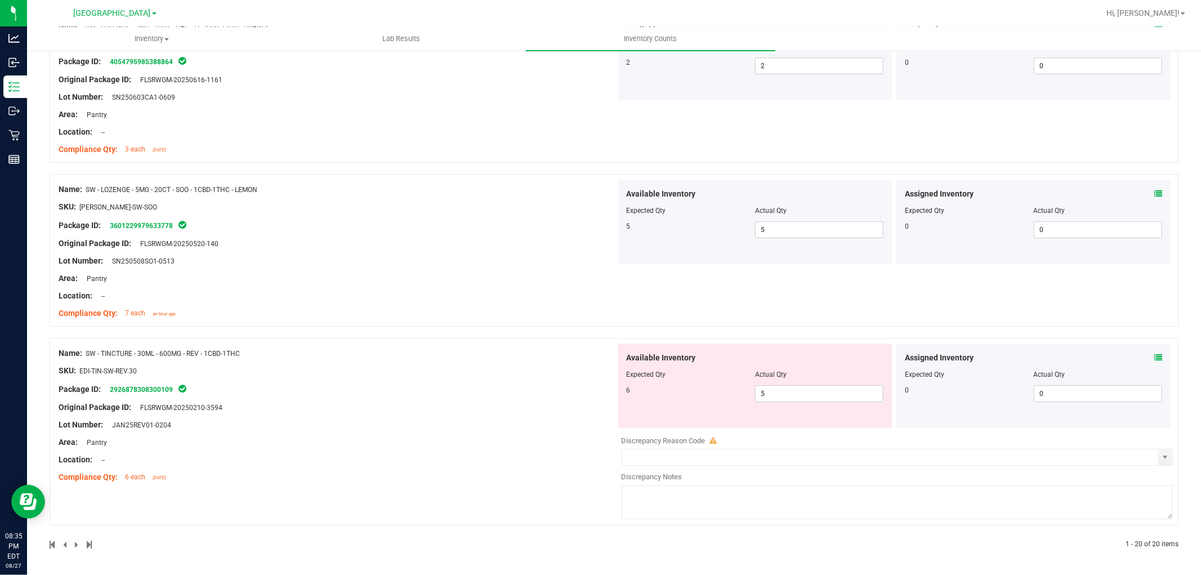
click at [1154, 356] on icon at bounding box center [1158, 358] width 8 height 8
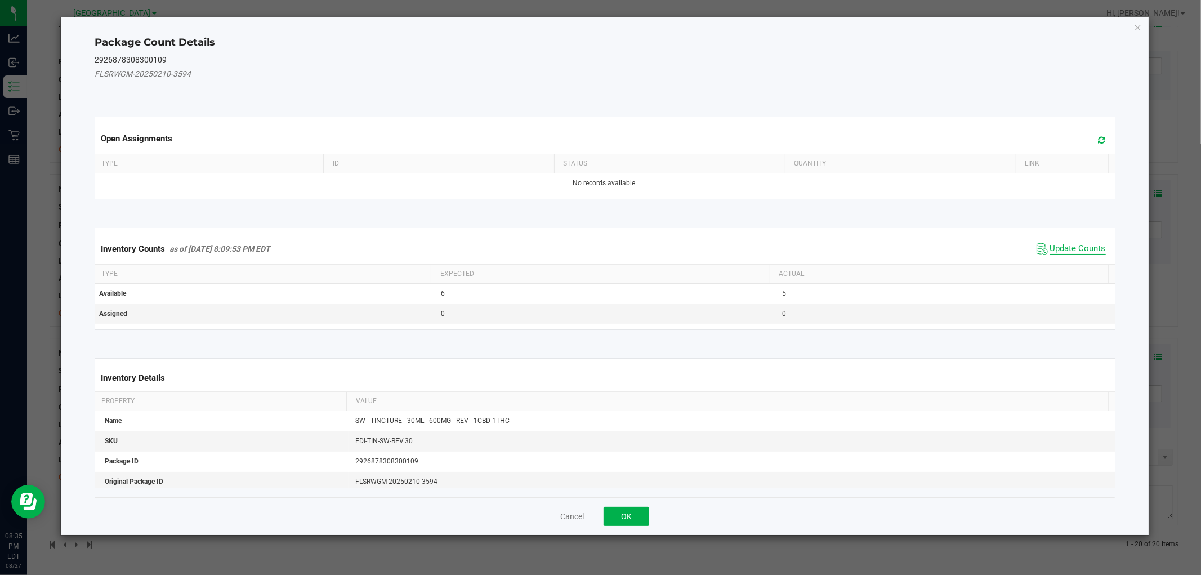
click at [1065, 247] on span "Update Counts" at bounding box center [1078, 248] width 56 height 11
click at [1065, 247] on div "Inventory Counts as of [DATE] 8:09:53 PM EDT Update Counts" at bounding box center [604, 248] width 1024 height 29
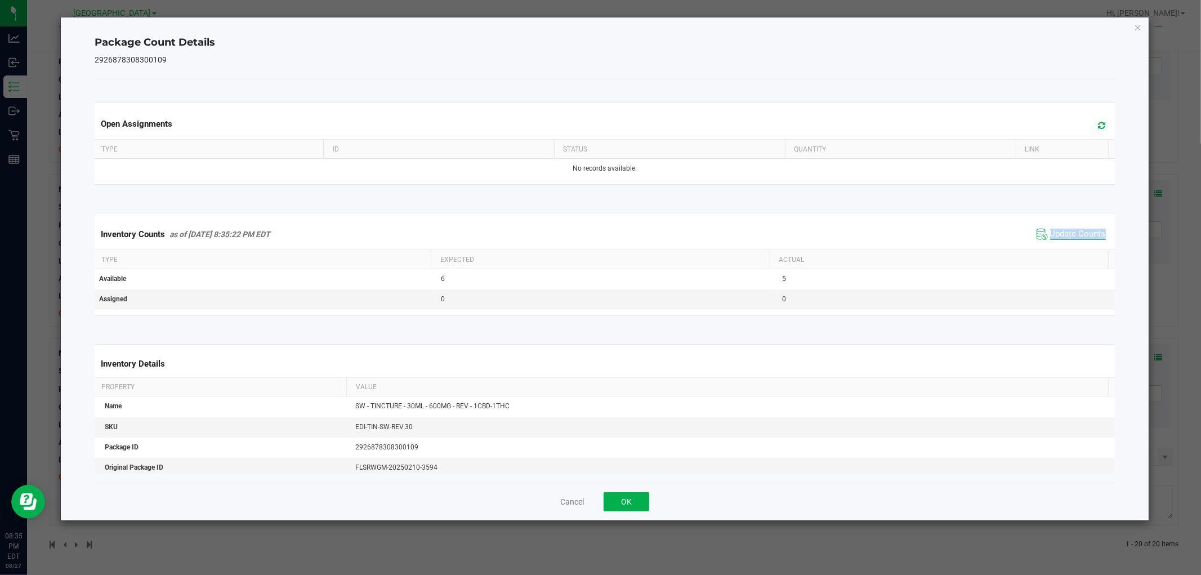
click at [1065, 247] on div "Inventory Counts as of [DATE] 8:35:22 PM EDT Update Counts" at bounding box center [604, 234] width 1024 height 30
click at [1050, 231] on span "Update Counts" at bounding box center [1078, 234] width 56 height 11
click at [1050, 231] on span "Update Counts" at bounding box center [1078, 234] width 56 height 10
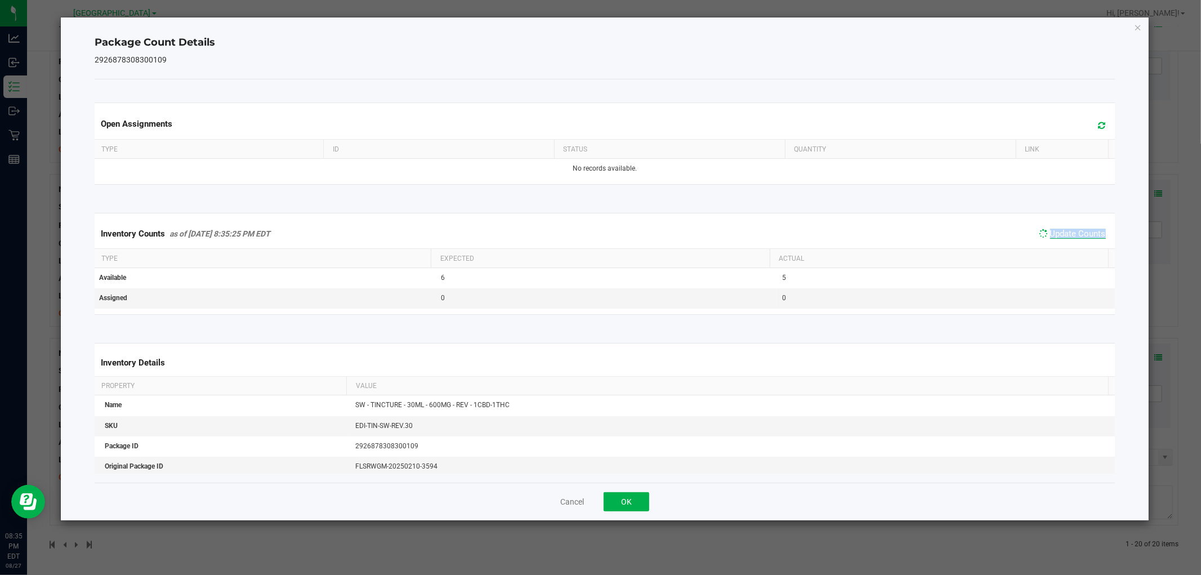
click at [1050, 231] on span "Update Counts" at bounding box center [1078, 234] width 56 height 10
click at [614, 502] on button "OK" at bounding box center [627, 501] width 46 height 19
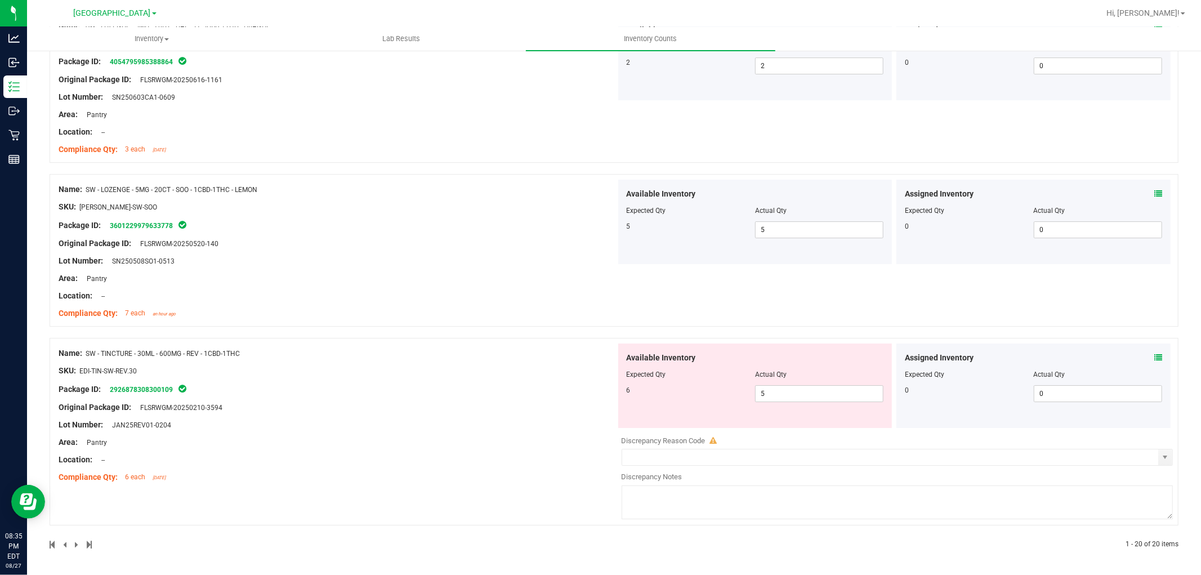
click at [1154, 355] on icon at bounding box center [1158, 358] width 8 height 8
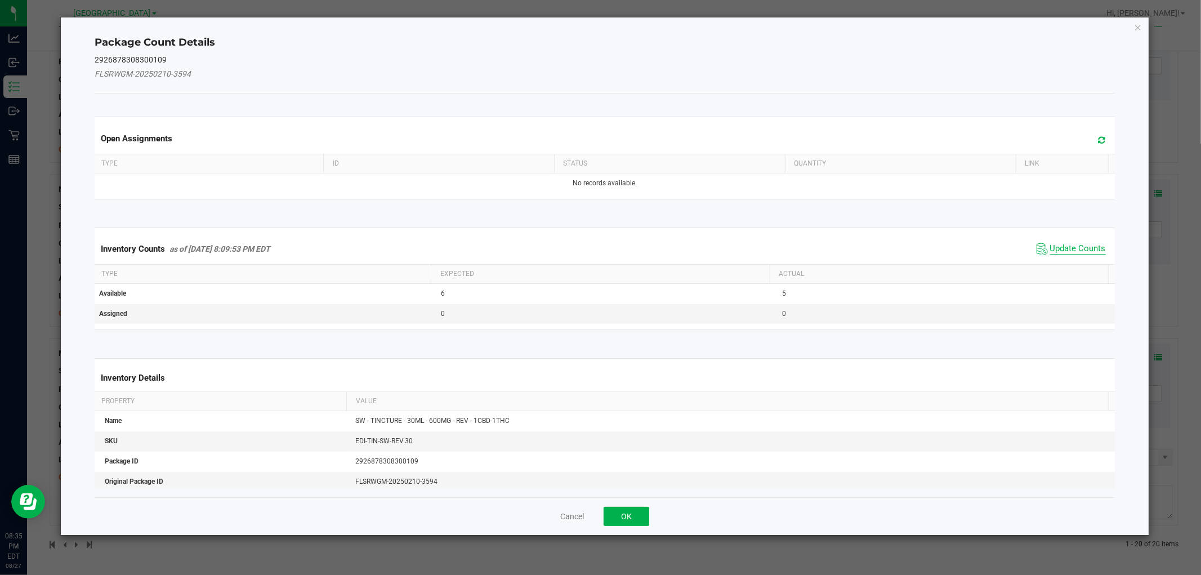
click at [1059, 249] on span "Update Counts" at bounding box center [1078, 248] width 56 height 11
click at [1059, 249] on kendo-grid "Inventory Counts as of [DATE] 8:09:53 PM EDT Update Counts Type Expected Actual…" at bounding box center [604, 277] width 1036 height 101
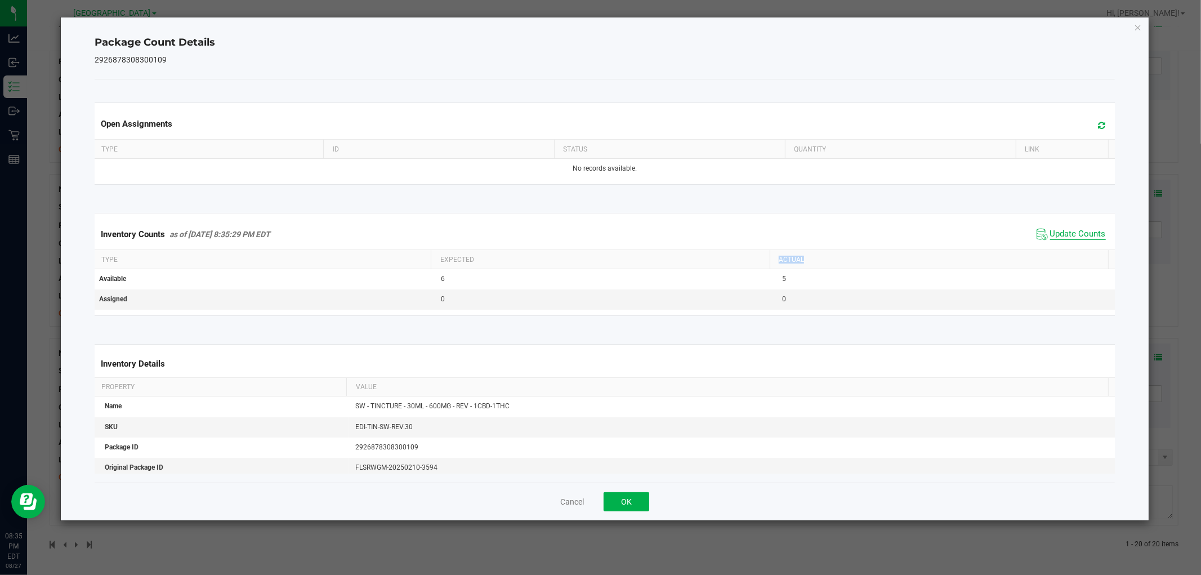
click at [1059, 250] on th "Actual" at bounding box center [939, 259] width 338 height 19
click at [623, 504] on button "OK" at bounding box center [627, 501] width 46 height 19
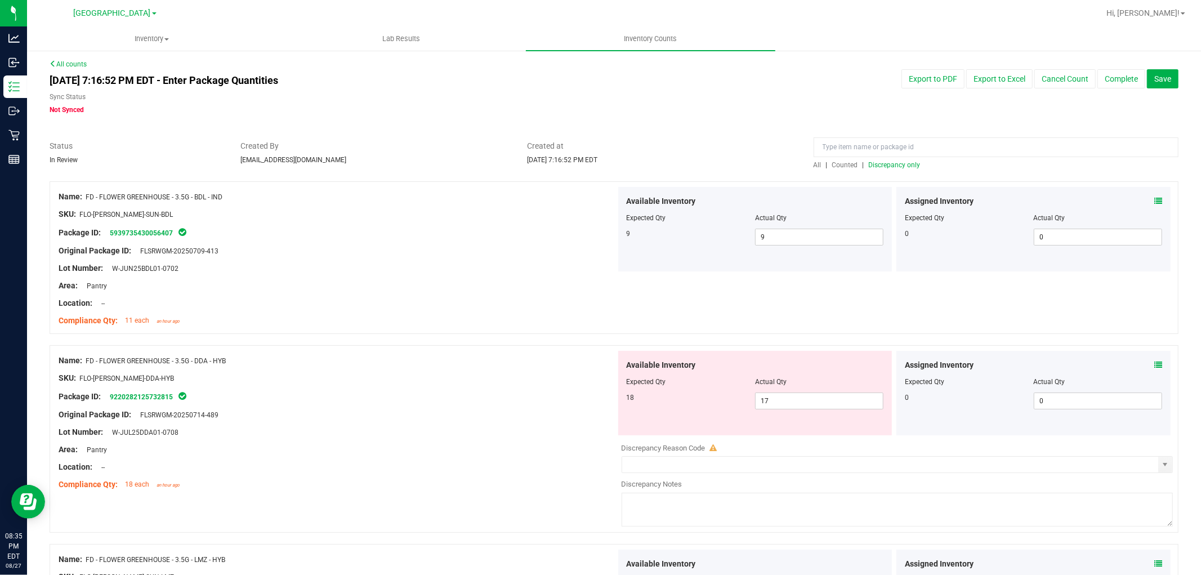
scroll to position [0, 0]
click at [891, 167] on span "Discrepancy only" at bounding box center [895, 167] width 52 height 8
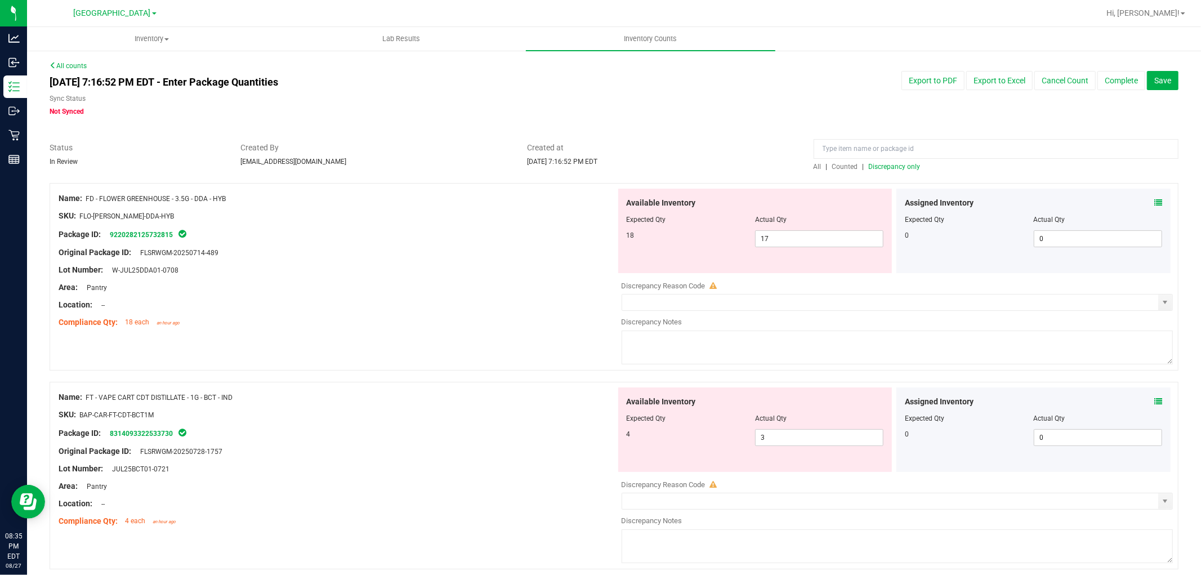
click at [1154, 200] on icon at bounding box center [1158, 203] width 8 height 8
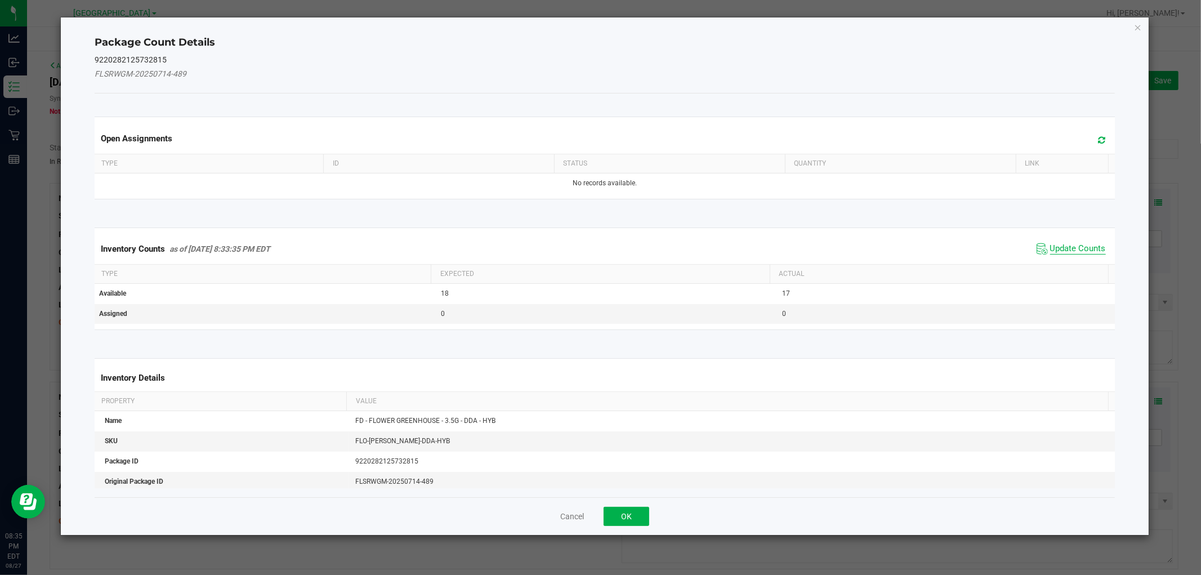
click at [1050, 248] on span "Update Counts" at bounding box center [1078, 248] width 56 height 11
click at [1050, 248] on div "Inventory Counts as of [DATE] 8:33:35 PM EDT Update Counts" at bounding box center [604, 249] width 1024 height 30
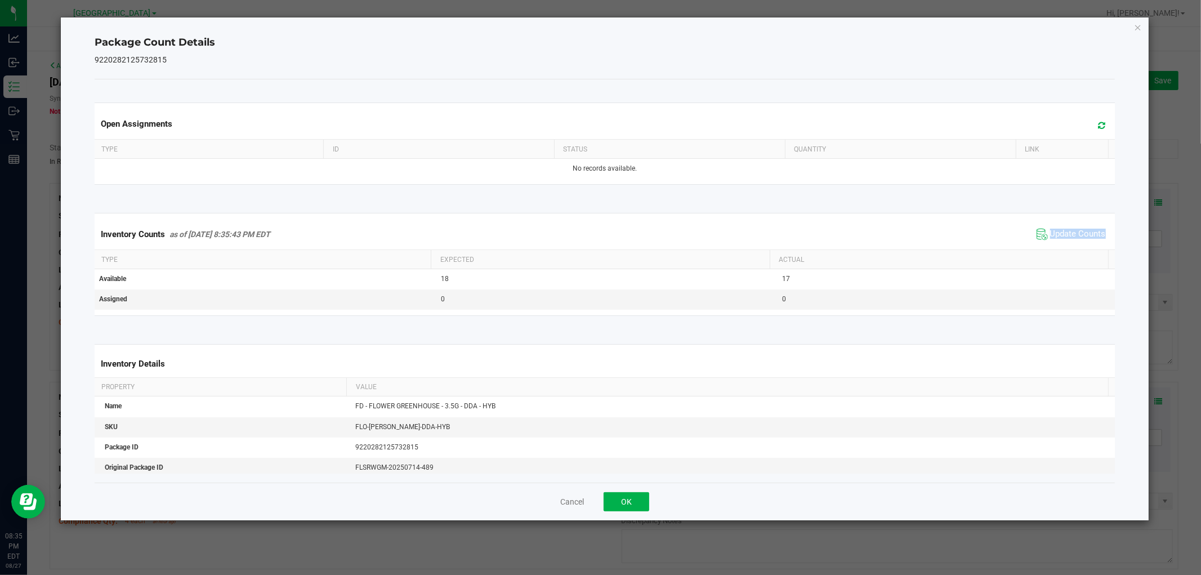
click at [1050, 247] on div "Inventory Counts as of [DATE] 8:35:43 PM EDT Update Counts" at bounding box center [604, 234] width 1024 height 30
click at [1052, 245] on div "Inventory Counts as of [DATE] 8:35:43 PM EDT Update Counts" at bounding box center [604, 234] width 1024 height 30
click at [576, 502] on button "Cancel" at bounding box center [572, 501] width 24 height 11
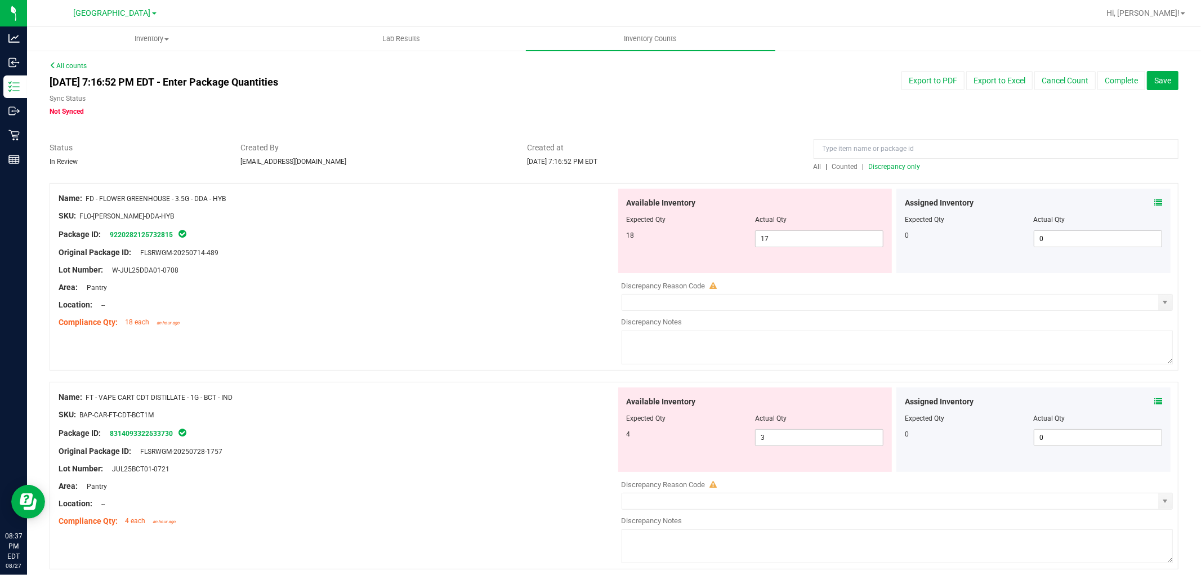
click at [1154, 402] on icon at bounding box center [1158, 401] width 8 height 8
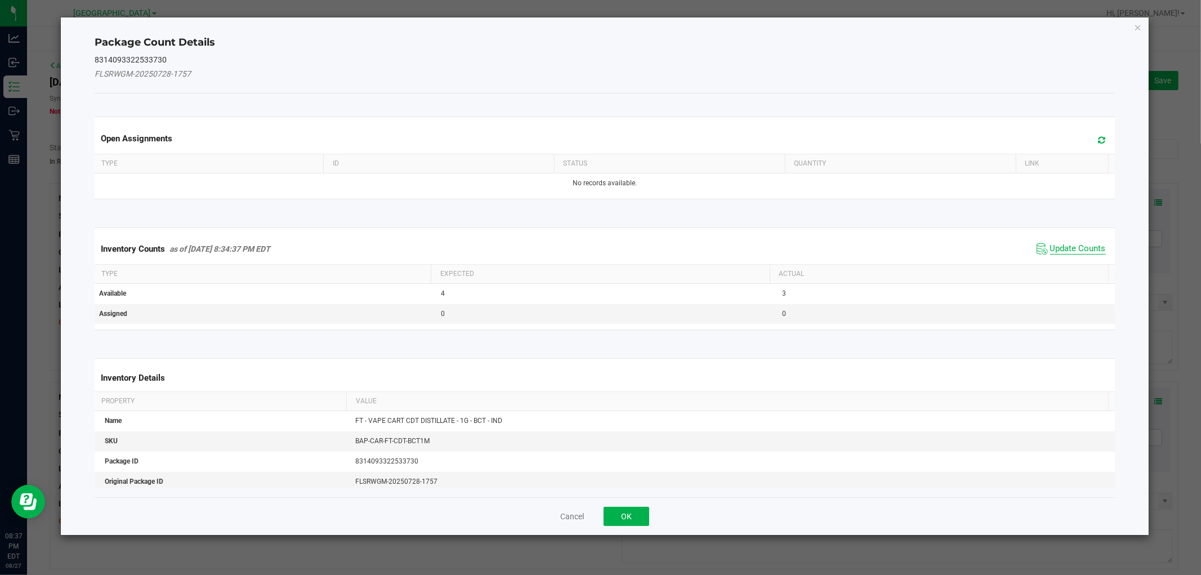
click at [1051, 245] on span "Update Counts" at bounding box center [1078, 248] width 56 height 11
click at [1051, 245] on div "Inventory Counts as of [DATE] 8:34:37 PM EDT Update Counts" at bounding box center [604, 249] width 1024 height 30
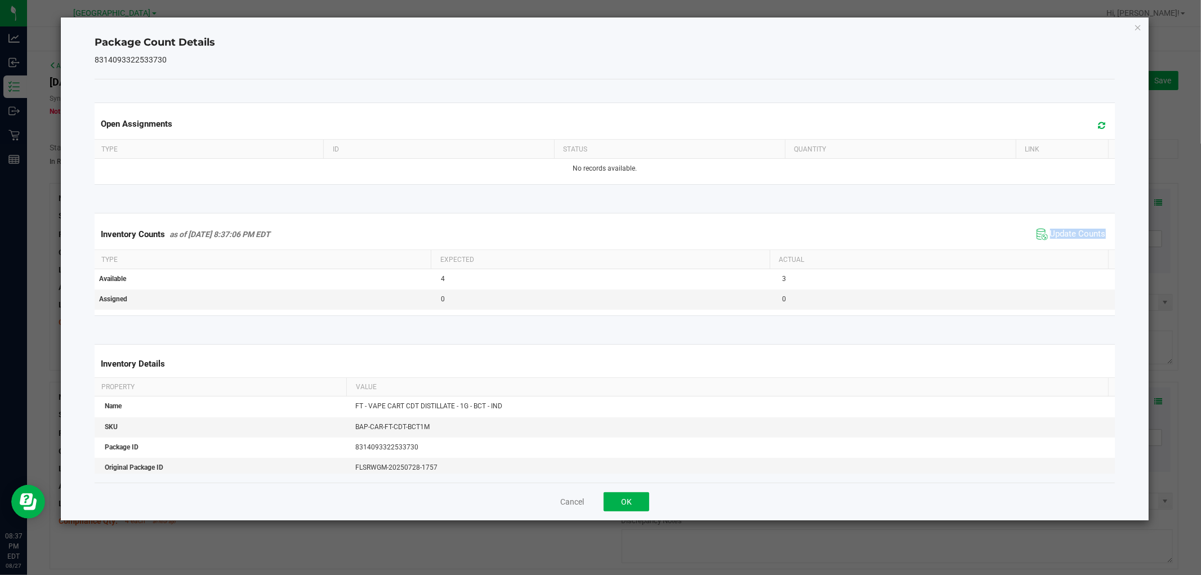
click at [1051, 244] on div "Inventory Counts as of [DATE] 8:37:06 PM EDT Update Counts" at bounding box center [604, 234] width 1024 height 30
click at [1052, 242] on div "Inventory Counts as of [DATE] 8:37:06 PM EDT Update Counts" at bounding box center [604, 234] width 1024 height 30
click at [583, 499] on button "Cancel" at bounding box center [572, 501] width 24 height 11
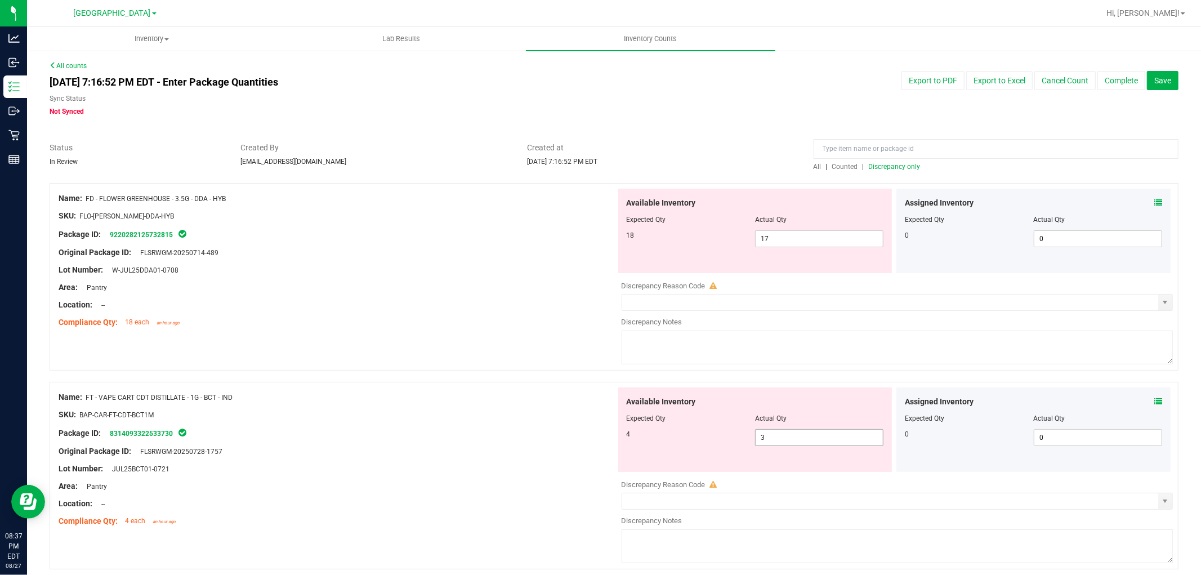
click at [793, 432] on span "3 3" at bounding box center [819, 437] width 128 height 17
type input "4"
drag, startPoint x: 480, startPoint y: 243, endPoint x: 489, endPoint y: 246, distance: 8.9
click at [482, 244] on div at bounding box center [337, 244] width 557 height 6
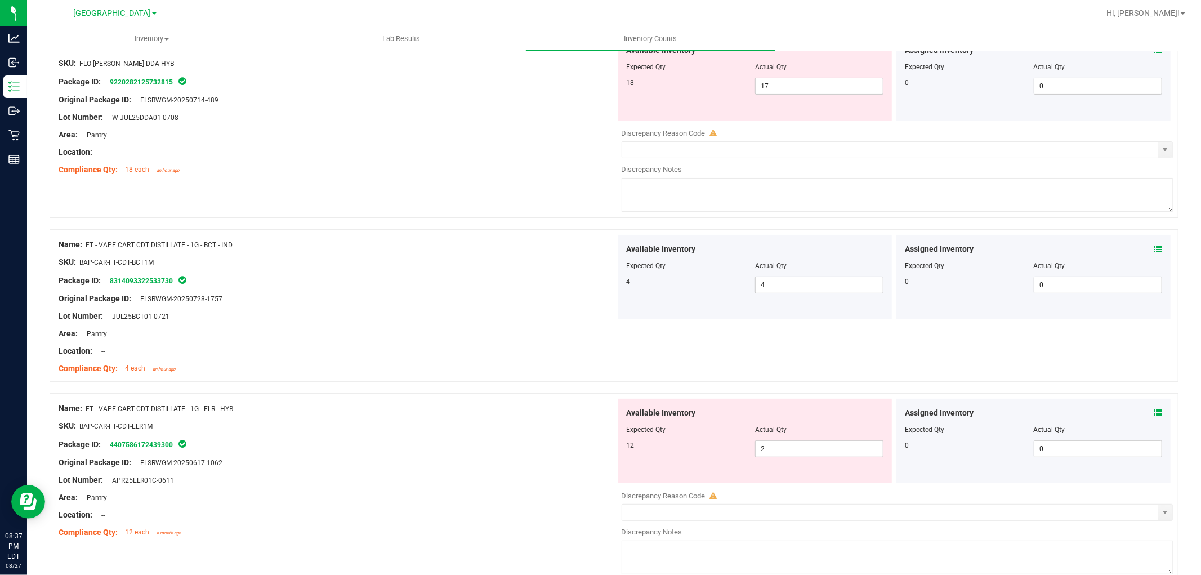
scroll to position [312, 0]
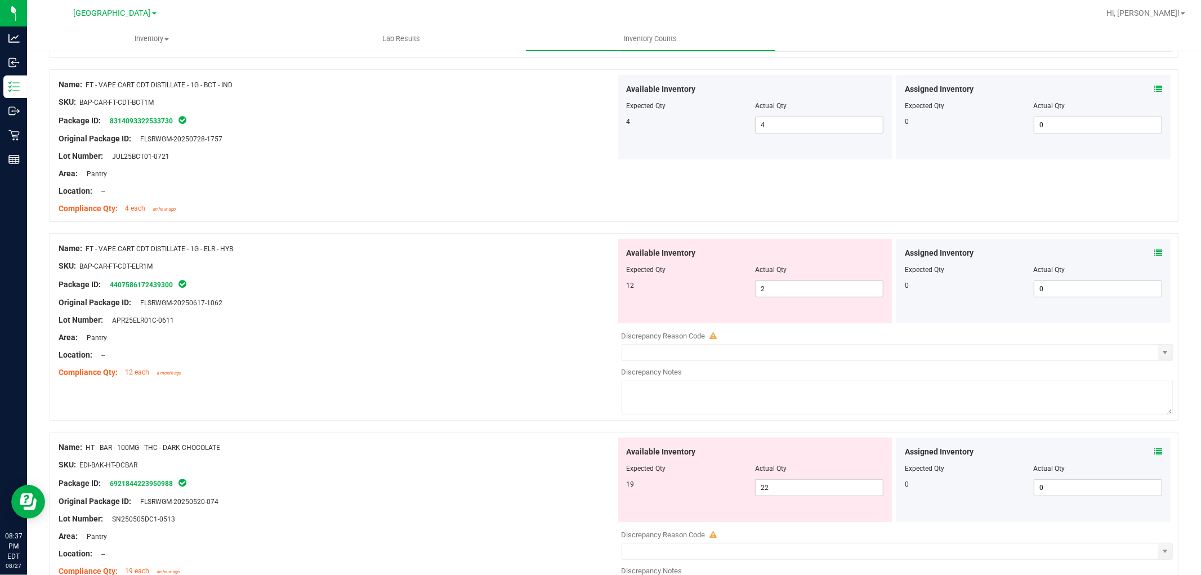
click at [1154, 253] on icon at bounding box center [1158, 253] width 8 height 8
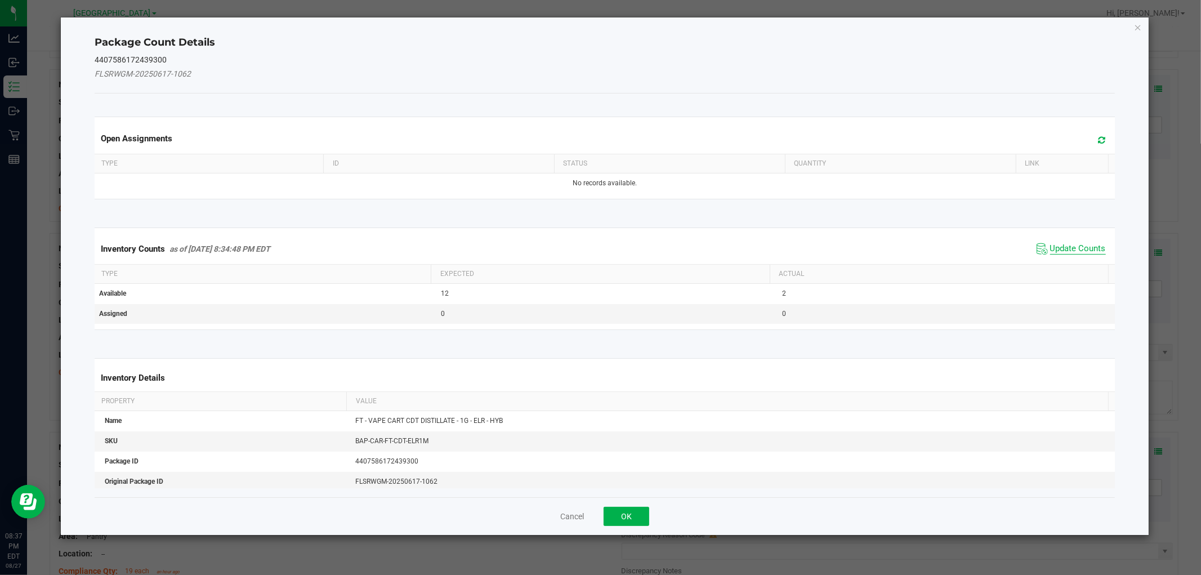
click at [1050, 246] on span "Update Counts" at bounding box center [1078, 248] width 56 height 11
click at [1043, 246] on div "Inventory Counts as of [DATE] 8:34:48 PM EDT Update Counts" at bounding box center [604, 248] width 1024 height 29
click at [1044, 246] on div "Inventory Counts as of [DATE] 8:34:48 PM EDT Update Counts" at bounding box center [604, 248] width 1024 height 29
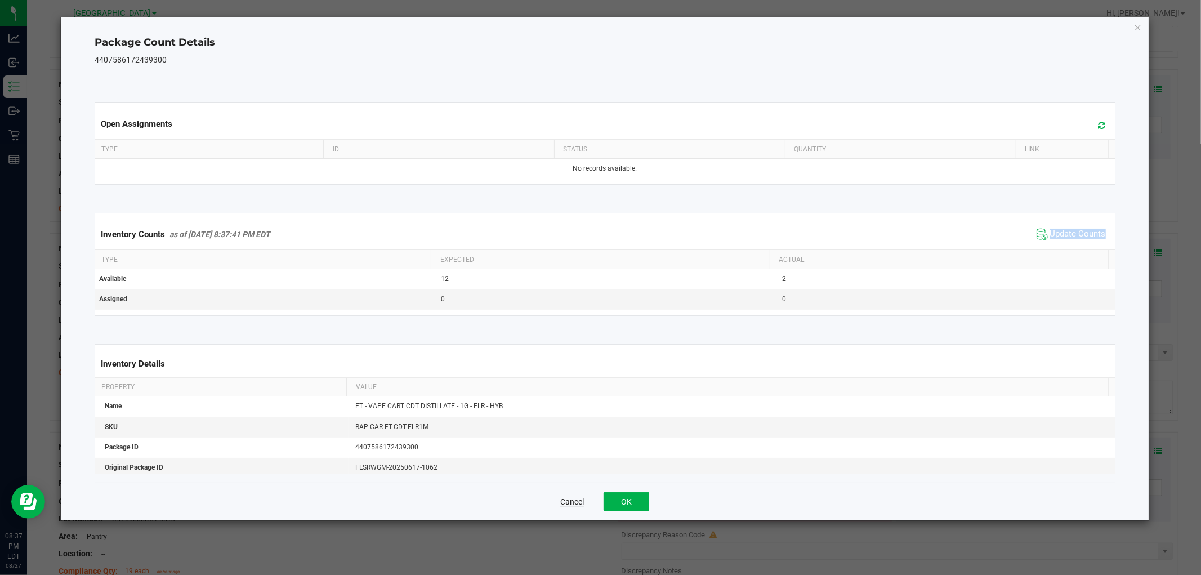
click at [566, 500] on button "Cancel" at bounding box center [572, 501] width 24 height 11
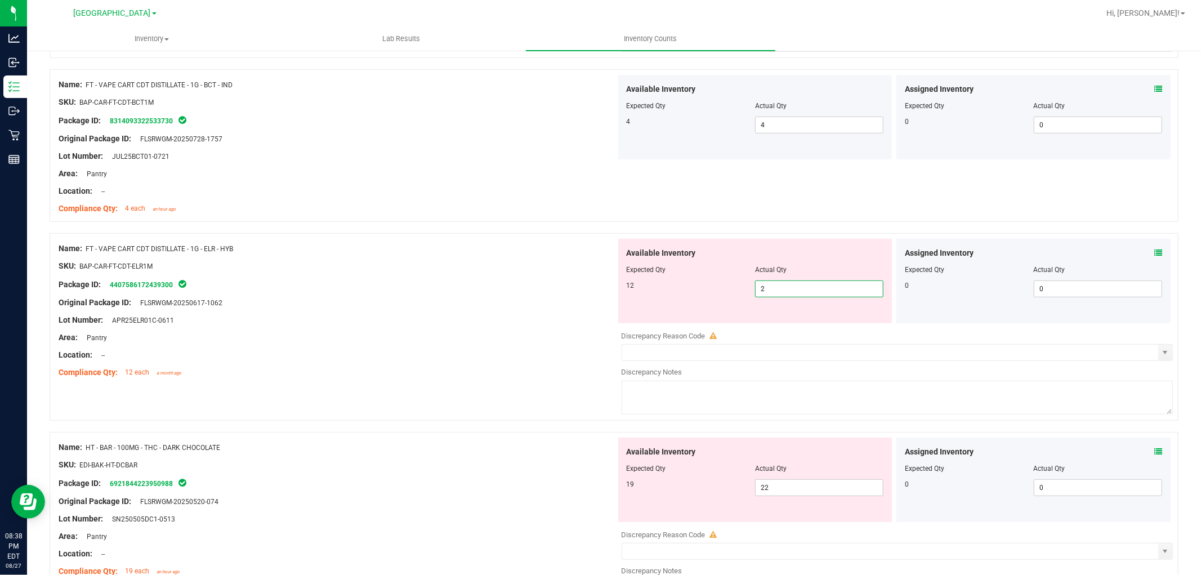
click at [780, 290] on span "2 2" at bounding box center [819, 288] width 128 height 17
type input "12"
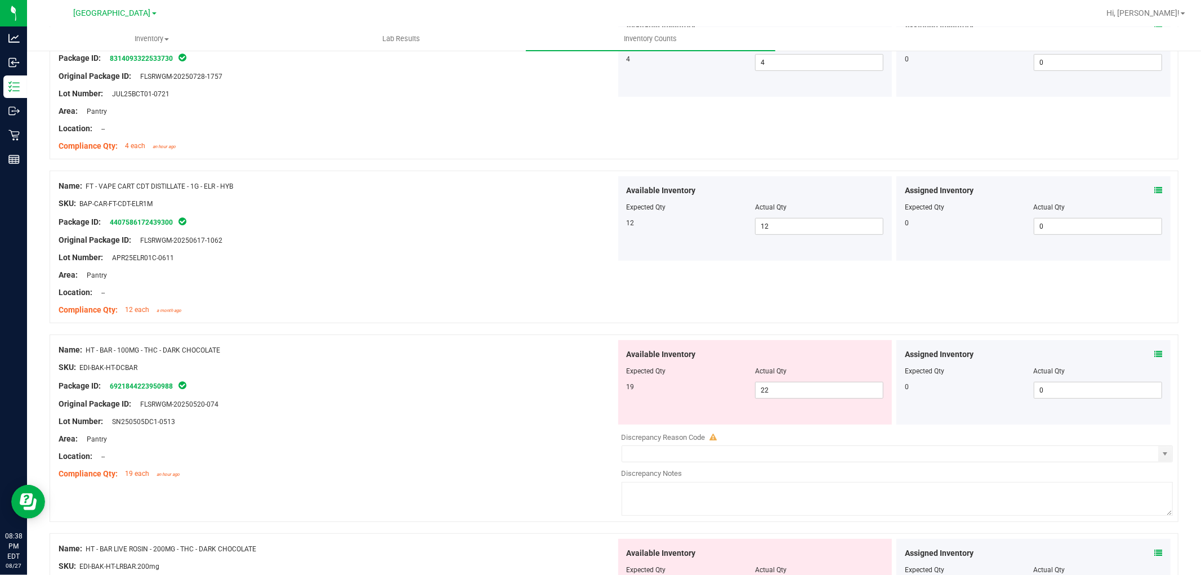
scroll to position [437, 0]
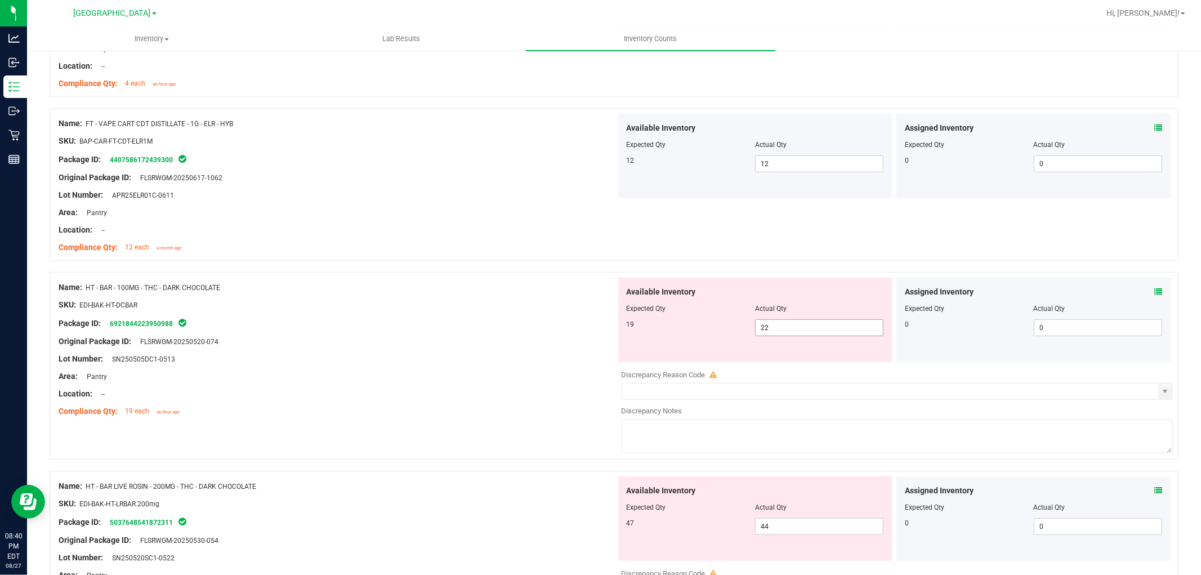
click at [799, 333] on span "22 22" at bounding box center [819, 327] width 128 height 17
type input "20"
click at [548, 259] on div "Name: FT - VAPE CART CDT DISTILLATE - 1G - ELR - HYB SKU: BAP-CAR-FT-CDT-ELR1M …" at bounding box center [614, 184] width 1129 height 153
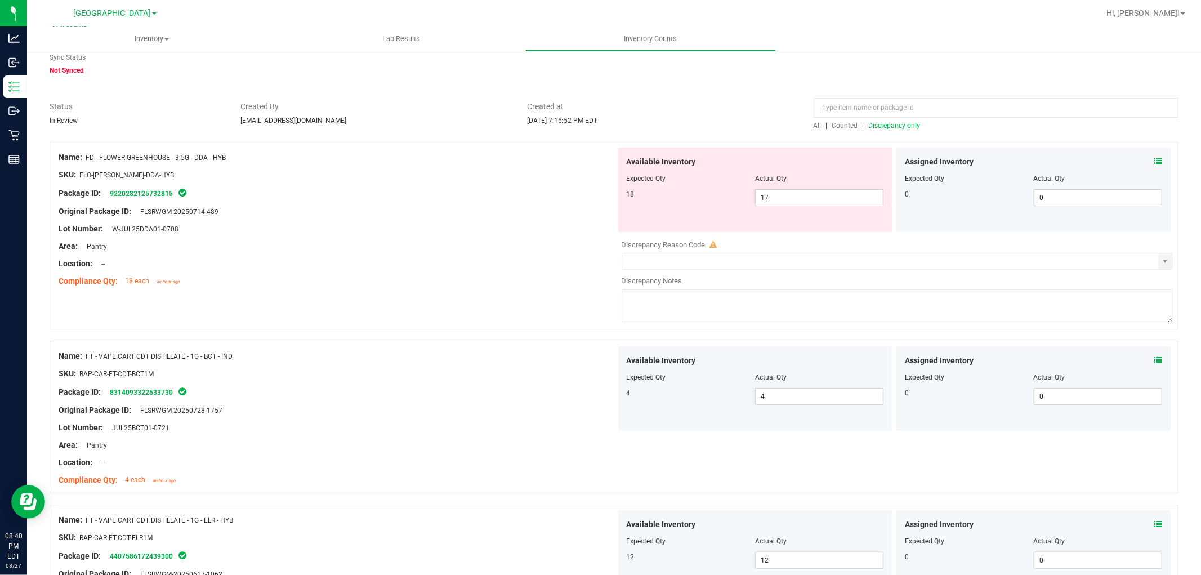
scroll to position [0, 0]
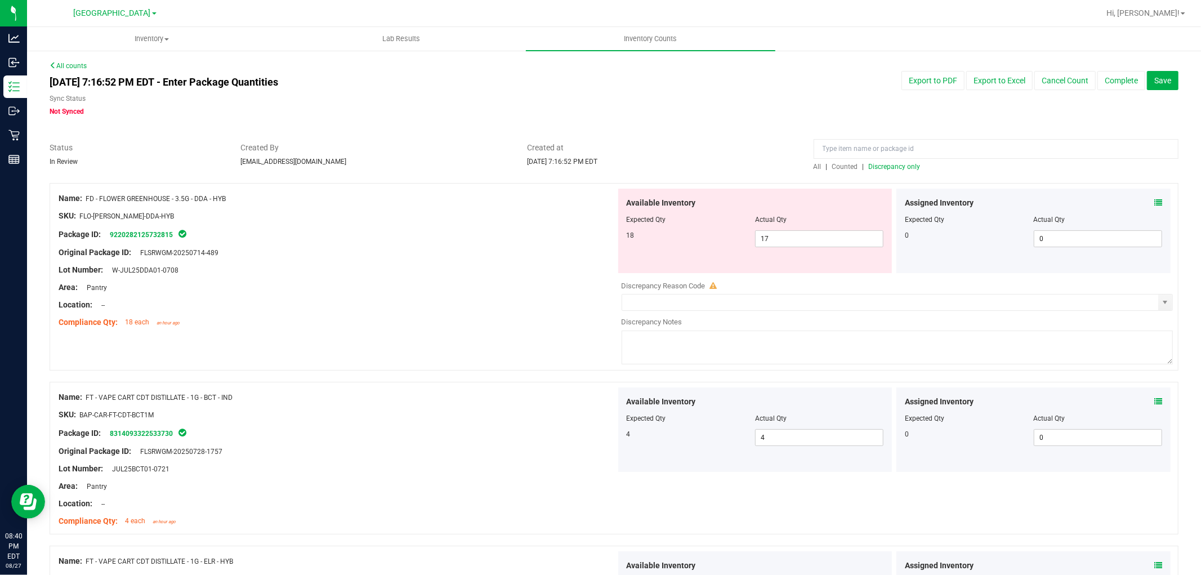
click at [881, 163] on span "Discrepancy only" at bounding box center [895, 167] width 52 height 8
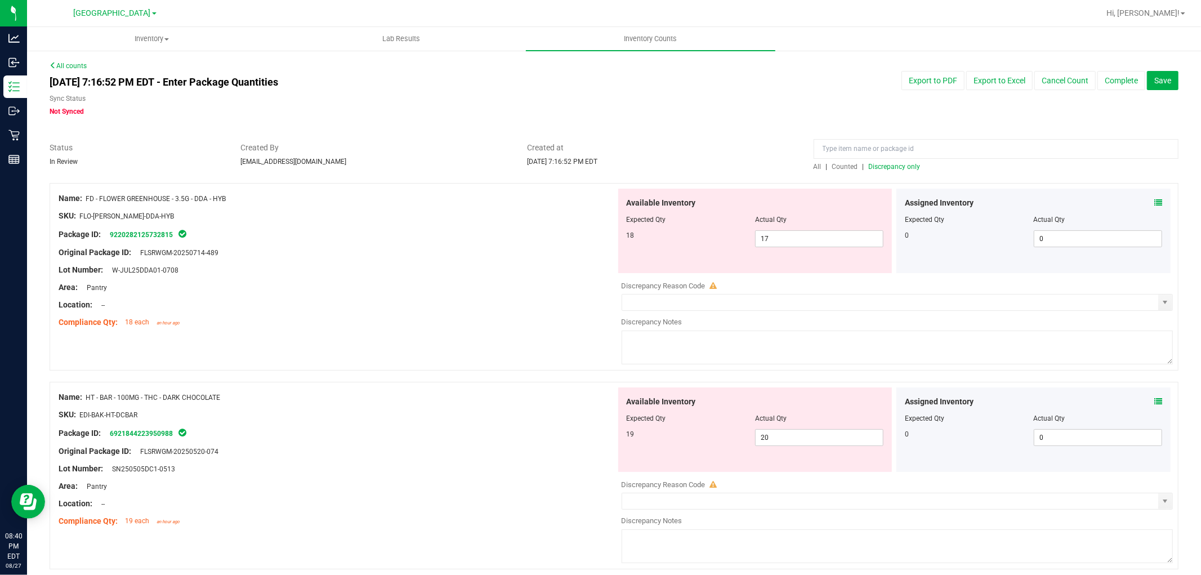
click at [1154, 199] on icon at bounding box center [1158, 203] width 8 height 8
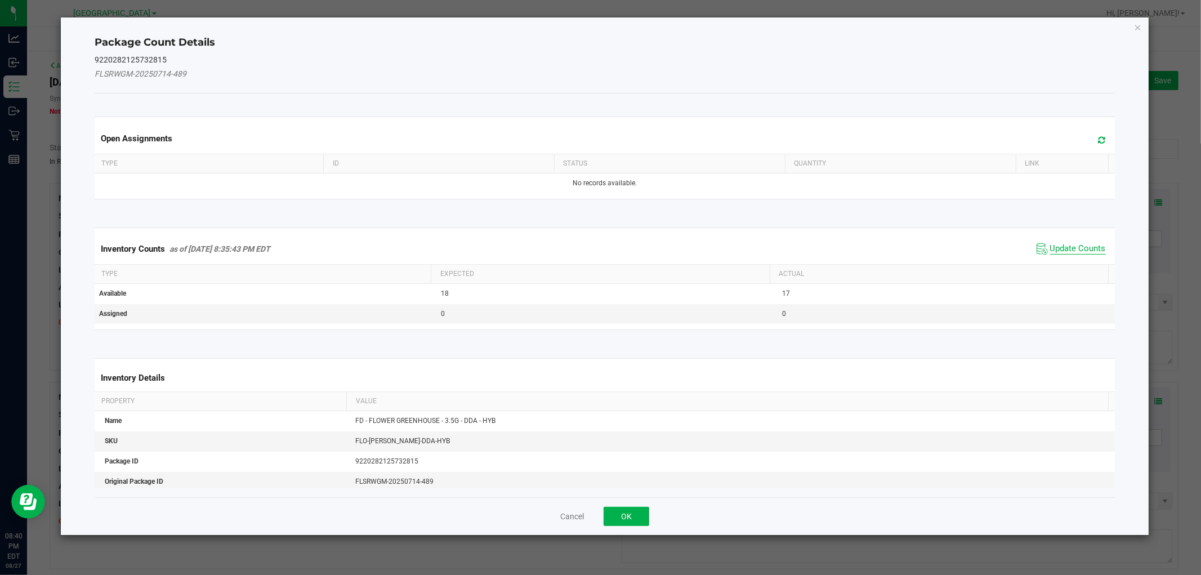
click at [1054, 244] on span "Update Counts" at bounding box center [1078, 248] width 56 height 11
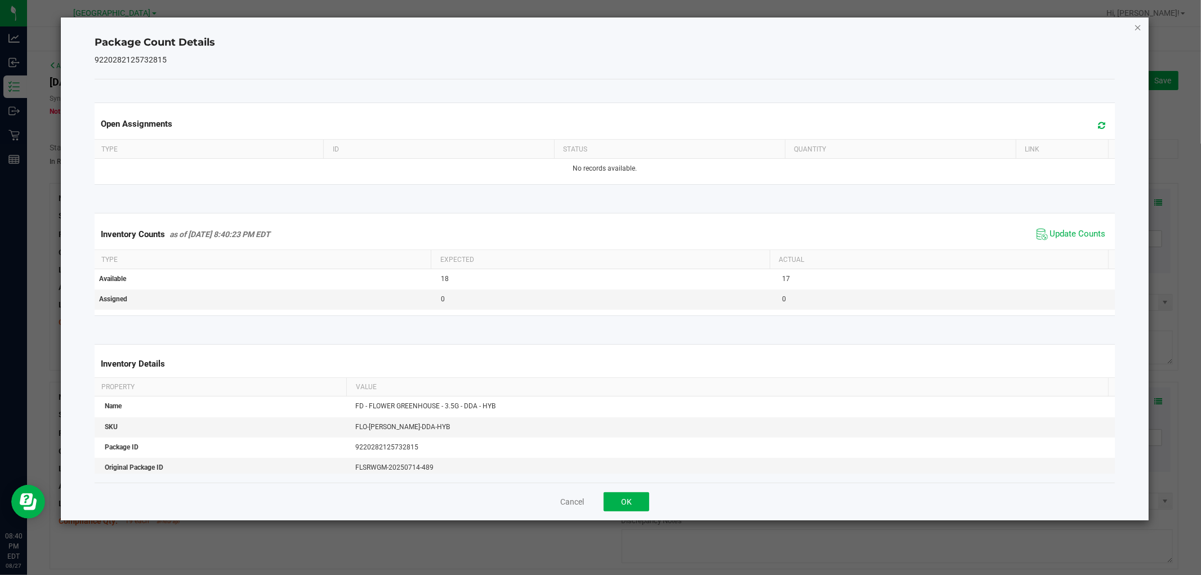
click at [1137, 32] on icon "Close" at bounding box center [1138, 27] width 8 height 14
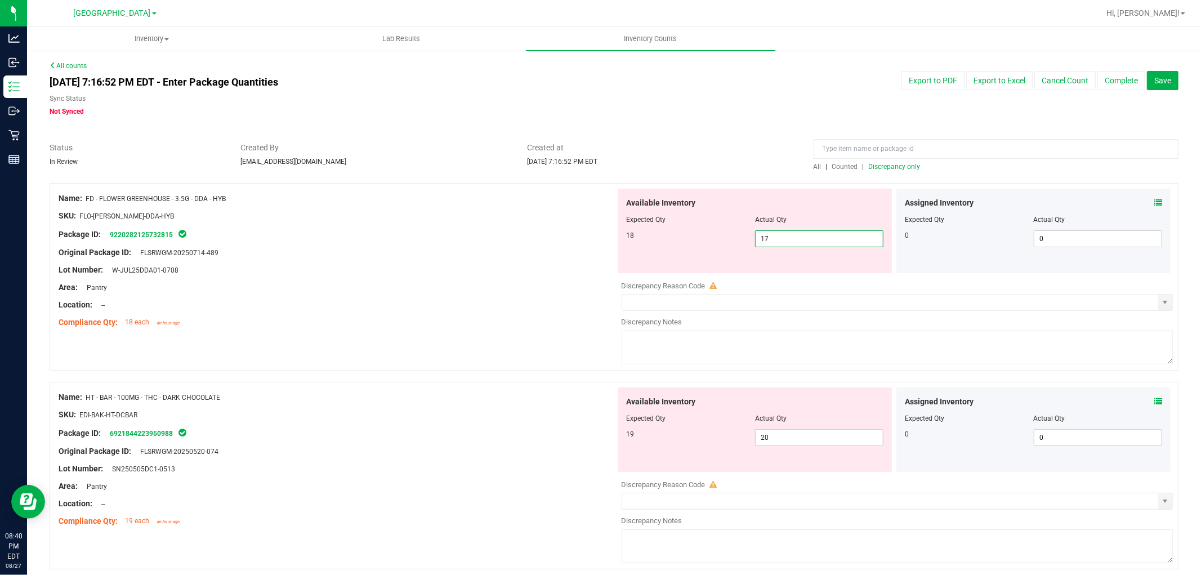
drag, startPoint x: 815, startPoint y: 235, endPoint x: 603, endPoint y: 213, distance: 213.4
click at [601, 216] on div "Name: FD - FLOWER GREENHOUSE - 3.5G - DDA - HYB SKU: FLO-[PERSON_NAME]-DDA-HYB …" at bounding box center [614, 276] width 1129 height 187
type input "18"
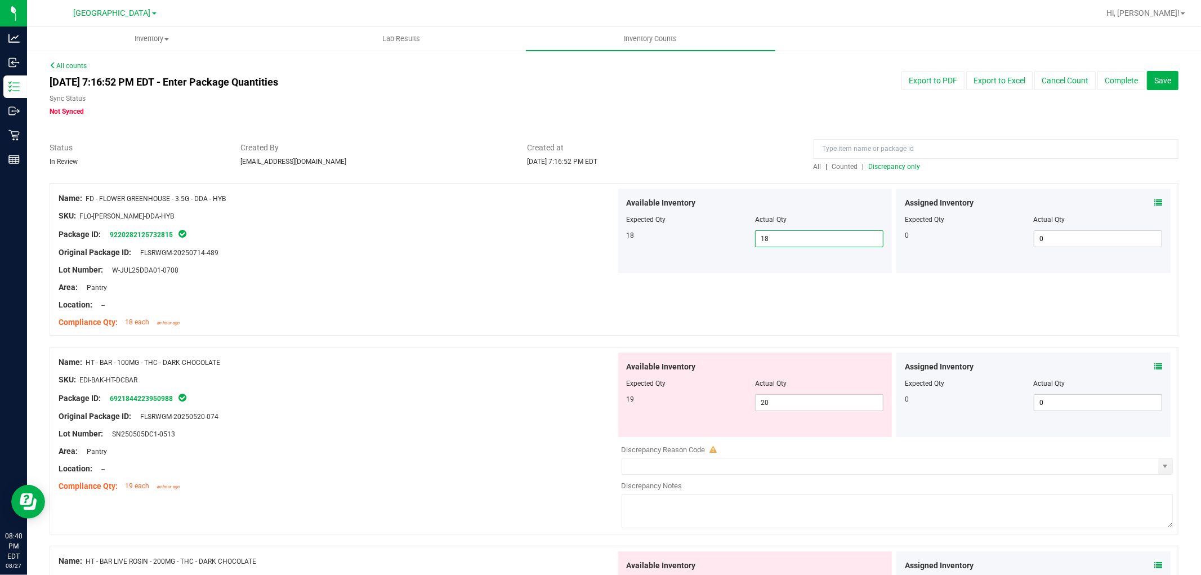
click at [869, 166] on span "Discrepancy only" at bounding box center [895, 167] width 52 height 8
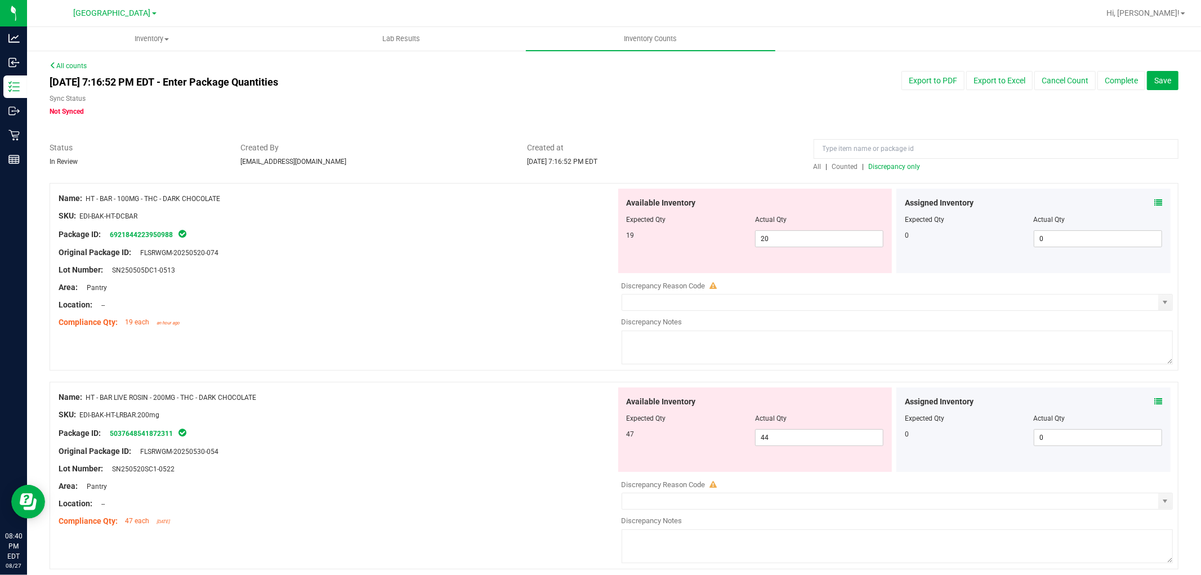
click at [1154, 204] on icon at bounding box center [1158, 203] width 8 height 8
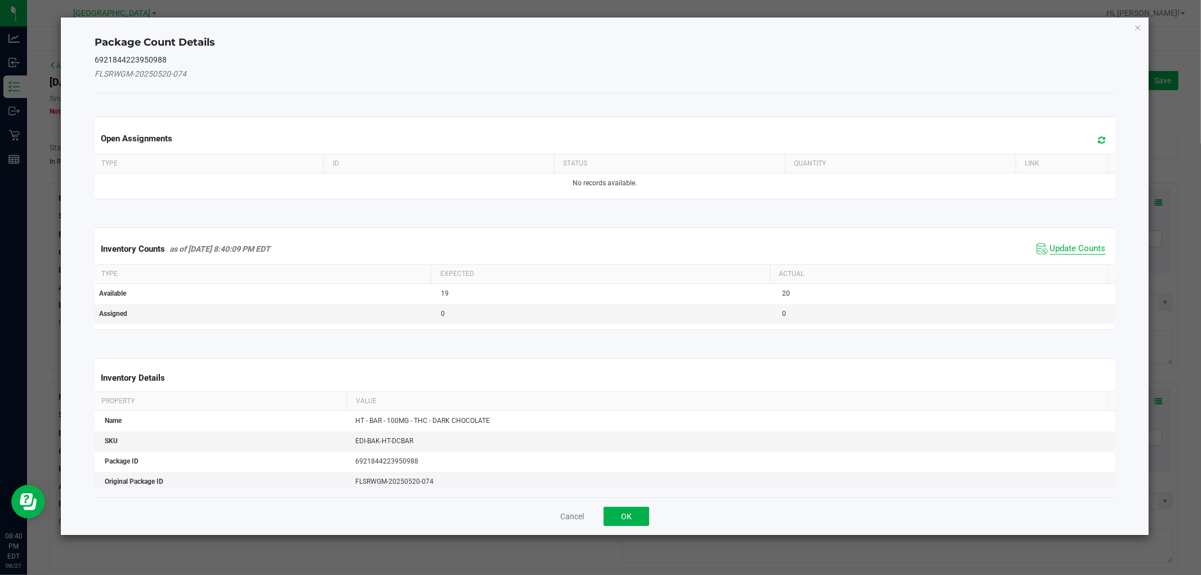
click at [1071, 244] on span "Update Counts" at bounding box center [1078, 248] width 56 height 11
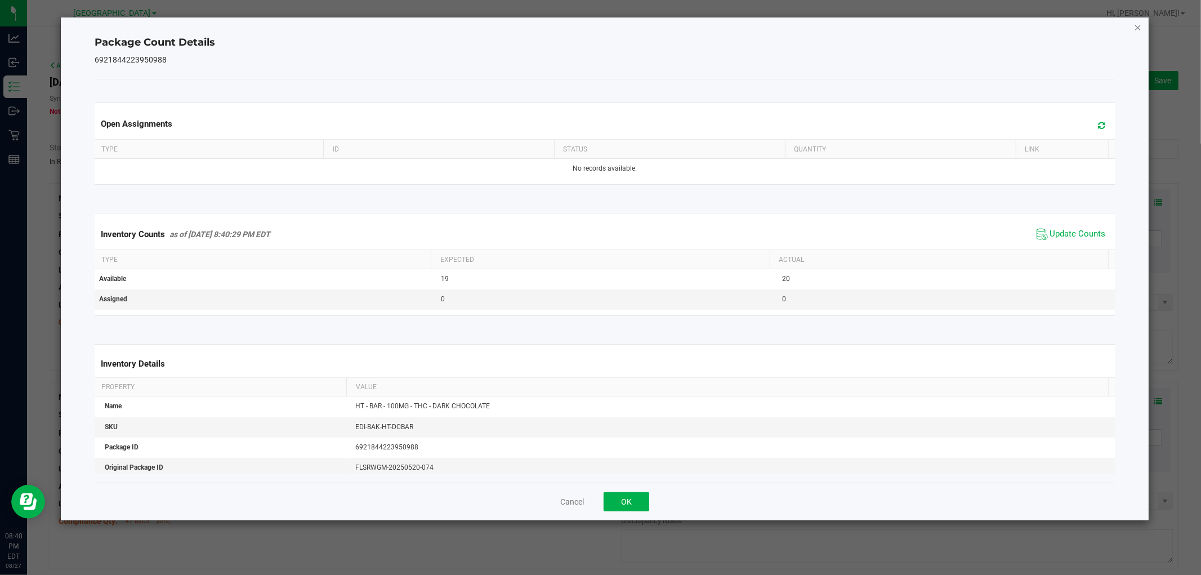
click at [1131, 31] on div "Package Count Details 6921844223950988 Open Assignments Type ID Status Quantity…" at bounding box center [604, 268] width 1087 height 503
click at [1135, 29] on icon "Close" at bounding box center [1138, 27] width 8 height 14
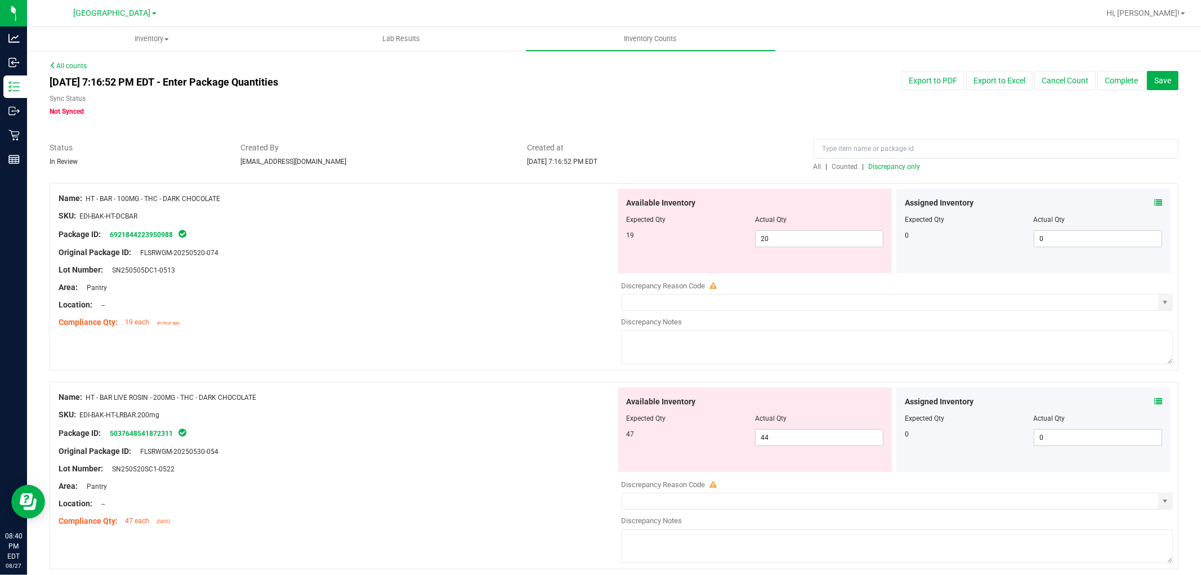
click at [1154, 401] on icon at bounding box center [1158, 401] width 8 height 8
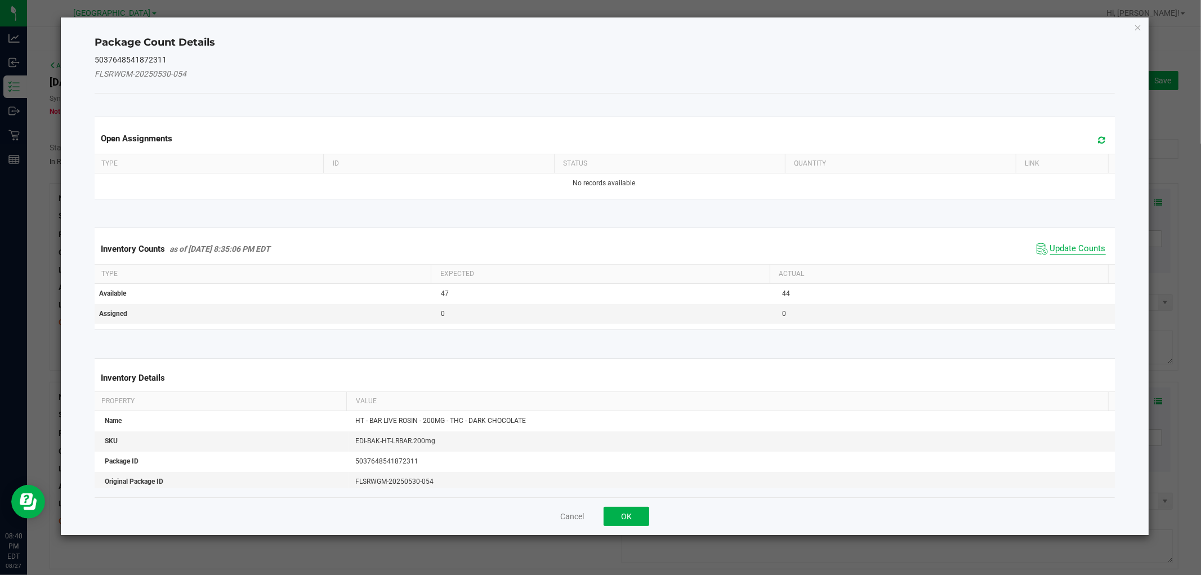
click at [1065, 248] on span "Update Counts" at bounding box center [1078, 248] width 56 height 11
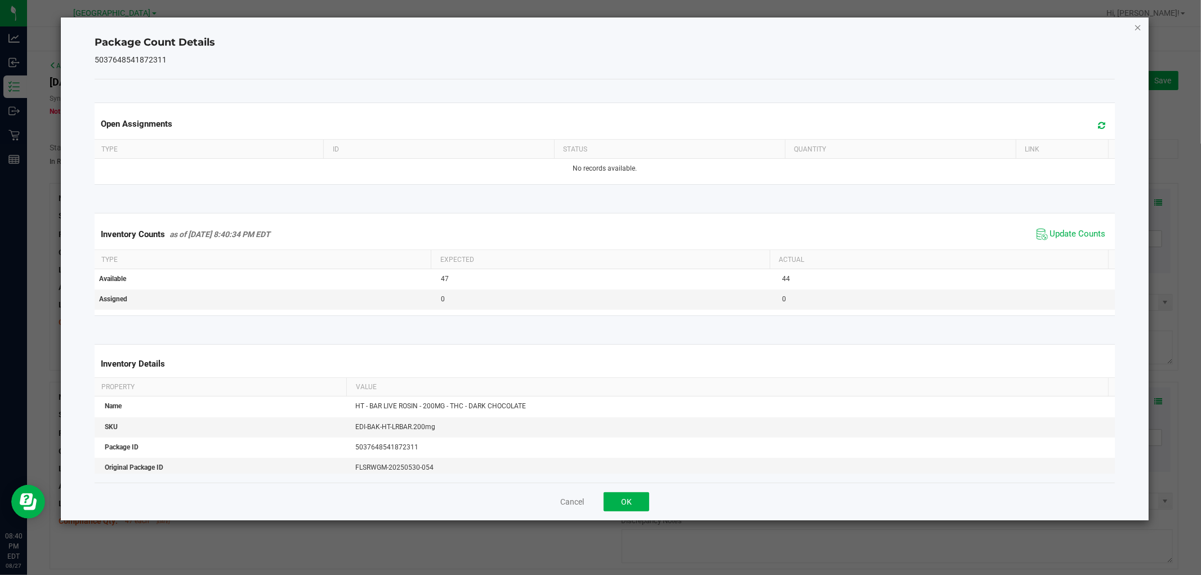
click at [1134, 30] on icon "Close" at bounding box center [1138, 27] width 8 height 14
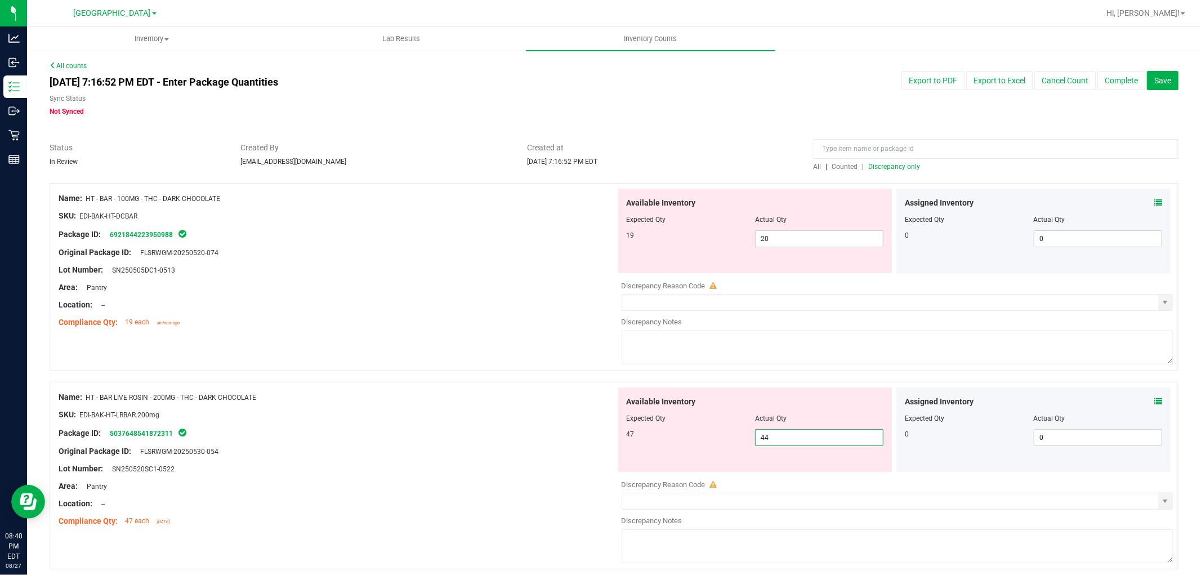
drag, startPoint x: 781, startPoint y: 435, endPoint x: 645, endPoint y: 391, distance: 142.4
click at [618, 406] on div "Available Inventory Expected Qty Actual Qty 47 44 44" at bounding box center [755, 429] width 274 height 84
type input "47"
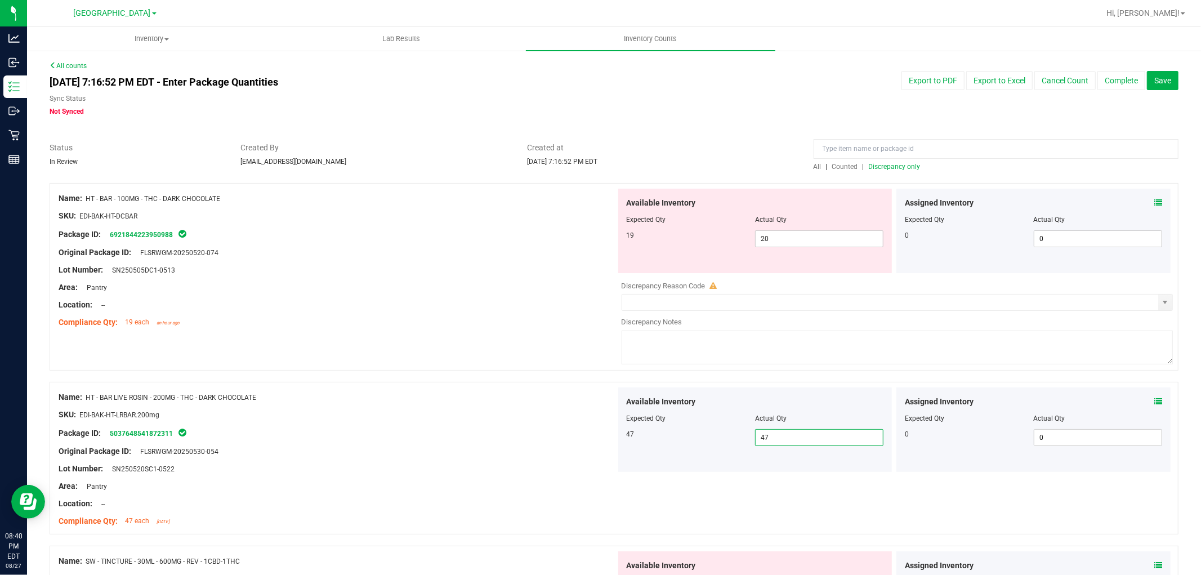
click at [905, 165] on span "Discrepancy only" at bounding box center [895, 167] width 52 height 8
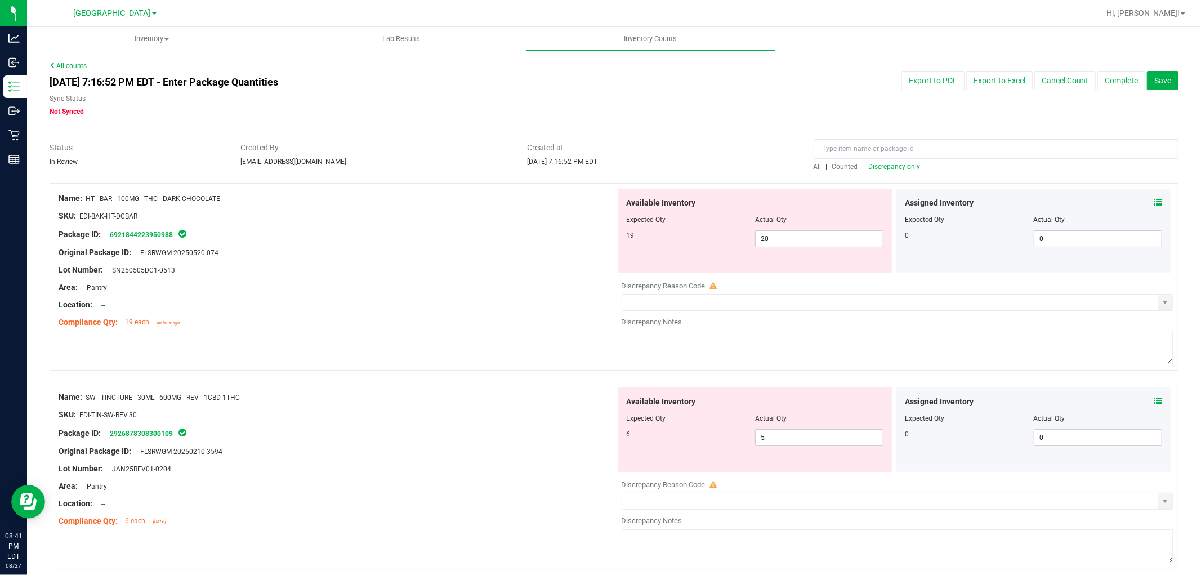
click at [1154, 203] on icon at bounding box center [1158, 203] width 8 height 8
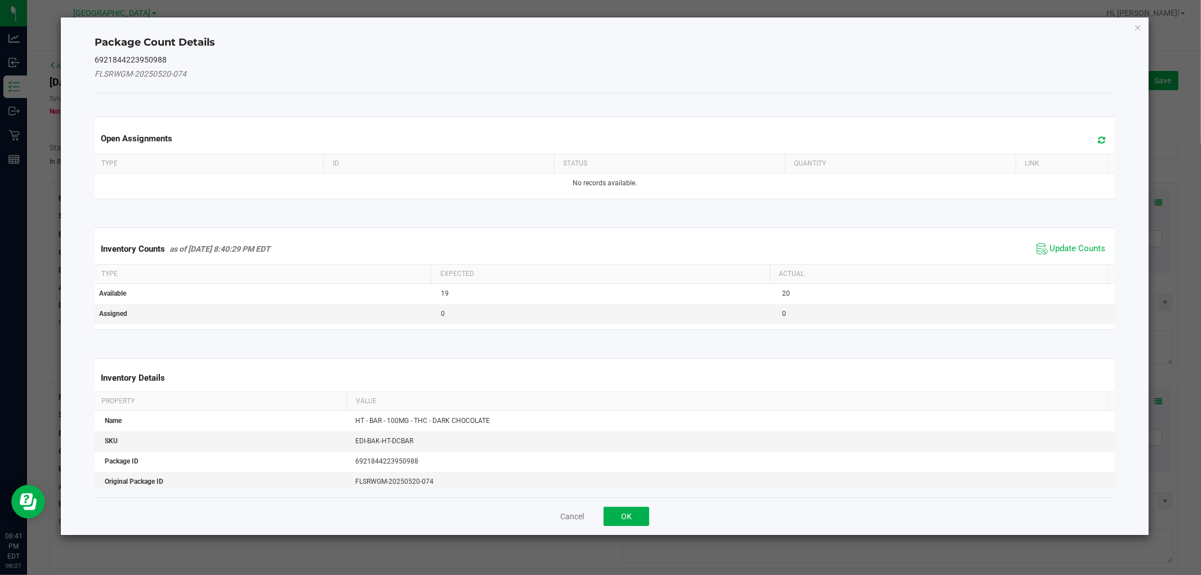
click at [1077, 259] on div "Inventory Counts as of [DATE] 8:40:29 PM EDT Update Counts" at bounding box center [604, 249] width 1024 height 30
click at [1077, 246] on span "Update Counts" at bounding box center [1078, 248] width 56 height 11
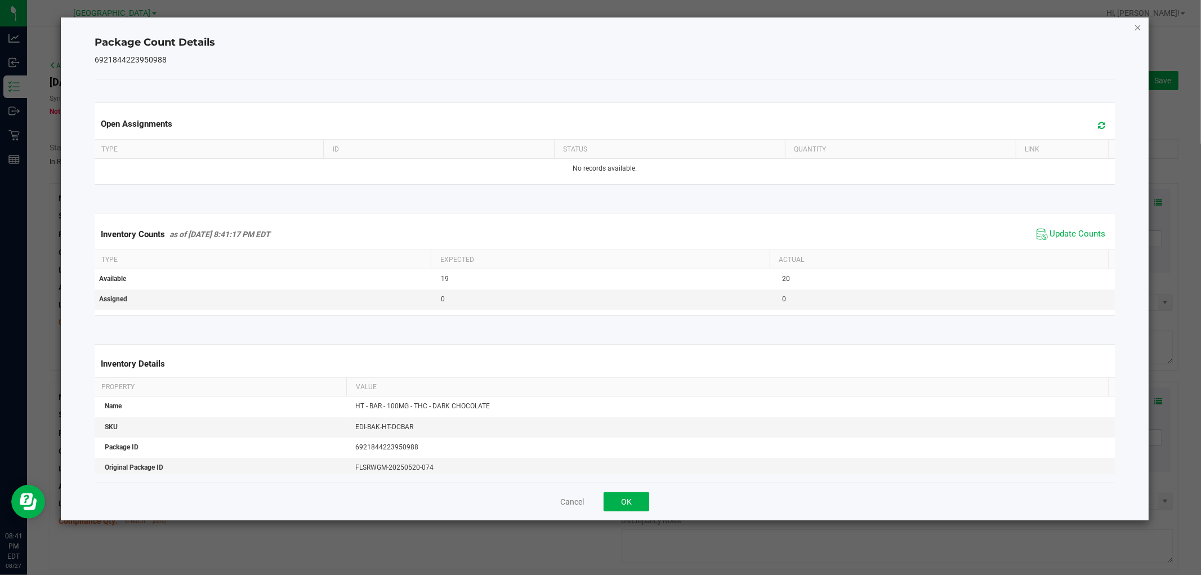
click at [1136, 24] on icon "Close" at bounding box center [1138, 27] width 8 height 14
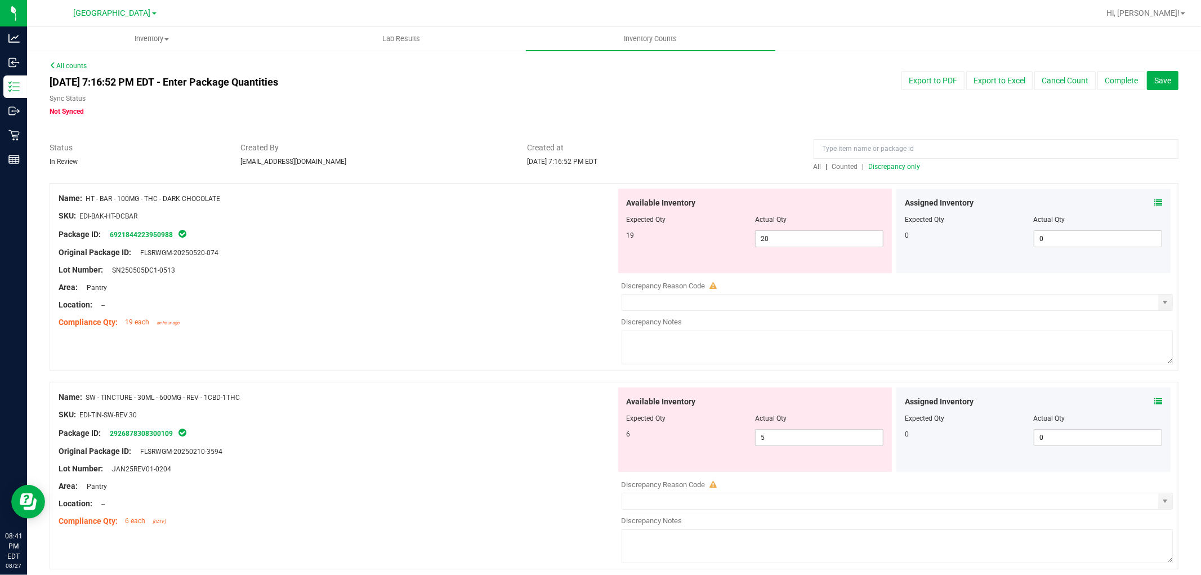
scroll to position [45, 0]
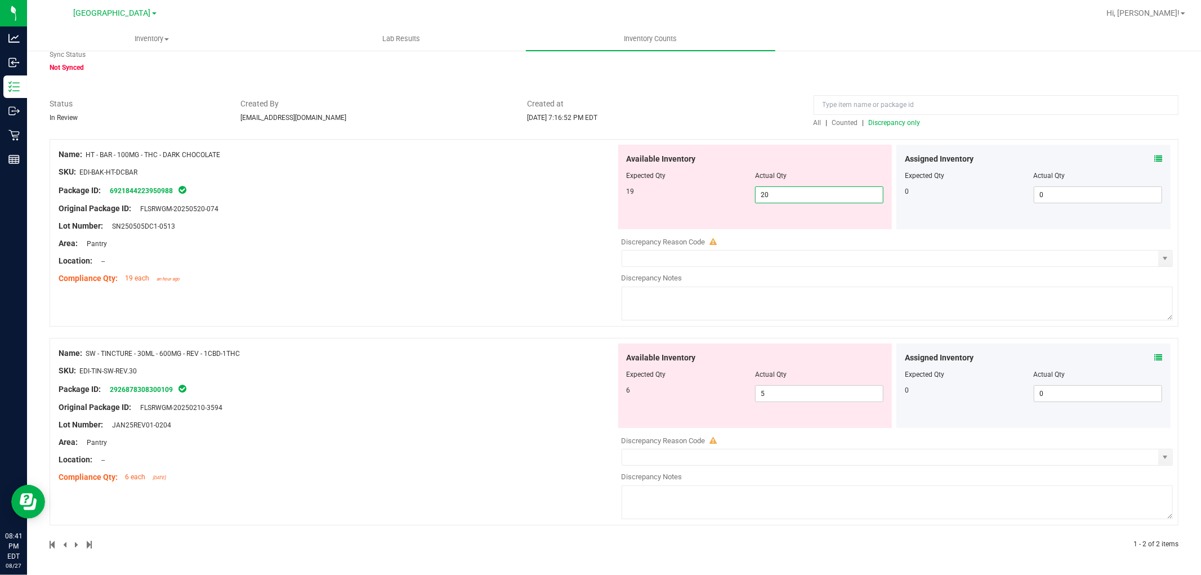
drag, startPoint x: 832, startPoint y: 188, endPoint x: 704, endPoint y: 198, distance: 128.2
click at [727, 199] on div "19 20 20" at bounding box center [755, 194] width 257 height 17
type input "19"
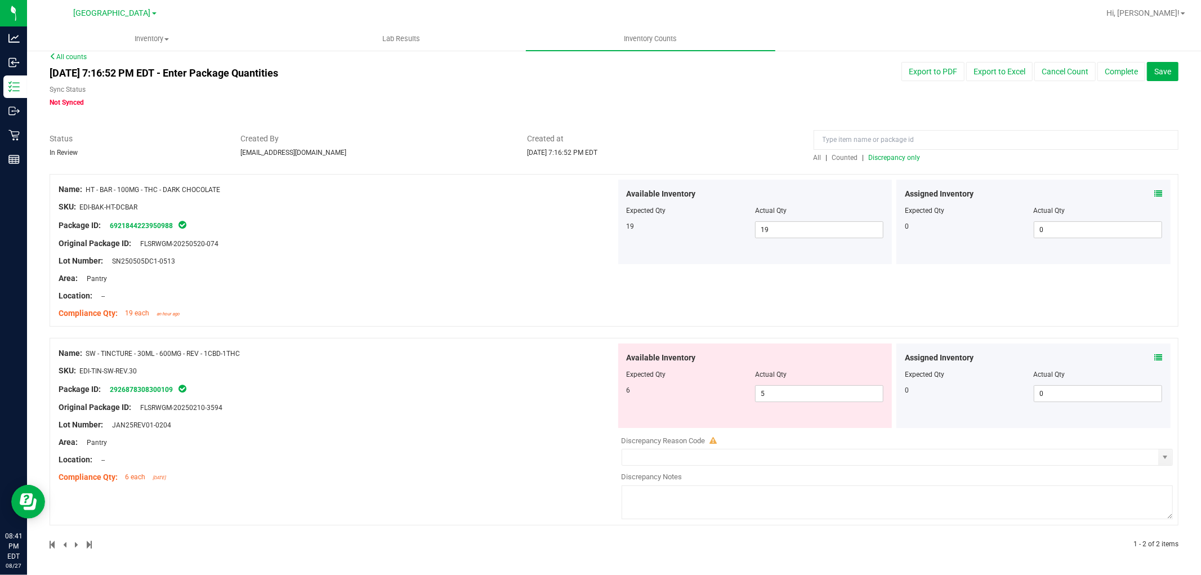
click at [880, 156] on span "Discrepancy only" at bounding box center [895, 158] width 52 height 8
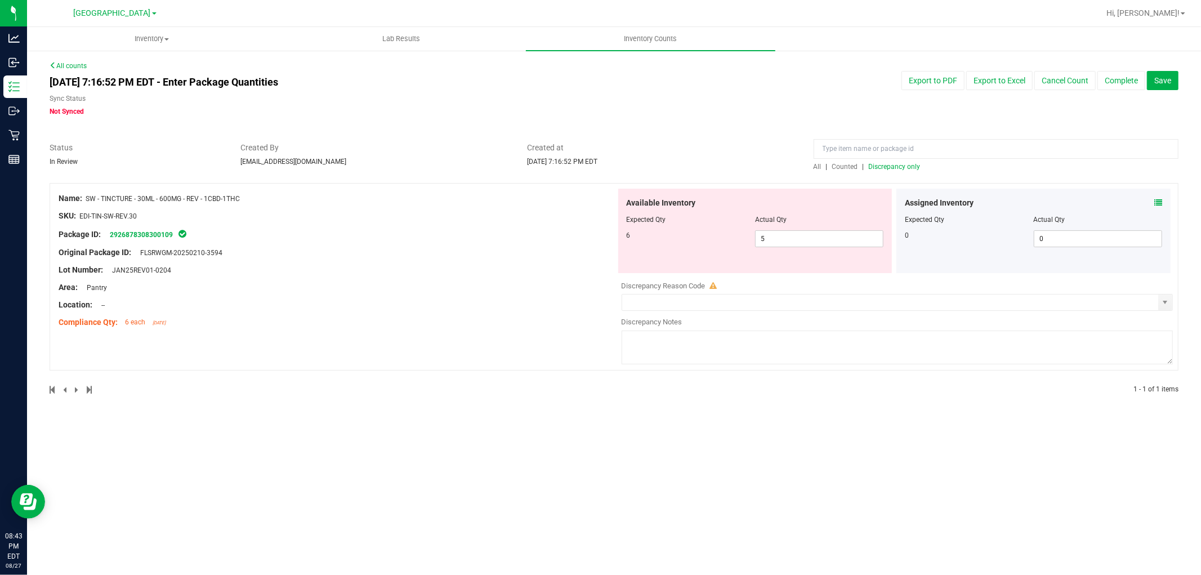
click at [909, 166] on span "Discrepancy only" at bounding box center [895, 167] width 52 height 8
click at [1162, 203] on div "Assigned Inventory Expected Qty Actual Qty 0 0 0" at bounding box center [1033, 231] width 274 height 84
drag, startPoint x: 802, startPoint y: 236, endPoint x: 494, endPoint y: 172, distance: 314.7
click at [519, 183] on div "Name: SW - TINCTURE - 30ML - 600MG - REV - 1CBD-1THC SKU: EDI-TIN-SW-REV.30 Pac…" at bounding box center [614, 276] width 1129 height 187
type input "6"
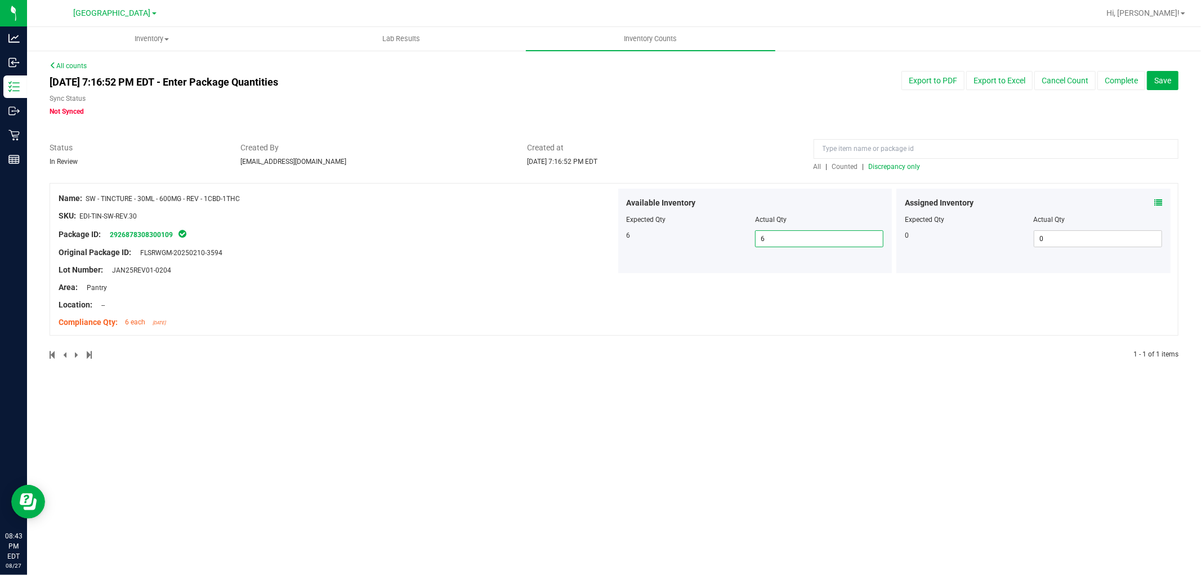
click at [884, 169] on span "Discrepancy only" at bounding box center [895, 167] width 52 height 8
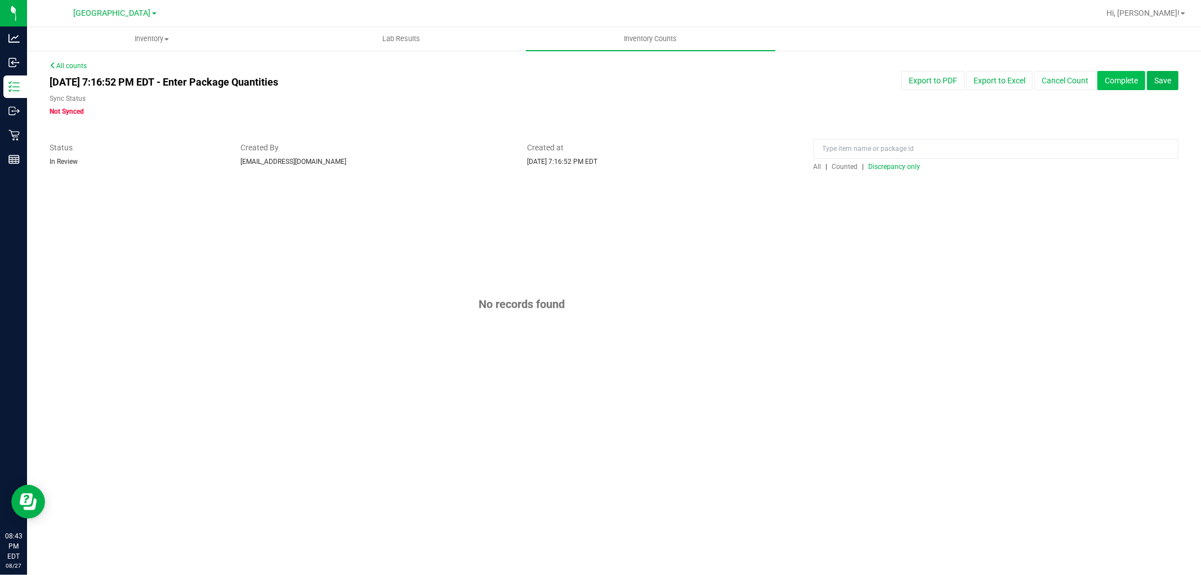
click at [1118, 83] on button "Complete" at bounding box center [1121, 80] width 48 height 19
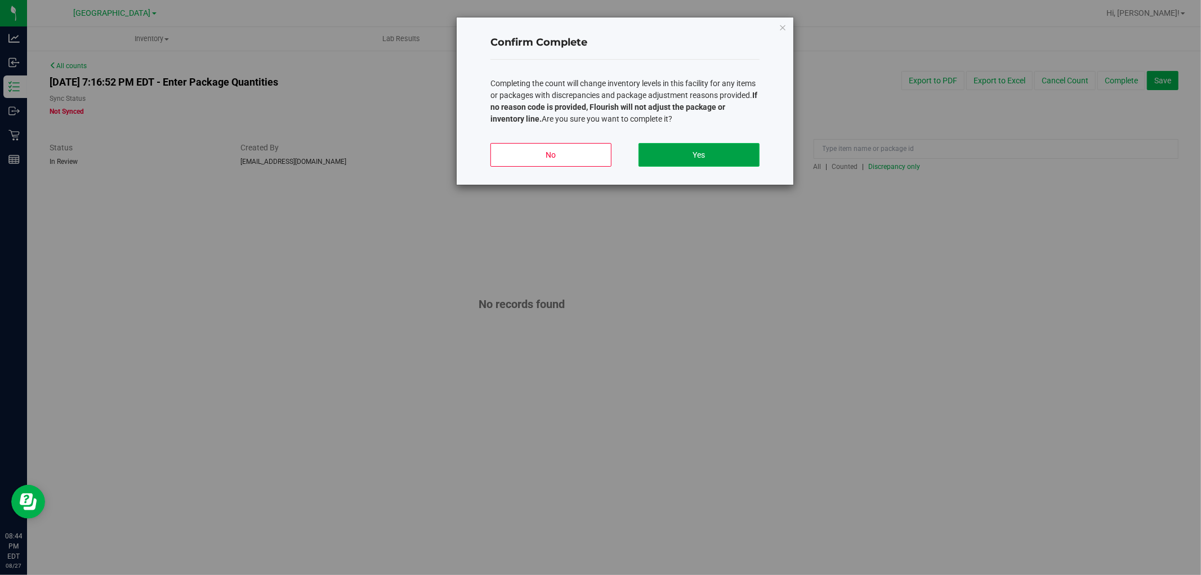
click at [735, 162] on button "Yes" at bounding box center [698, 155] width 121 height 24
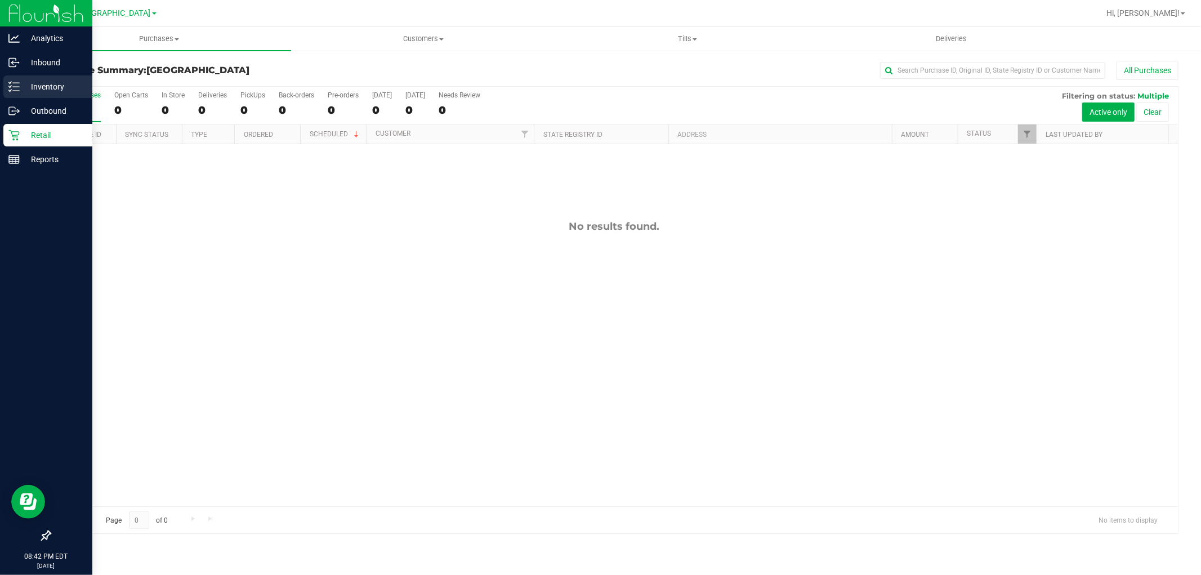
click at [47, 88] on p "Inventory" at bounding box center [54, 87] width 68 height 14
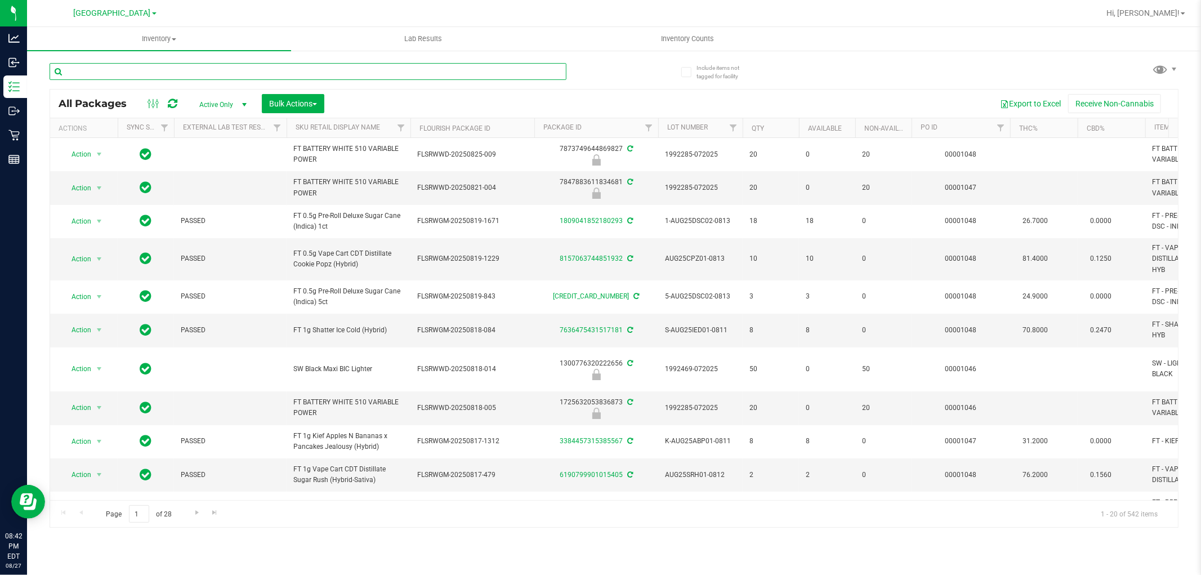
click at [184, 74] on input "text" at bounding box center [308, 71] width 517 height 17
type input "dark"
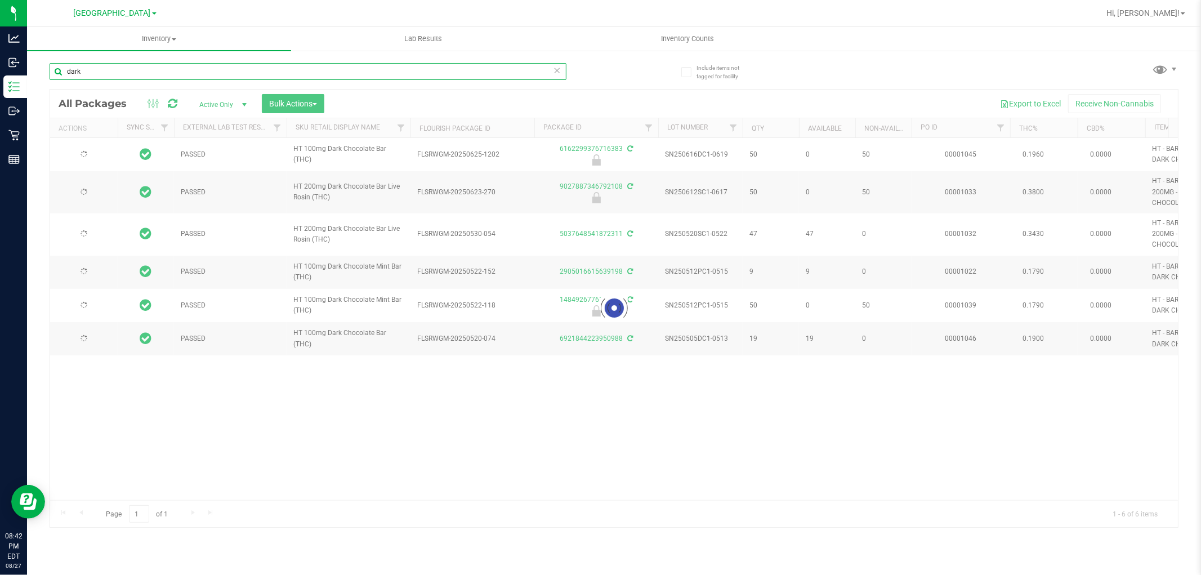
type input "2025-12-27"
type input "2025-12-23"
type input "2025-11-30"
type input "2025-11-22"
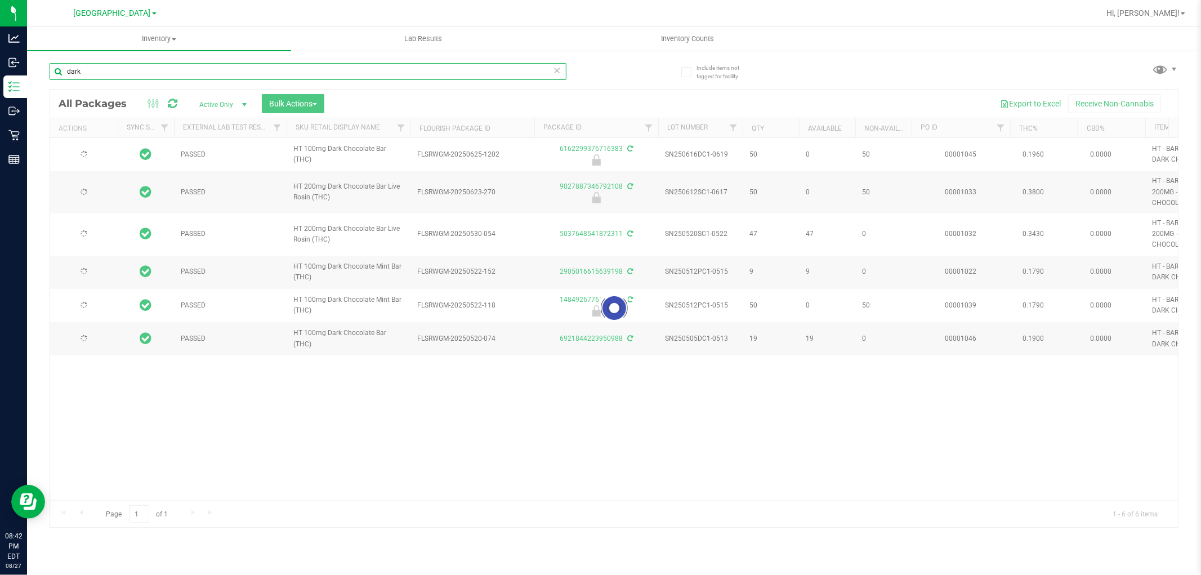
type input "2025-11-15"
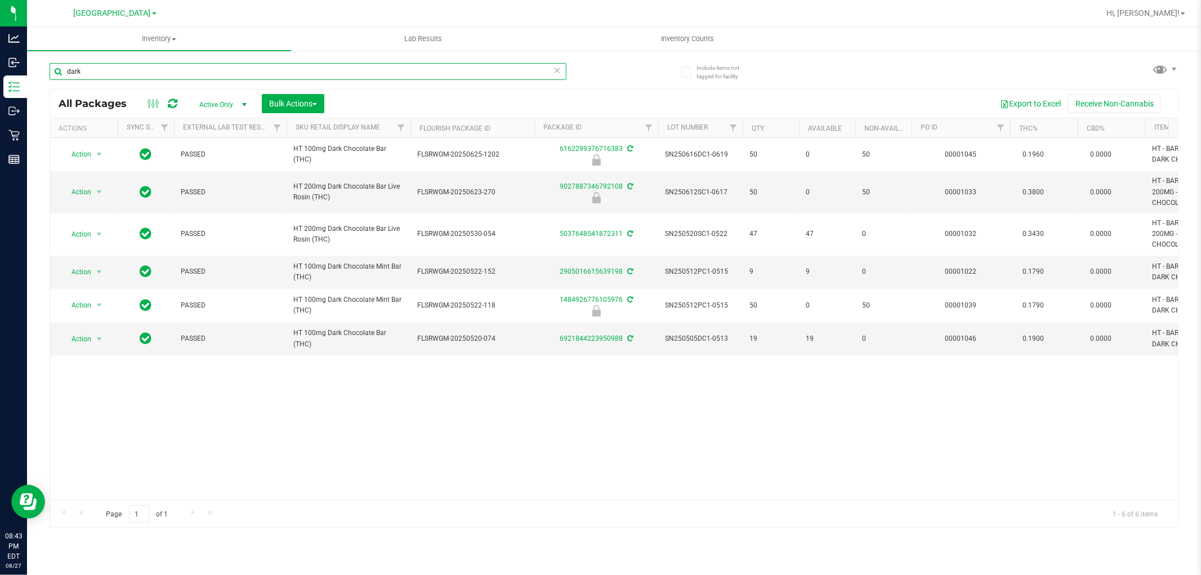
type input "dark"
